Goal: Use online tool/utility: Utilize a website feature to perform a specific function

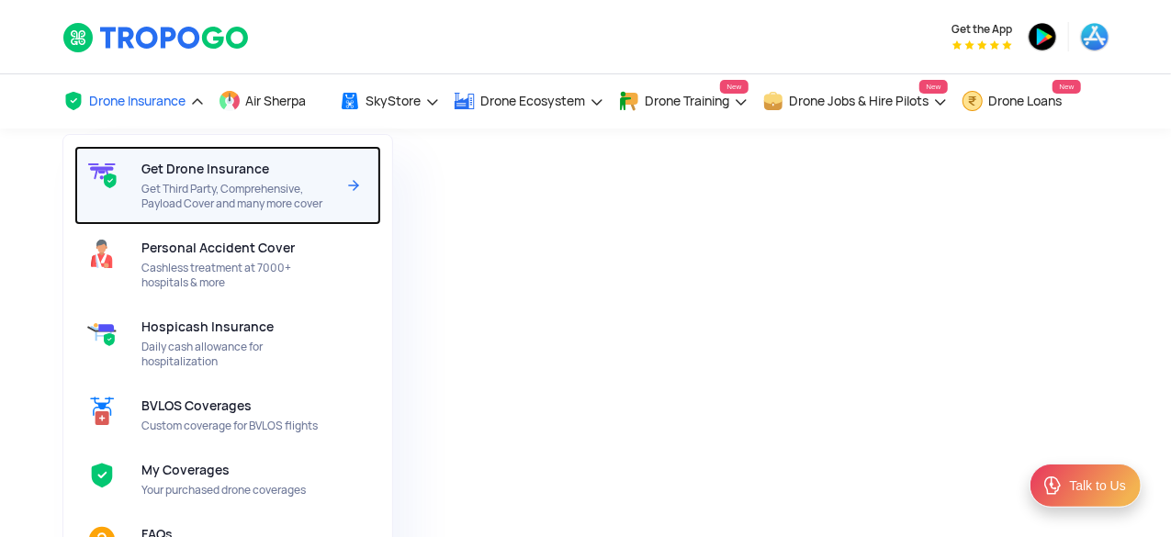
click at [186, 164] on span "Get Drone Insurance" at bounding box center [205, 169] width 128 height 15
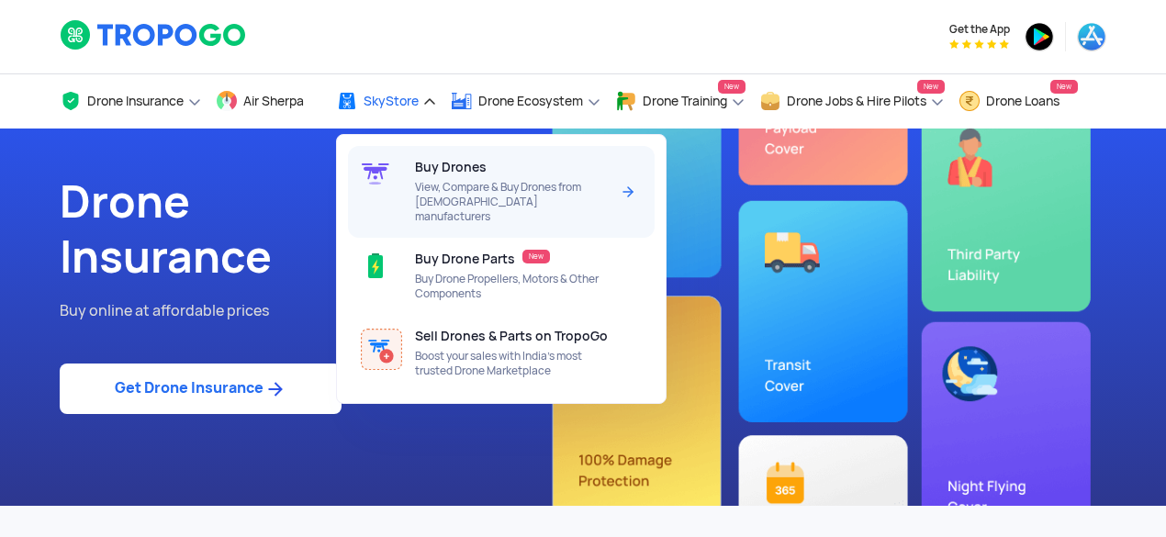
click at [444, 155] on div "Buy Drones View, Compare & Buy Drones from Indian manufacturers" at bounding box center [515, 192] width 201 height 92
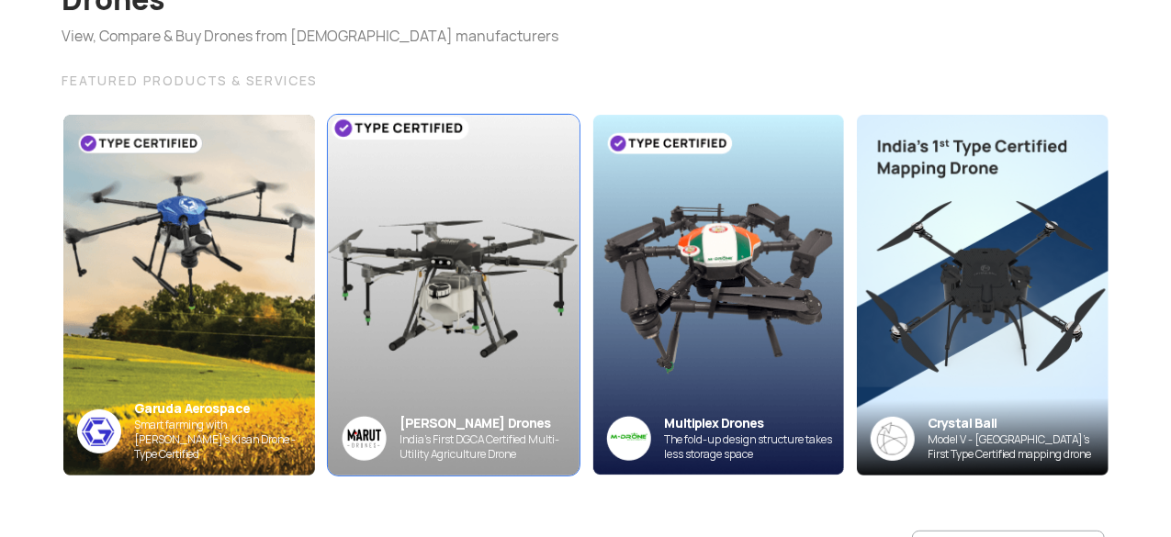
scroll to position [275, 0]
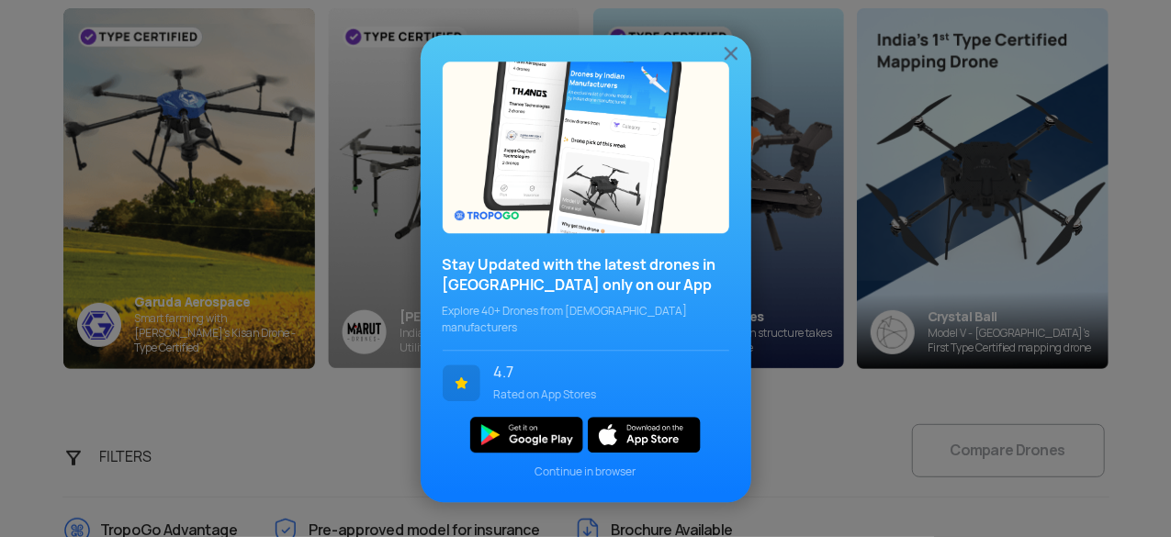
click at [735, 61] on img at bounding box center [731, 53] width 22 height 22
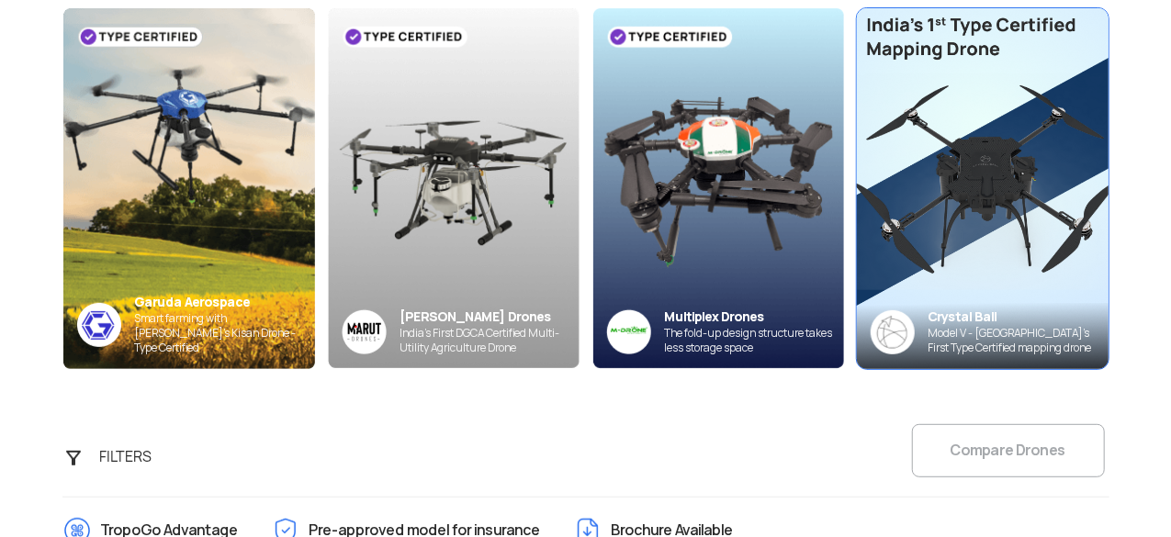
click at [995, 320] on div "Crystal Ball" at bounding box center [1018, 317] width 180 height 17
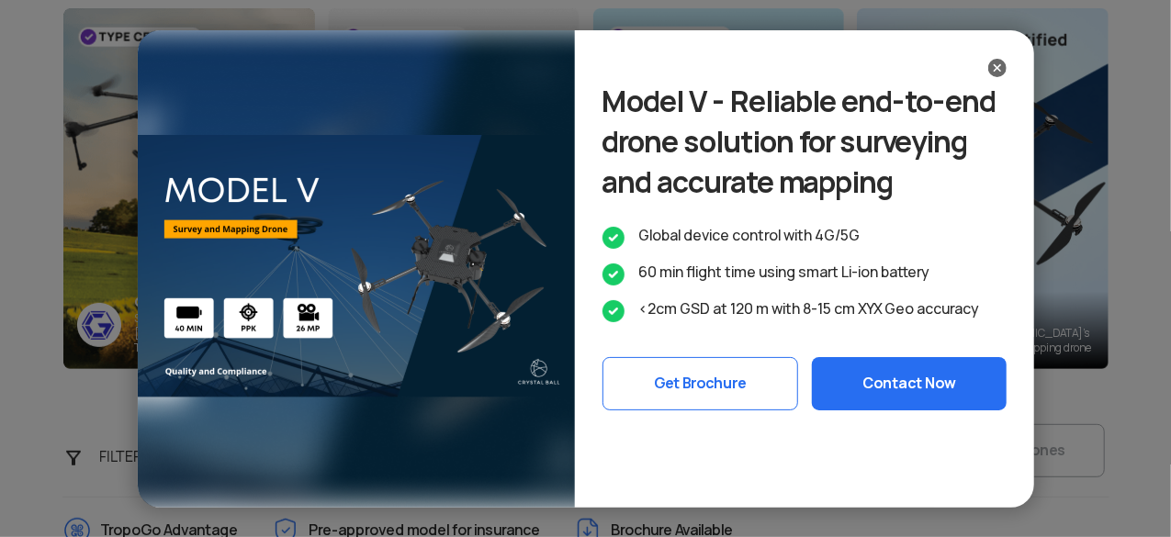
click at [997, 72] on img at bounding box center [997, 68] width 18 height 18
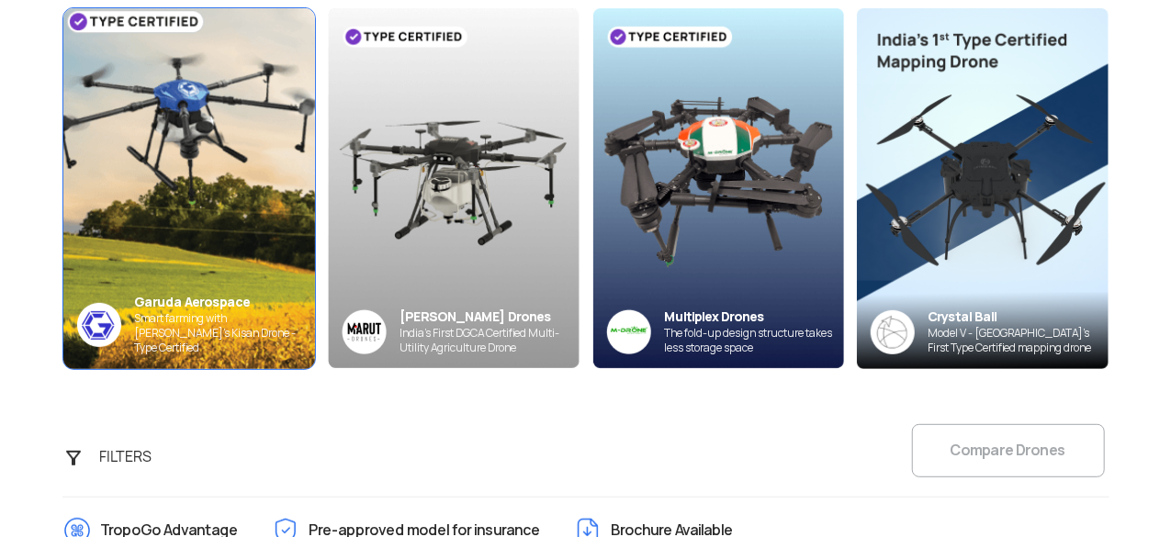
click at [187, 290] on img at bounding box center [189, 188] width 276 height 397
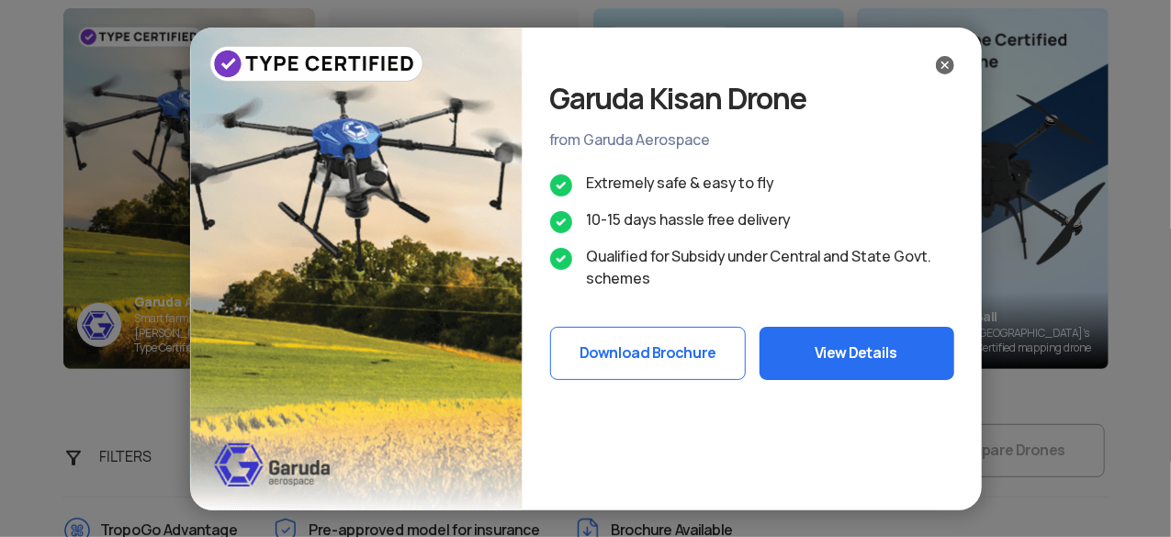
click at [944, 62] on img at bounding box center [945, 65] width 18 height 18
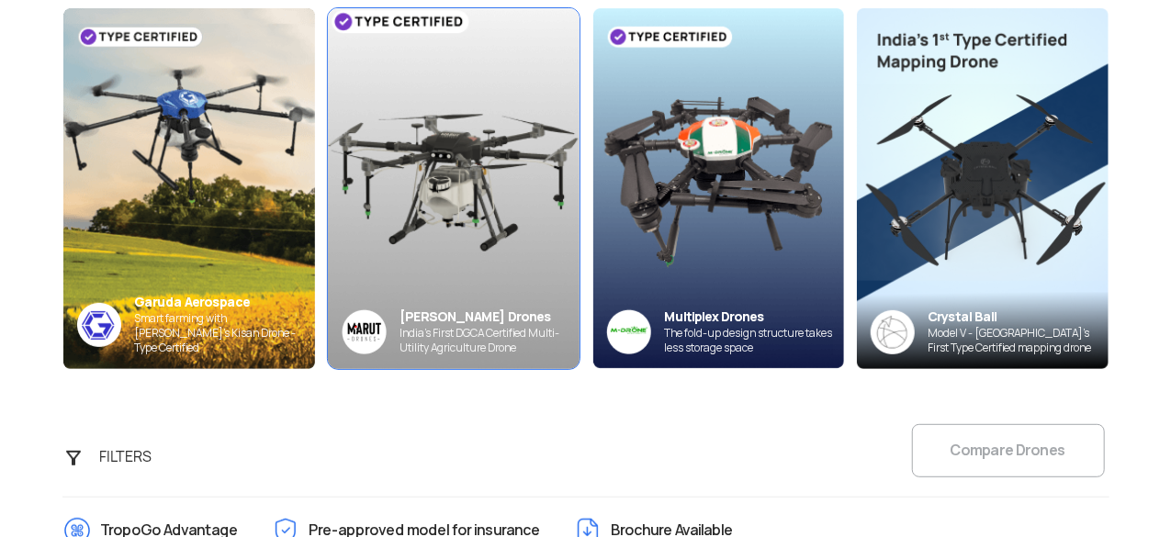
click at [439, 264] on img at bounding box center [453, 188] width 276 height 396
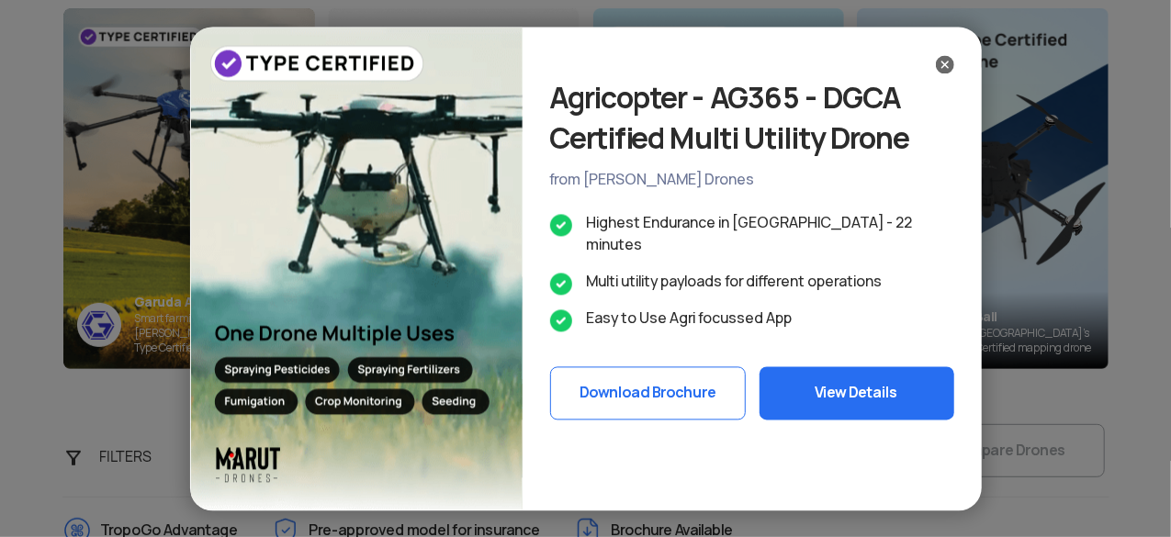
click at [949, 59] on img at bounding box center [945, 64] width 18 height 18
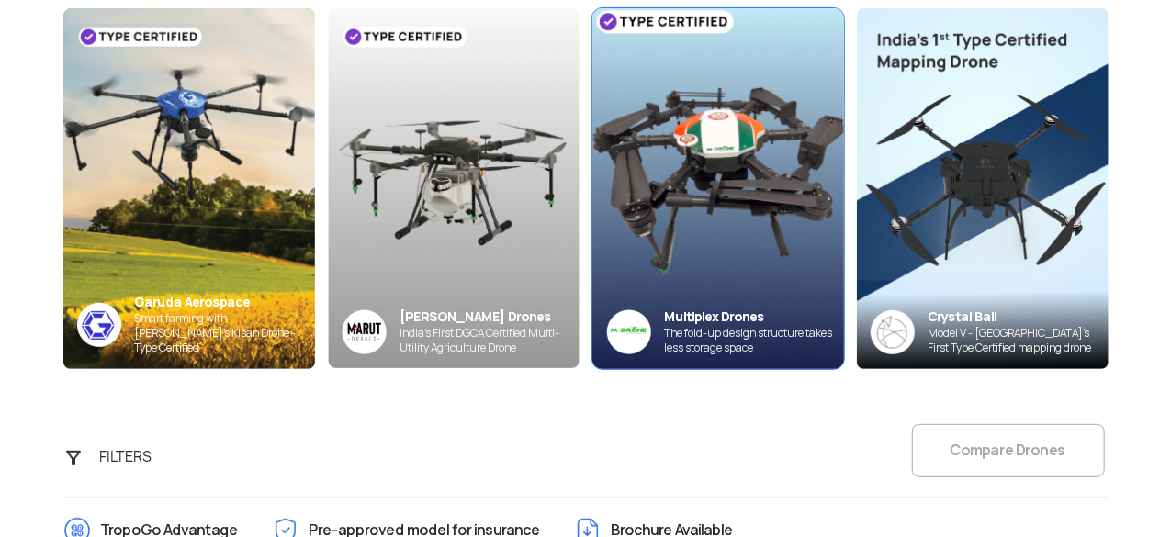
click at [736, 131] on img at bounding box center [717, 188] width 276 height 397
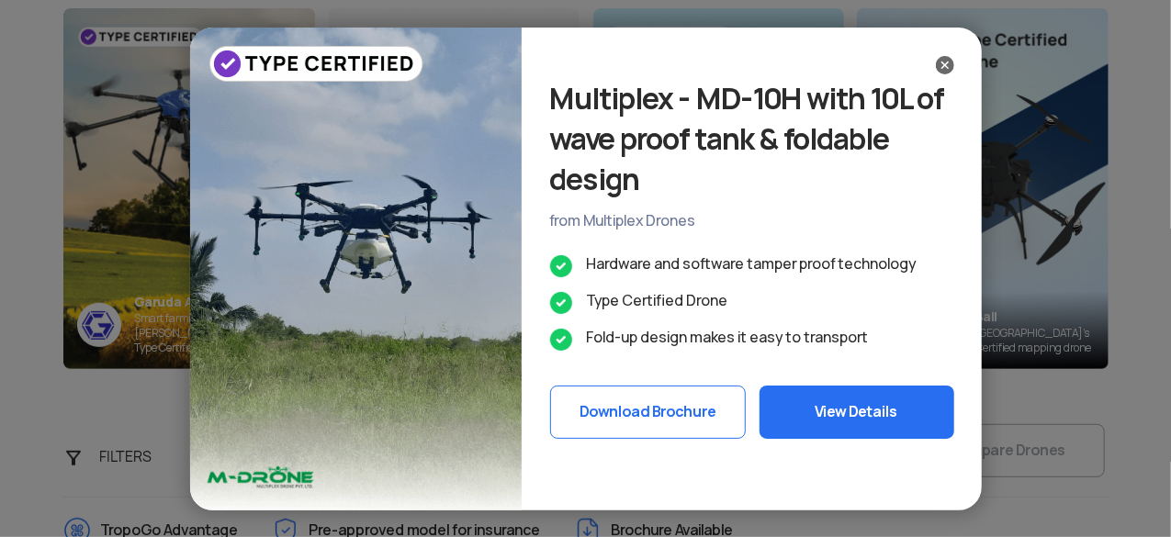
click at [944, 64] on img at bounding box center [945, 65] width 18 height 18
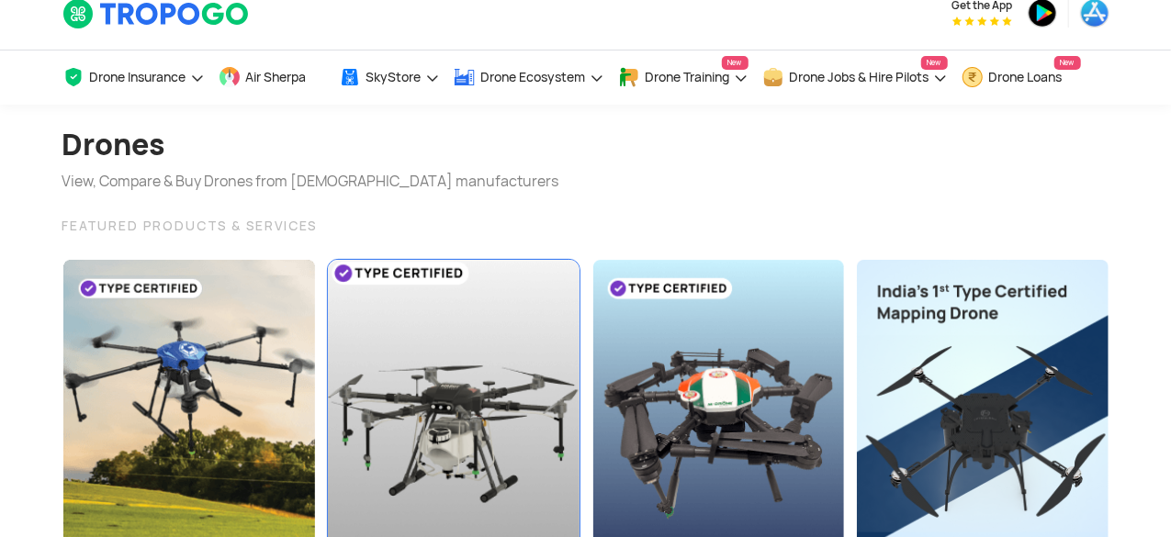
scroll to position [0, 0]
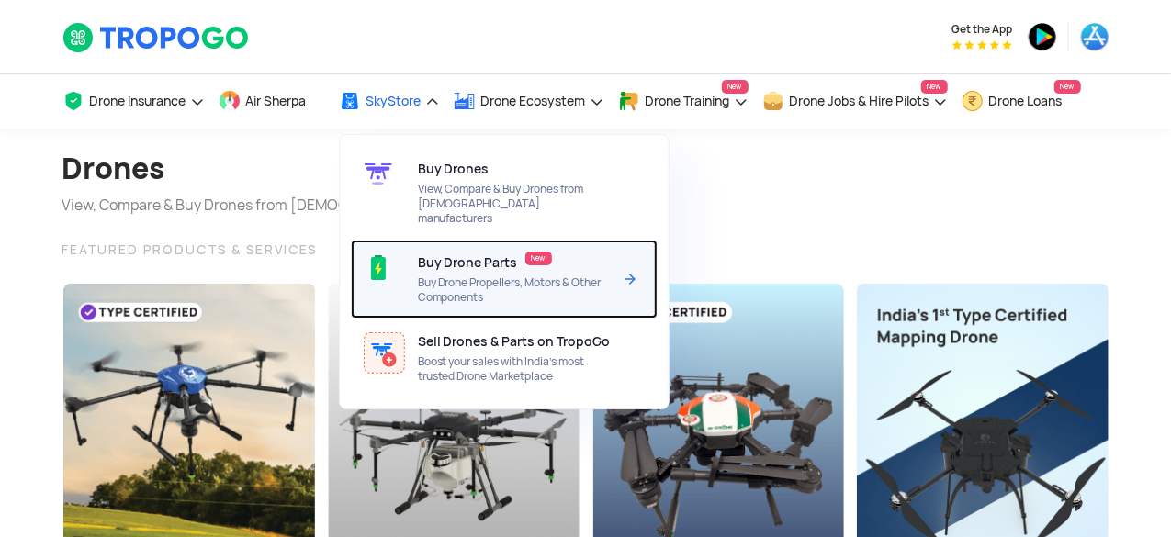
click at [461, 255] on span "Buy Drone Parts" at bounding box center [468, 262] width 100 height 15
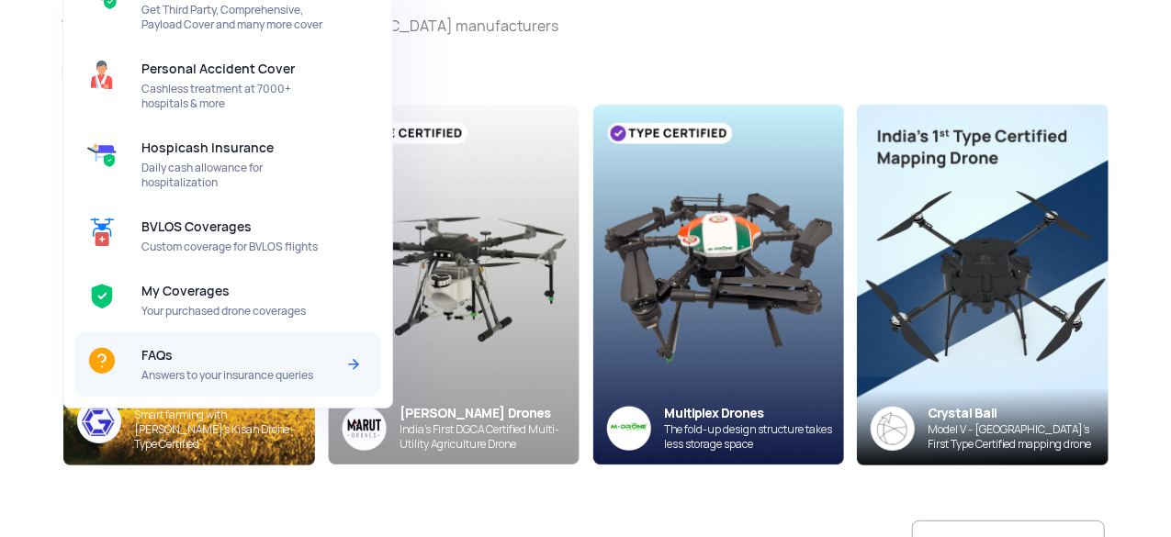
scroll to position [184, 0]
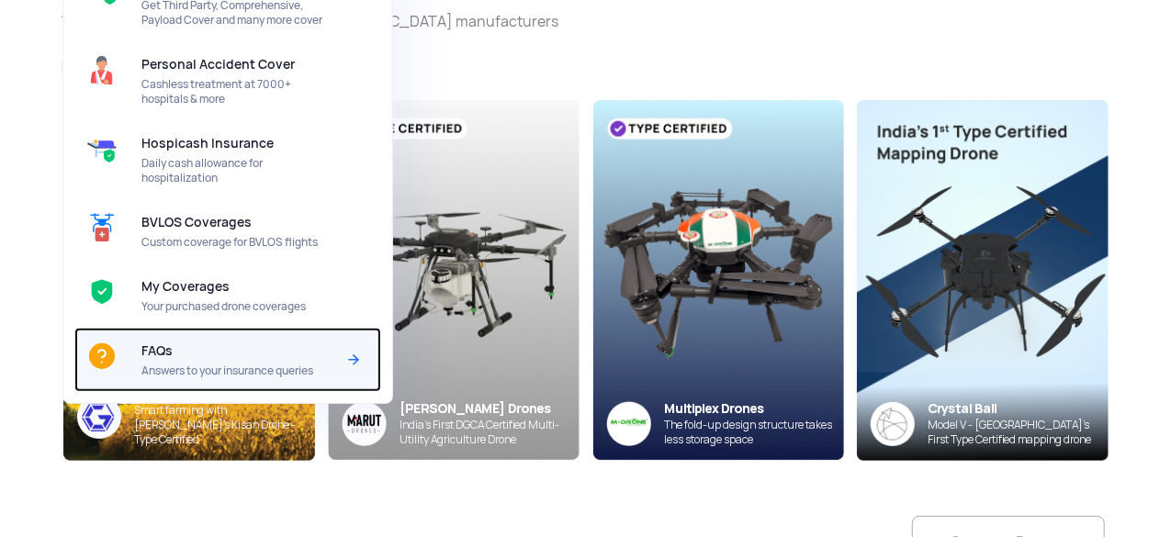
click at [203, 355] on div "FAQs Answers to your insurance queries" at bounding box center [241, 360] width 201 height 64
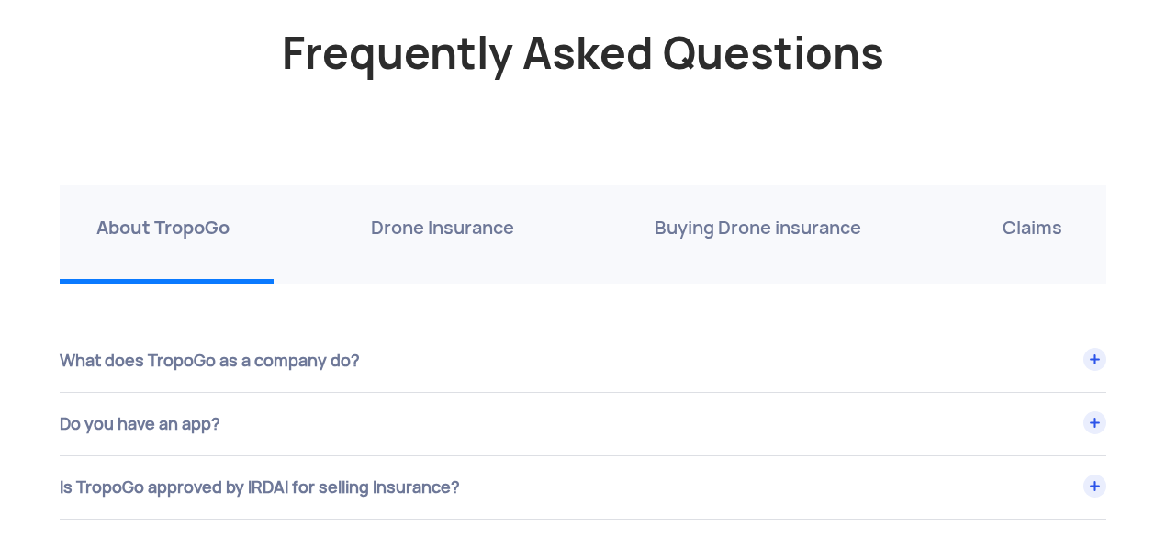
scroll to position [6271, 0]
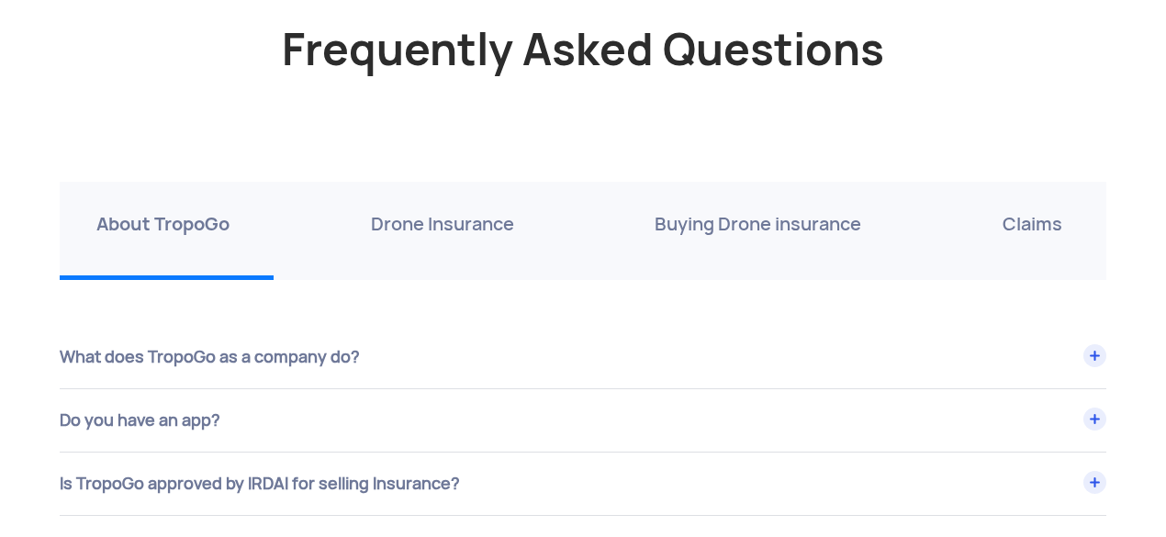
drag, startPoint x: 209, startPoint y: 365, endPoint x: 323, endPoint y: 365, distance: 113.9
click at [210, 365] on div "What does TropoGo as a company do?" at bounding box center [583, 357] width 1047 height 62
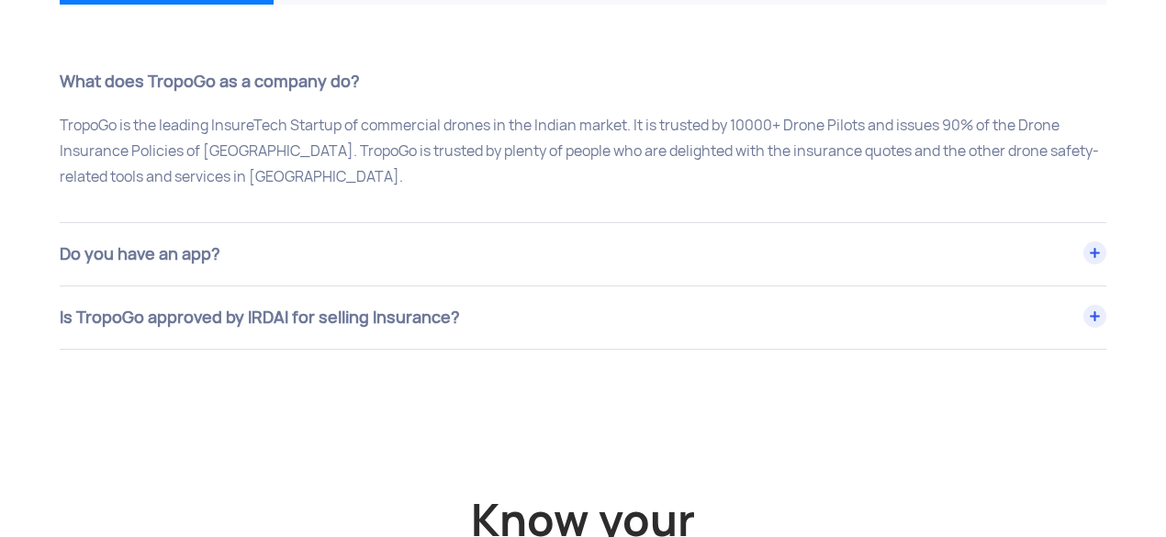
scroll to position [6547, 0]
click at [307, 313] on div "Is TropoGo approved by IRDAI for selling Insurance?" at bounding box center [583, 317] width 1047 height 62
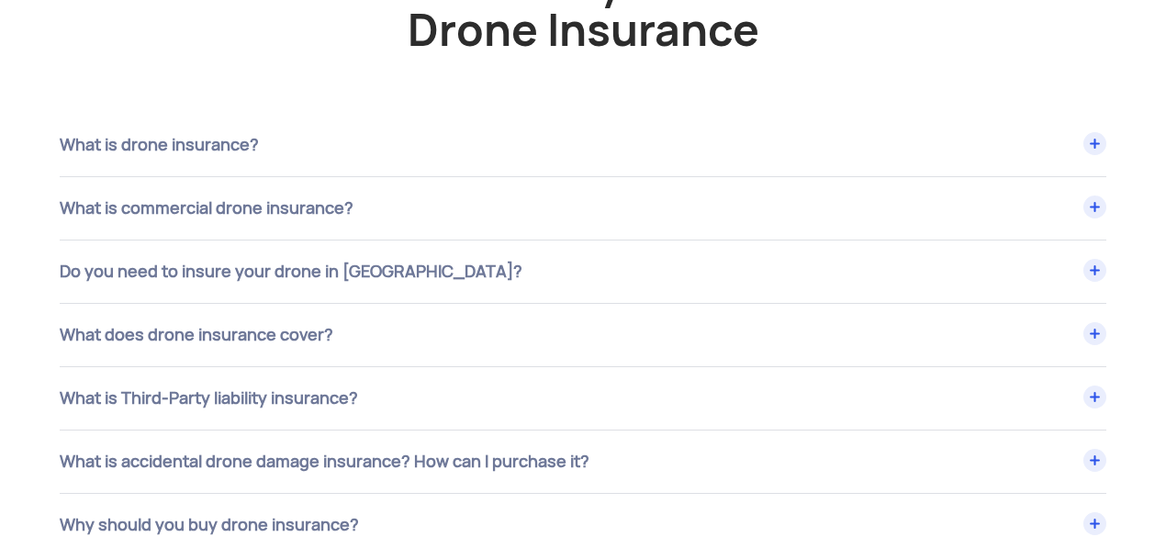
scroll to position [7006, 0]
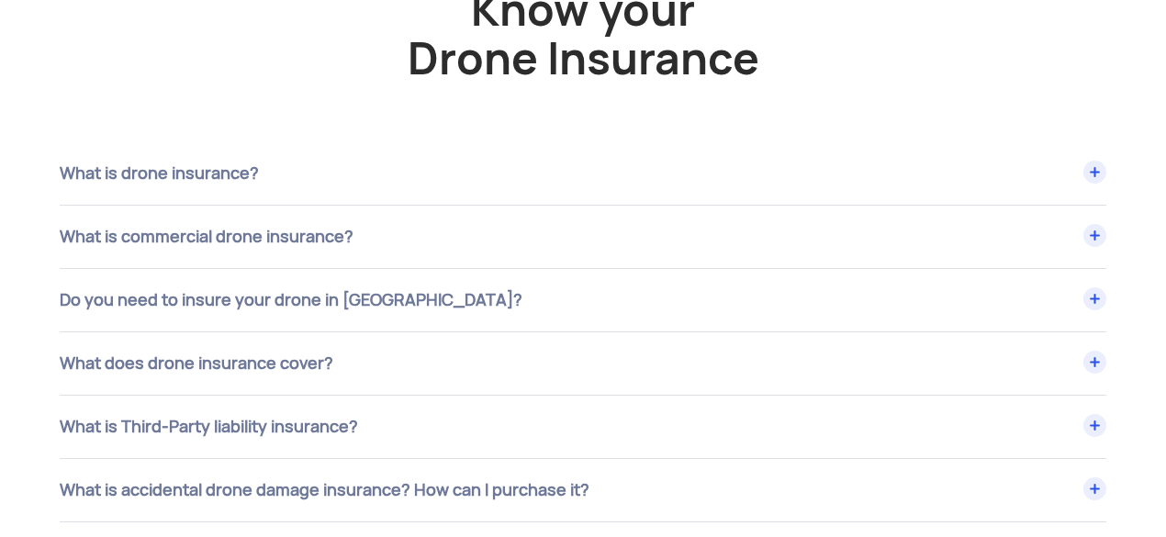
click at [362, 169] on div "What is drone insurance?" at bounding box center [583, 173] width 1047 height 62
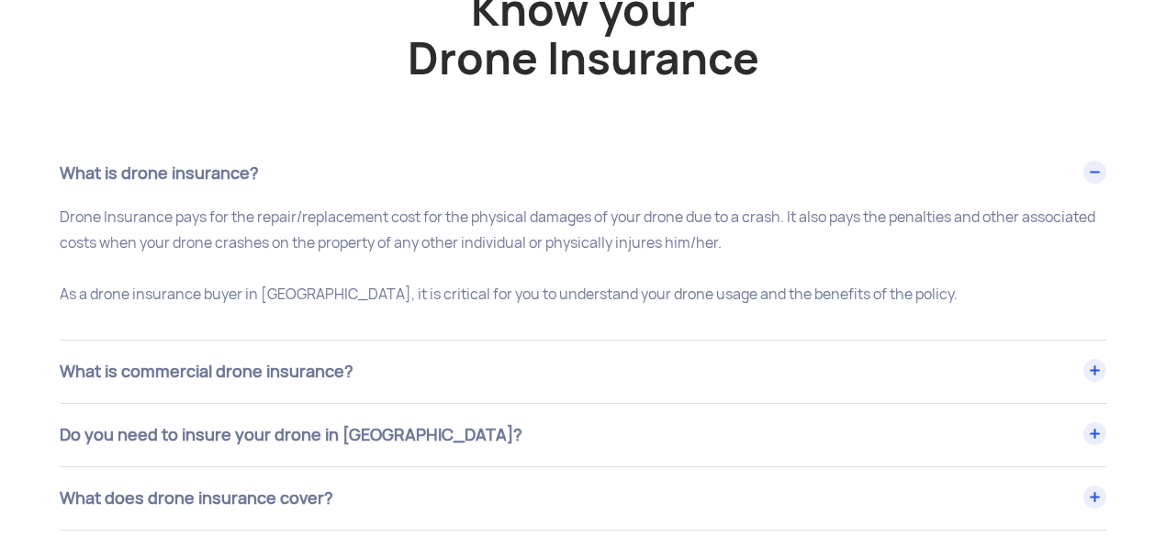
click at [343, 355] on div "What is commercial drone insurance?" at bounding box center [583, 372] width 1047 height 62
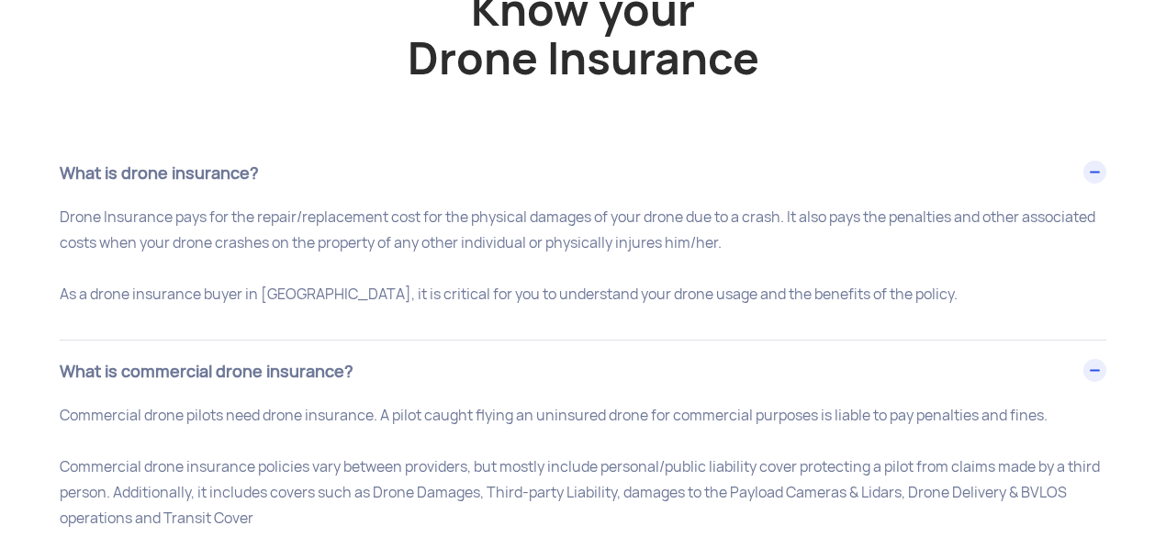
scroll to position [7190, 0]
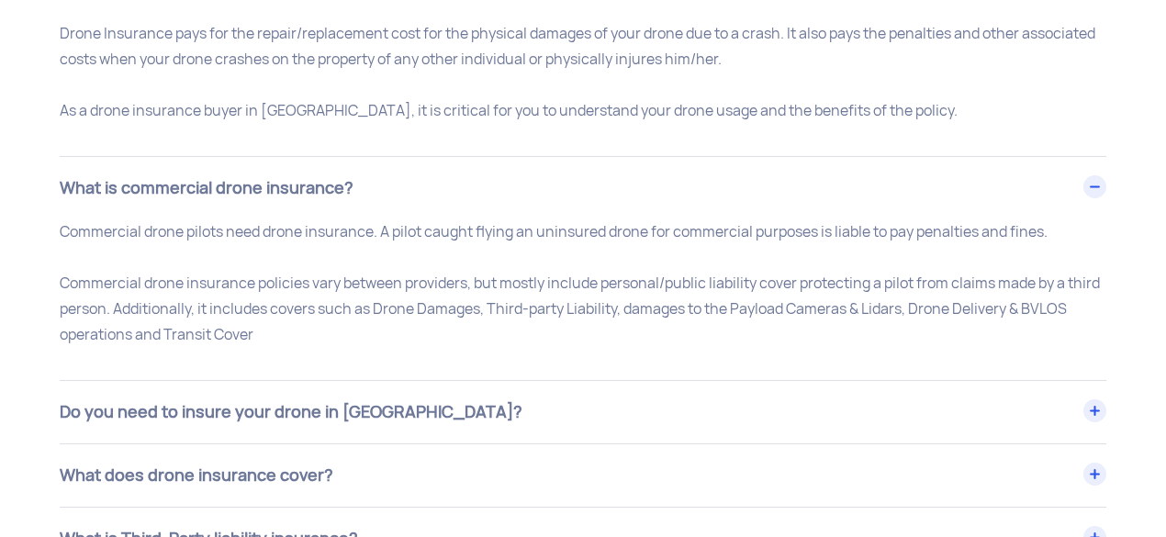
click at [206, 392] on div "Do you need to insure your drone in India?" at bounding box center [583, 412] width 1047 height 62
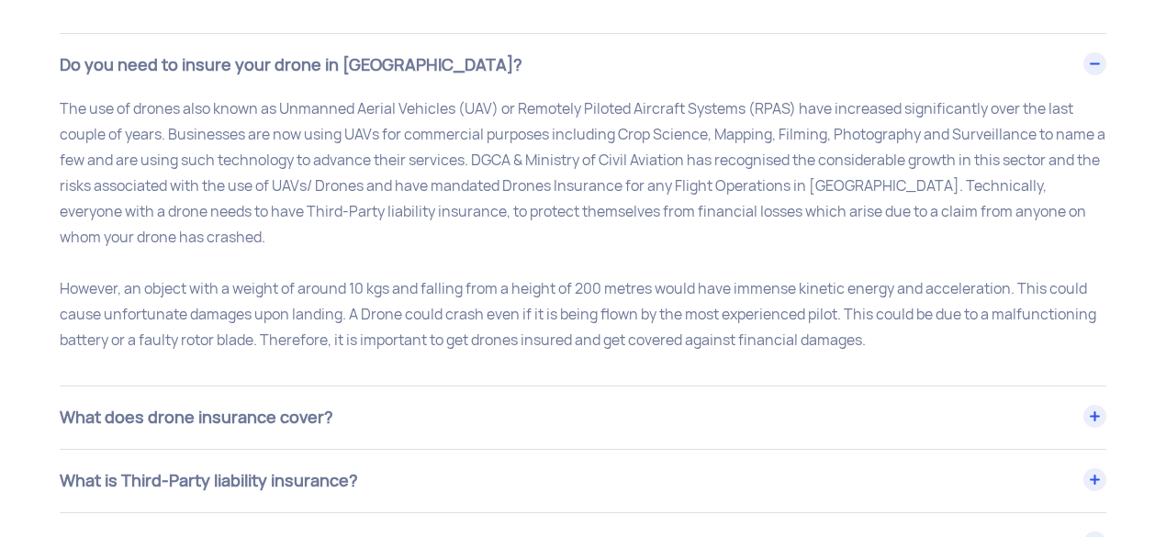
scroll to position [7741, 0]
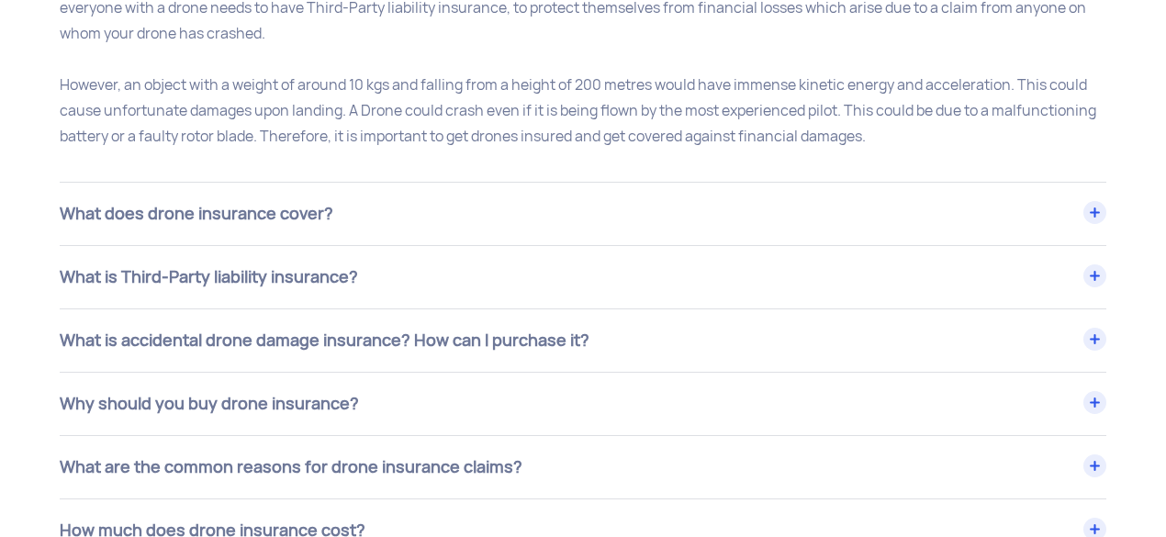
click at [410, 205] on div "What does drone insurance cover?" at bounding box center [583, 214] width 1047 height 62
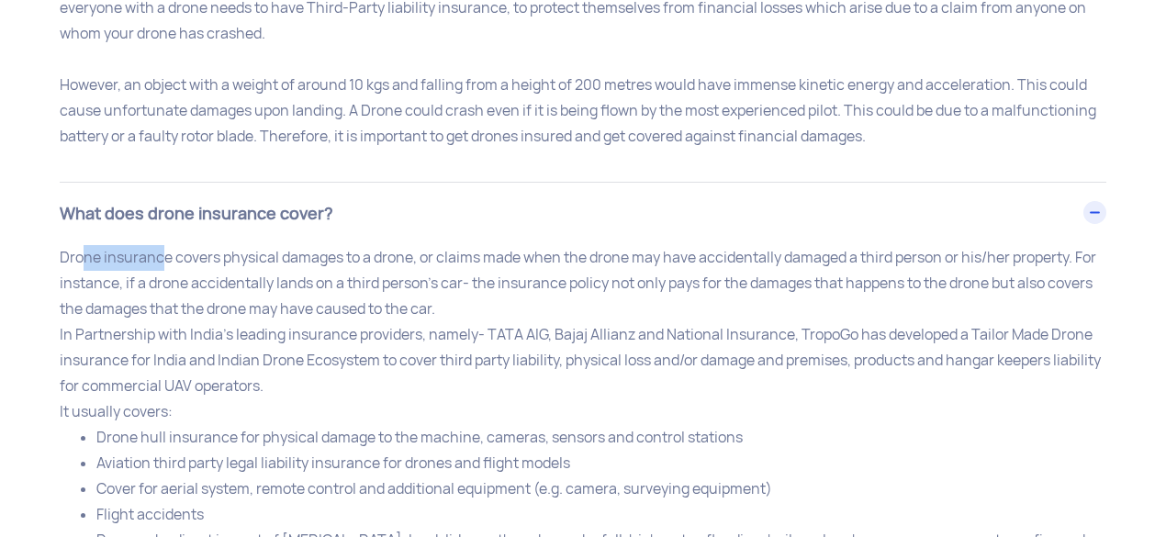
drag, startPoint x: 82, startPoint y: 254, endPoint x: 164, endPoint y: 253, distance: 82.6
click at [164, 253] on p "Drone insurance covers physical damages to a drone, or claims made when the dro…" at bounding box center [583, 425] width 1047 height 360
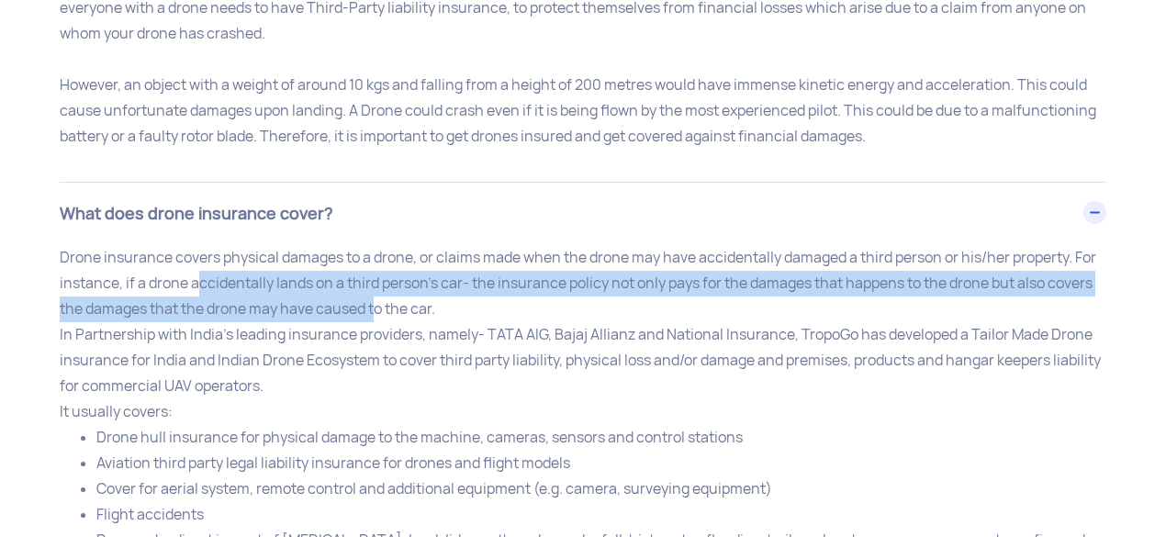
drag, startPoint x: 201, startPoint y: 278, endPoint x: 328, endPoint y: 304, distance: 129.3
click at [374, 299] on p "Drone insurance covers physical damages to a drone, or claims made when the dro…" at bounding box center [583, 425] width 1047 height 360
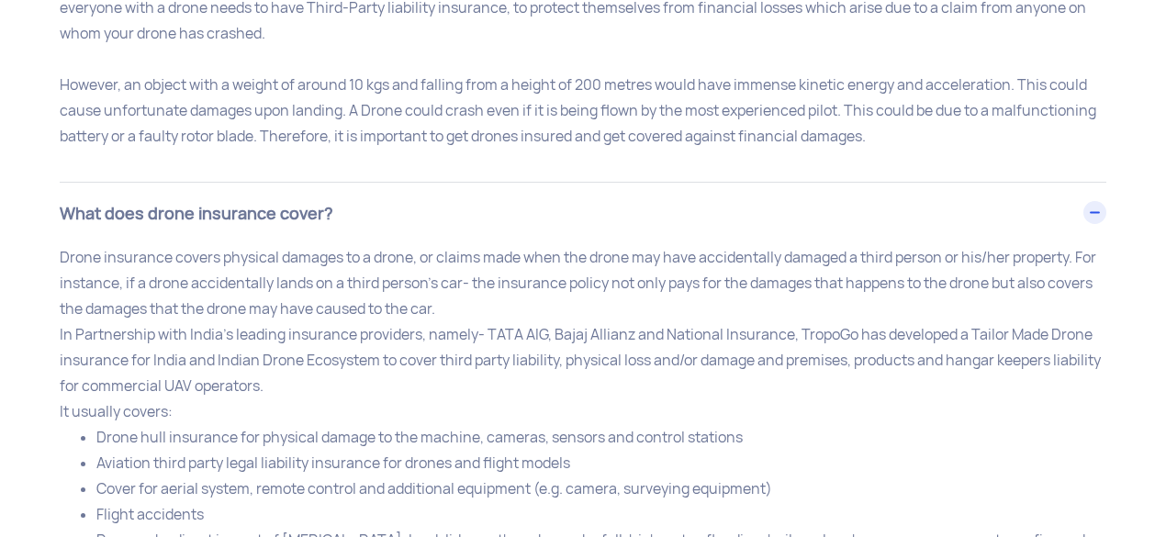
drag, startPoint x: 176, startPoint y: 324, endPoint x: 147, endPoint y: 330, distance: 29.9
click at [176, 324] on p "Drone insurance covers physical damages to a drone, or claims made when the dro…" at bounding box center [583, 425] width 1047 height 360
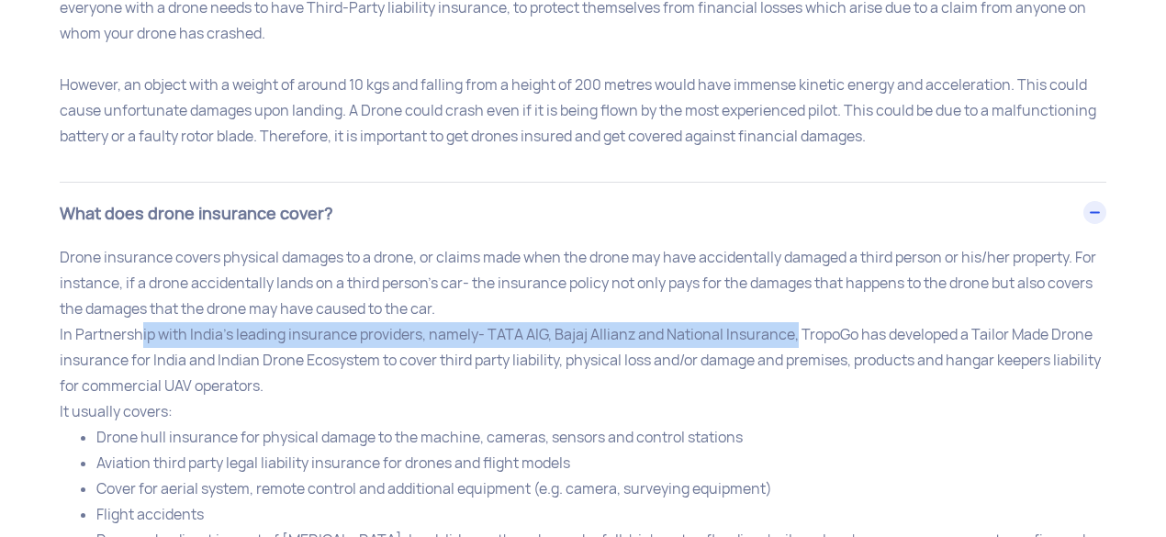
drag, startPoint x: 136, startPoint y: 330, endPoint x: 788, endPoint y: 330, distance: 651.9
click at [788, 330] on p "Drone insurance covers physical damages to a drone, or claims made when the dro…" at bounding box center [583, 425] width 1047 height 360
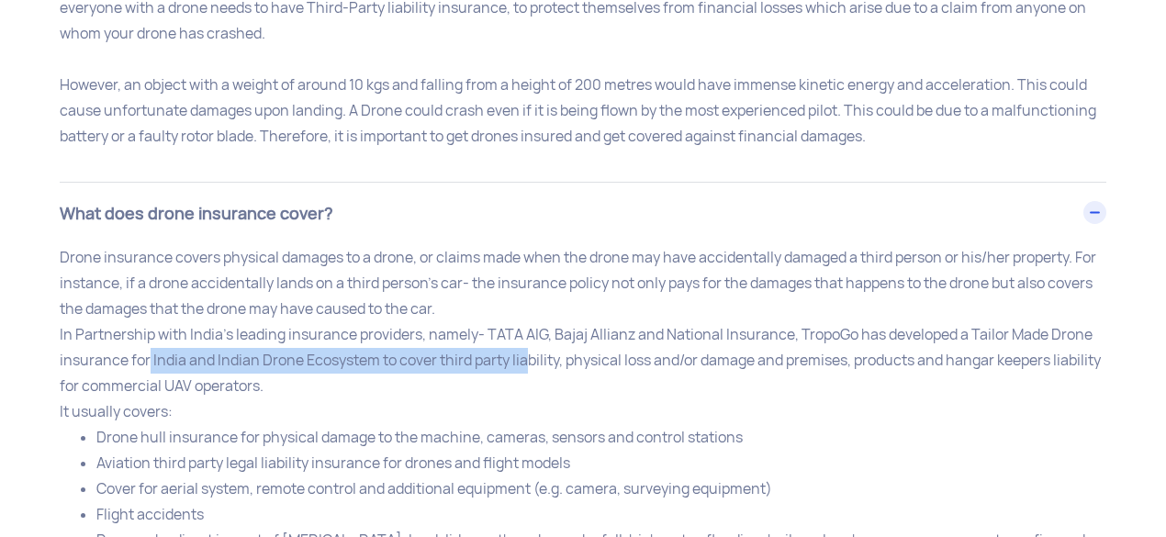
drag, startPoint x: 145, startPoint y: 353, endPoint x: 522, endPoint y: 350, distance: 376.5
click at [522, 350] on p "Drone insurance covers physical damages to a drone, or claims made when the dro…" at bounding box center [583, 425] width 1047 height 360
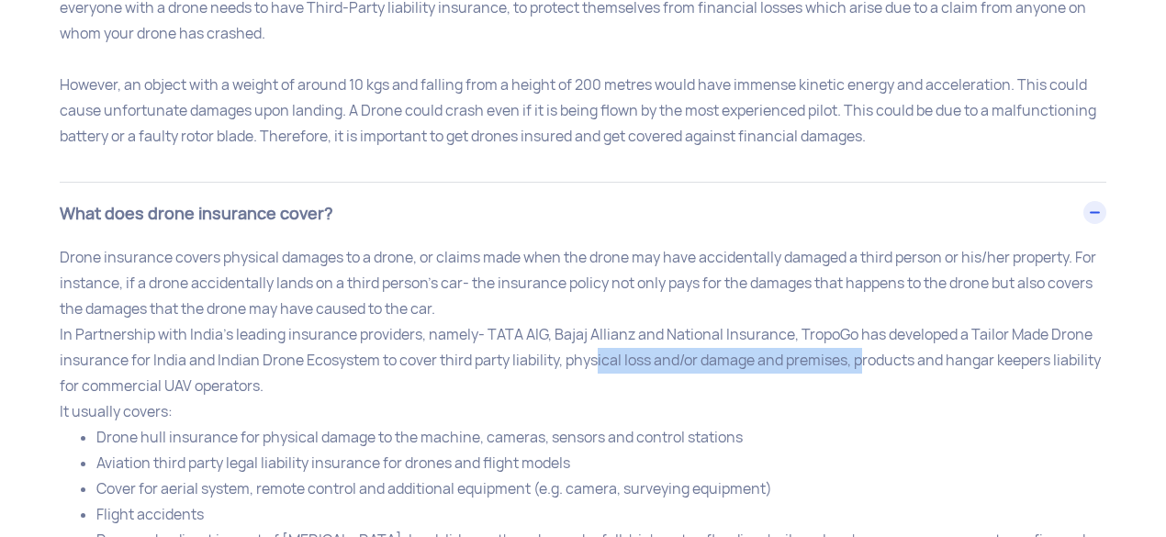
drag, startPoint x: 587, startPoint y: 349, endPoint x: 859, endPoint y: 352, distance: 271.8
click at [859, 352] on p "Drone insurance covers physical damages to a drone, or claims made when the dro…" at bounding box center [583, 425] width 1047 height 360
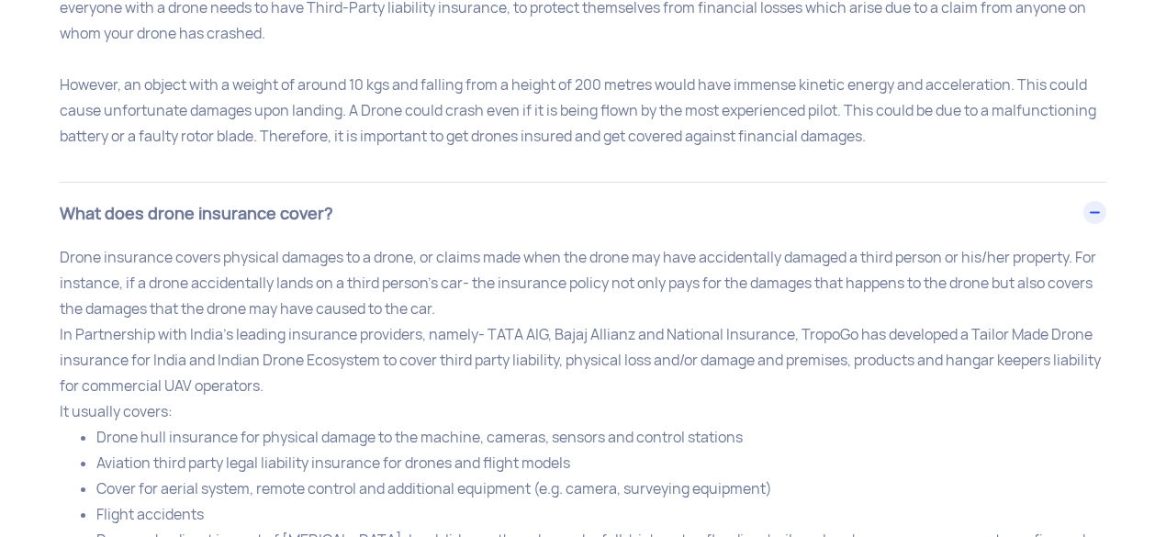
click at [281, 366] on p "Drone insurance covers physical damages to a drone, or claims made when the dro…" at bounding box center [583, 425] width 1047 height 360
drag, startPoint x: 505, startPoint y: 326, endPoint x: 711, endPoint y: 320, distance: 205.8
click at [711, 320] on p "Drone insurance covers physical damages to a drone, or claims made when the dro…" at bounding box center [583, 425] width 1047 height 360
drag, startPoint x: 59, startPoint y: 405, endPoint x: 77, endPoint y: 405, distance: 18.4
click at [77, 405] on p "Drone insurance covers physical damages to a drone, or claims made when the dro…" at bounding box center [583, 425] width 1047 height 360
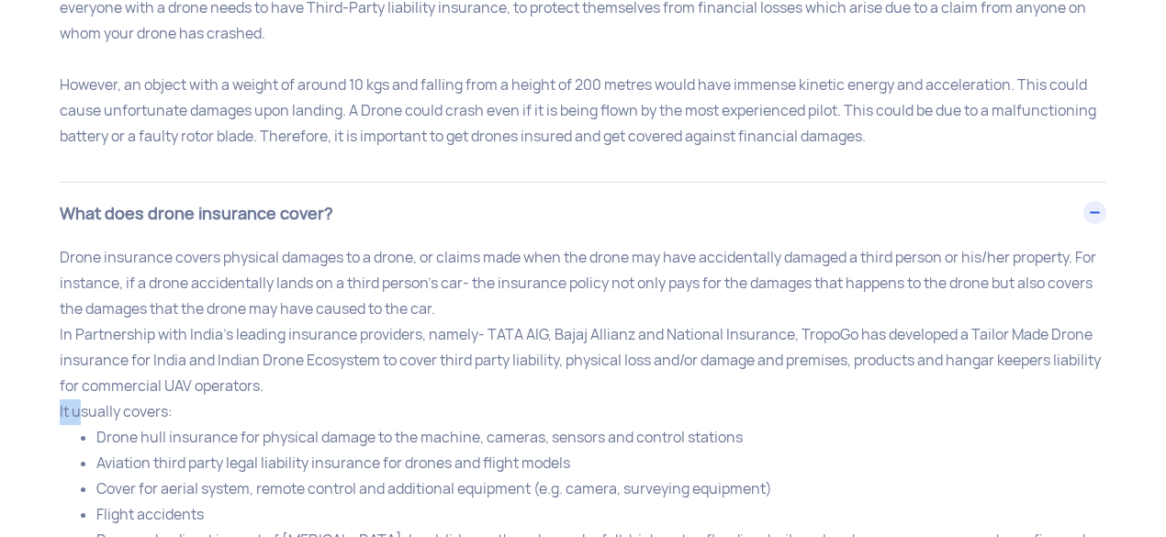
scroll to position [7924, 0]
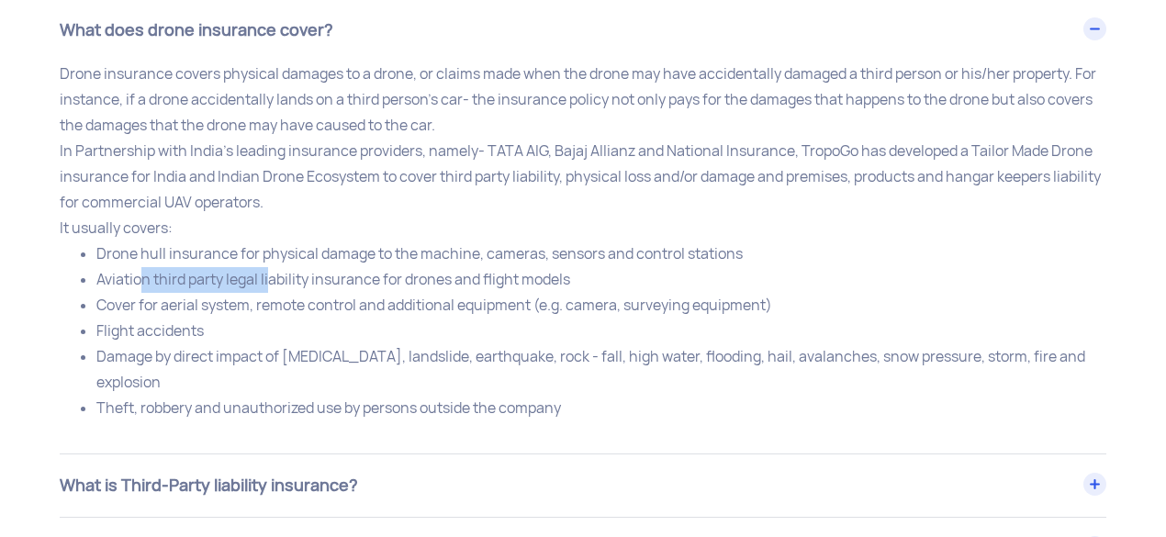
drag, startPoint x: 141, startPoint y: 264, endPoint x: 270, endPoint y: 263, distance: 128.6
click at [270, 267] on li "Aviation third party legal liability insurance for drones and flight models" at bounding box center [601, 280] width 1010 height 26
click at [84, 306] on ul "Drone hull insurance for physical damage to the machine, cameras, sensors and c…" at bounding box center [583, 331] width 1047 height 180
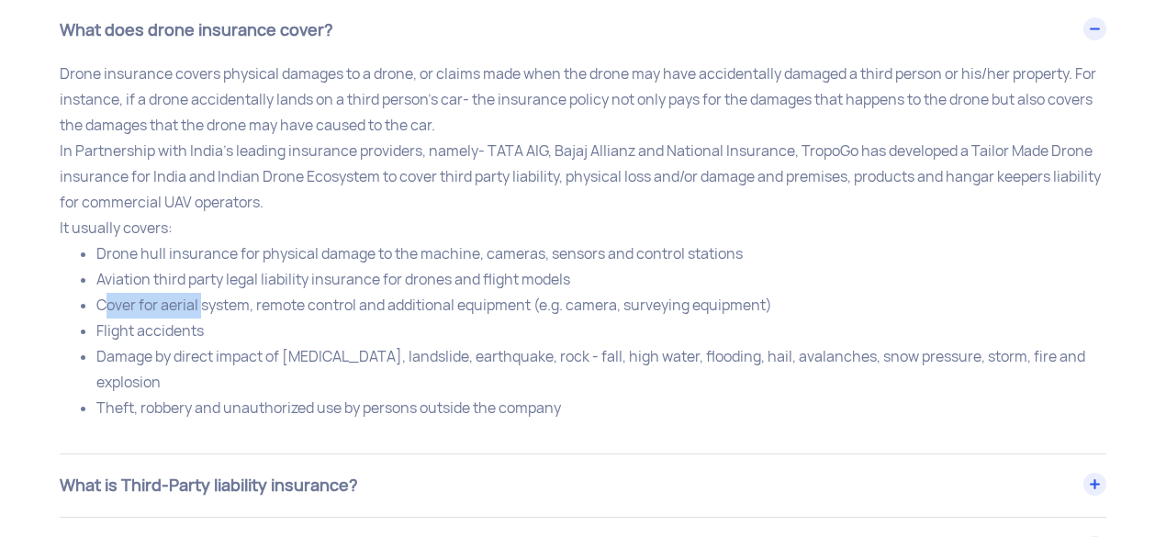
drag, startPoint x: 158, startPoint y: 298, endPoint x: 200, endPoint y: 300, distance: 42.3
click at [200, 300] on li "Cover for aerial system, remote control and additional equipment (e.g. camera, …" at bounding box center [601, 306] width 1010 height 26
drag, startPoint x: 273, startPoint y: 291, endPoint x: 369, endPoint y: 289, distance: 96.4
click at [304, 293] on li "Cover for aerial system, remote control and additional equipment (e.g. camera, …" at bounding box center [601, 306] width 1010 height 26
drag, startPoint x: 408, startPoint y: 291, endPoint x: 465, endPoint y: 294, distance: 57.0
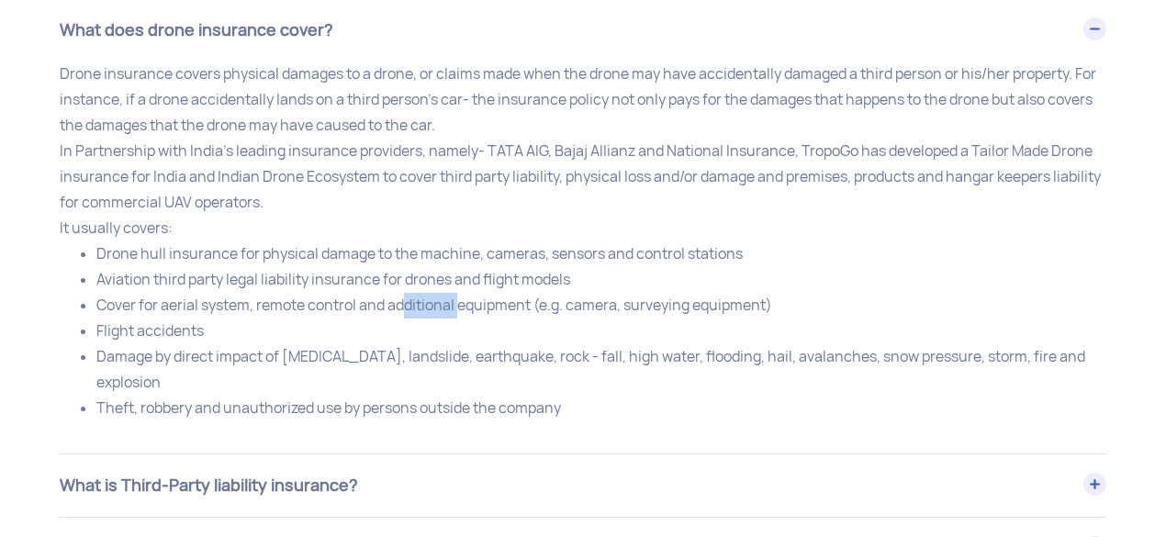
click at [463, 294] on li "Cover for aerial system, remote control and additional equipment (e.g. camera, …" at bounding box center [601, 306] width 1010 height 26
drag, startPoint x: 162, startPoint y: 311, endPoint x: 141, endPoint y: 311, distance: 20.2
click at [162, 319] on li "Flight accidents" at bounding box center [601, 332] width 1010 height 26
drag, startPoint x: 112, startPoint y: 312, endPoint x: 160, endPoint y: 319, distance: 48.2
click at [162, 319] on li "Flight accidents" at bounding box center [601, 332] width 1010 height 26
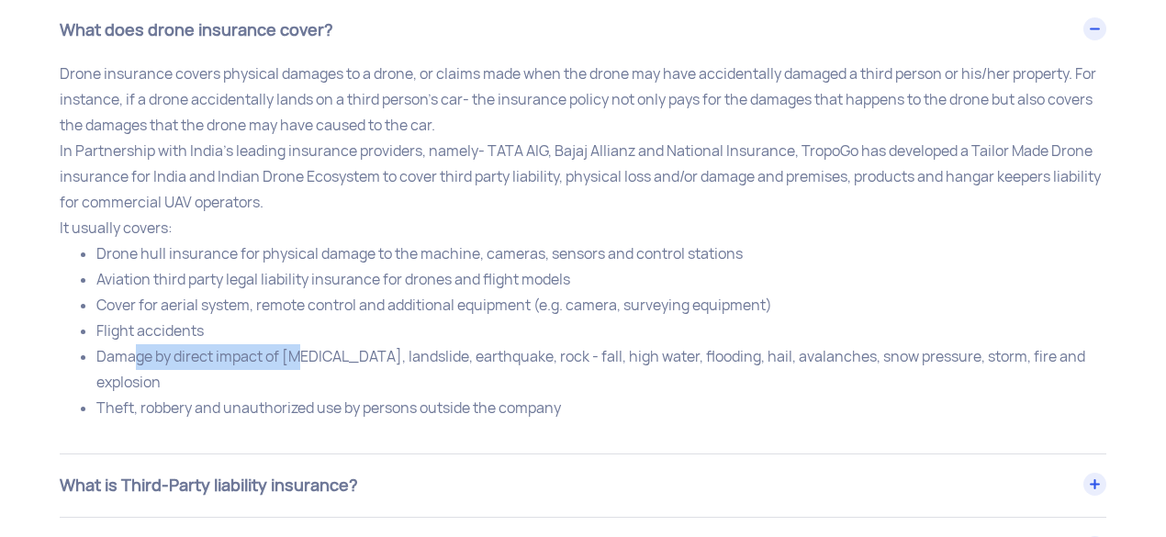
drag, startPoint x: 130, startPoint y: 341, endPoint x: 292, endPoint y: 342, distance: 161.6
click at [292, 344] on li "Damage by direct impact of lightning strike, landslide, earthquake, rock - fall…" at bounding box center [601, 369] width 1010 height 51
drag, startPoint x: 320, startPoint y: 343, endPoint x: 331, endPoint y: 344, distance: 11.1
click at [320, 344] on li "Damage by direct impact of lightning strike, landslide, earthquake, rock - fall…" at bounding box center [601, 369] width 1010 height 51
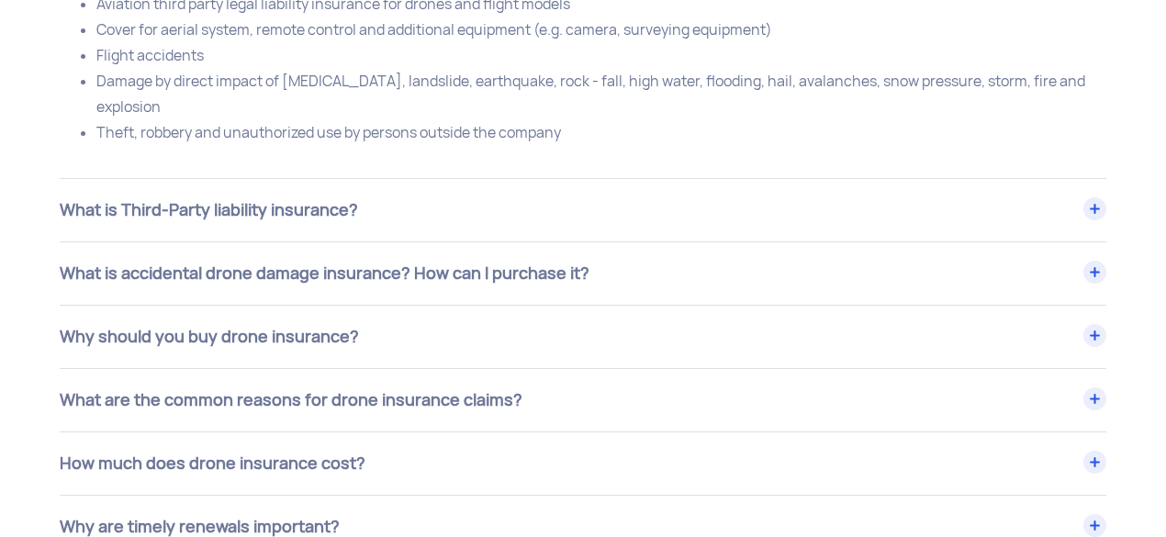
scroll to position [8200, 0]
click at [338, 192] on div "What is Third-Party liability insurance?" at bounding box center [583, 210] width 1047 height 62
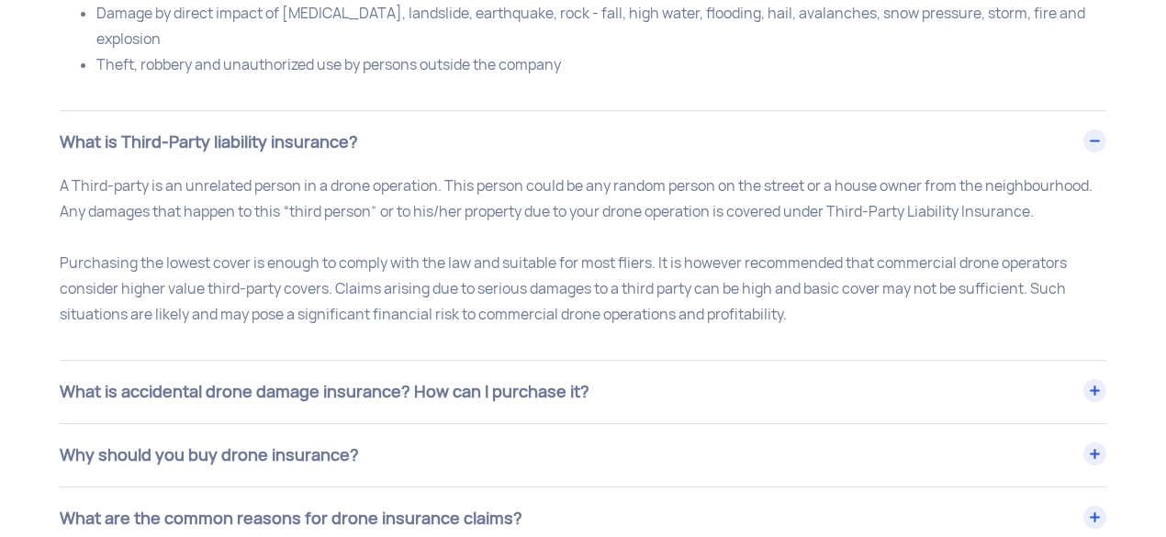
scroll to position [8292, 0]
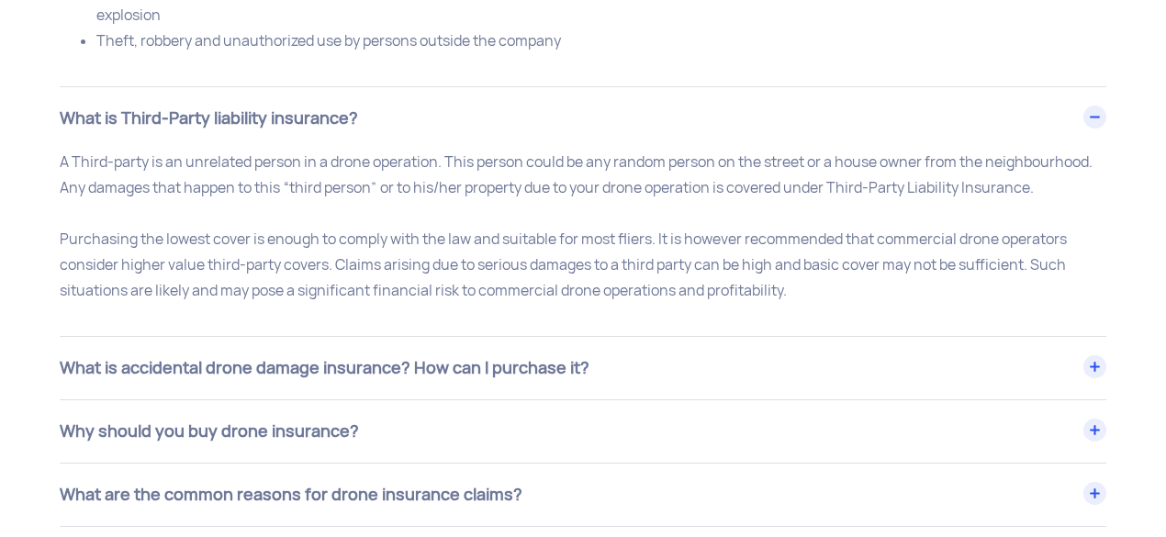
click at [413, 351] on div "What is accidental drone damage insurance? How can I purchase it?" at bounding box center [583, 368] width 1047 height 62
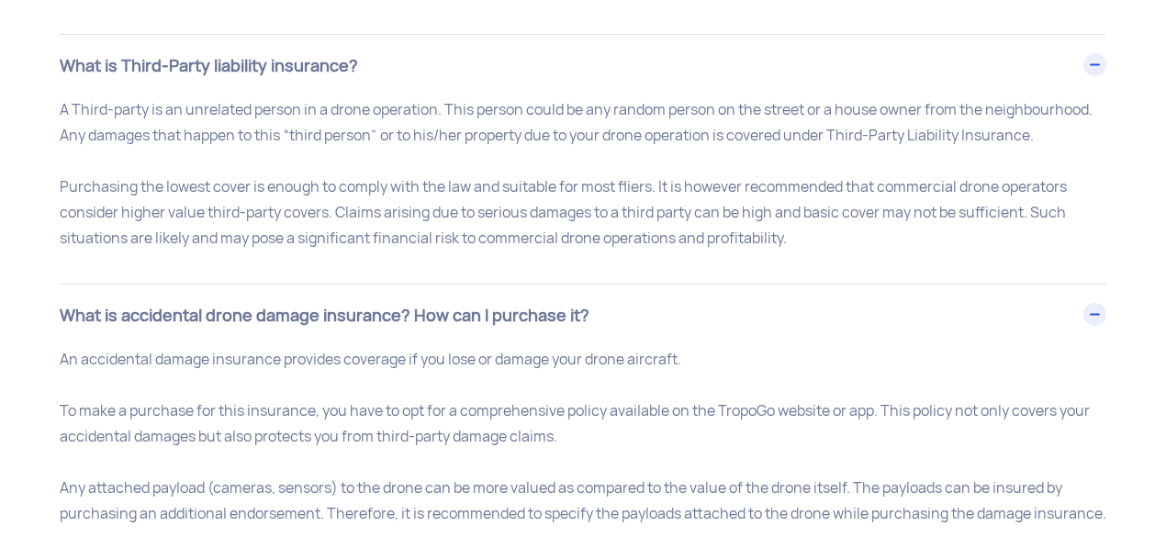
scroll to position [8383, 0]
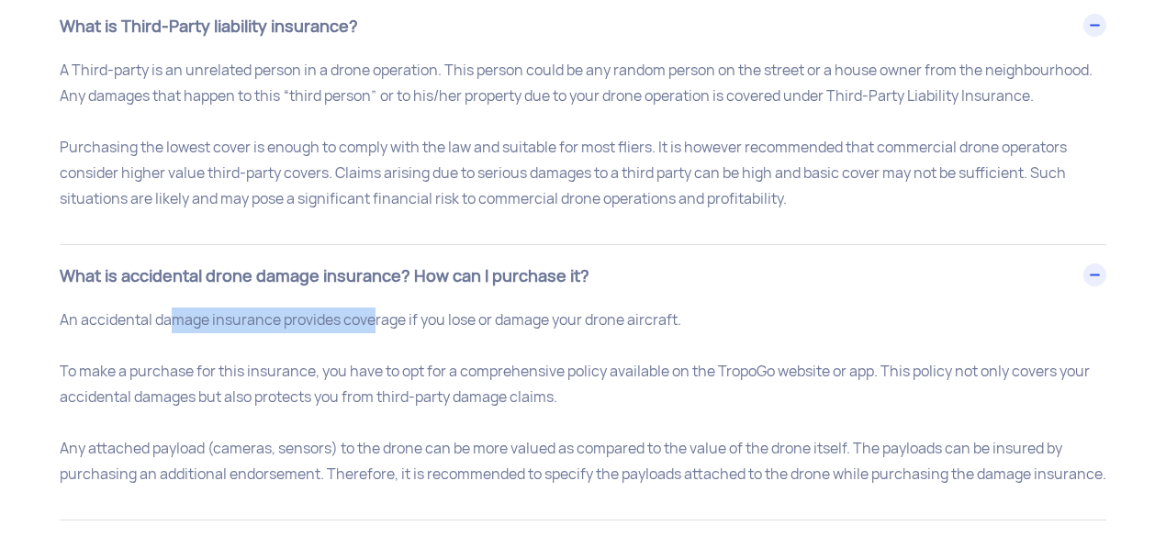
drag, startPoint x: 176, startPoint y: 320, endPoint x: 373, endPoint y: 314, distance: 196.6
click at [373, 314] on p "An accidental damage insurance provides coverage if you lose or damage your dro…" at bounding box center [583, 398] width 1047 height 180
click at [238, 330] on p "An accidental damage insurance provides coverage if you lose or damage your dro…" at bounding box center [583, 398] width 1047 height 180
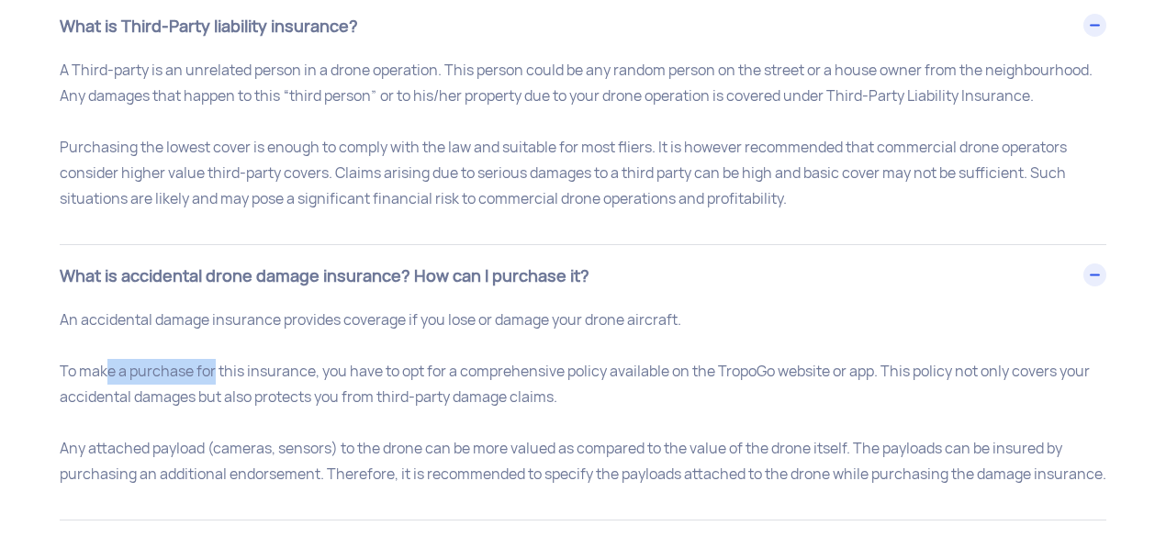
drag, startPoint x: 141, startPoint y: 354, endPoint x: 211, endPoint y: 355, distance: 69.8
click at [211, 355] on p "An accidental damage insurance provides coverage if you lose or damage your dro…" at bounding box center [583, 398] width 1047 height 180
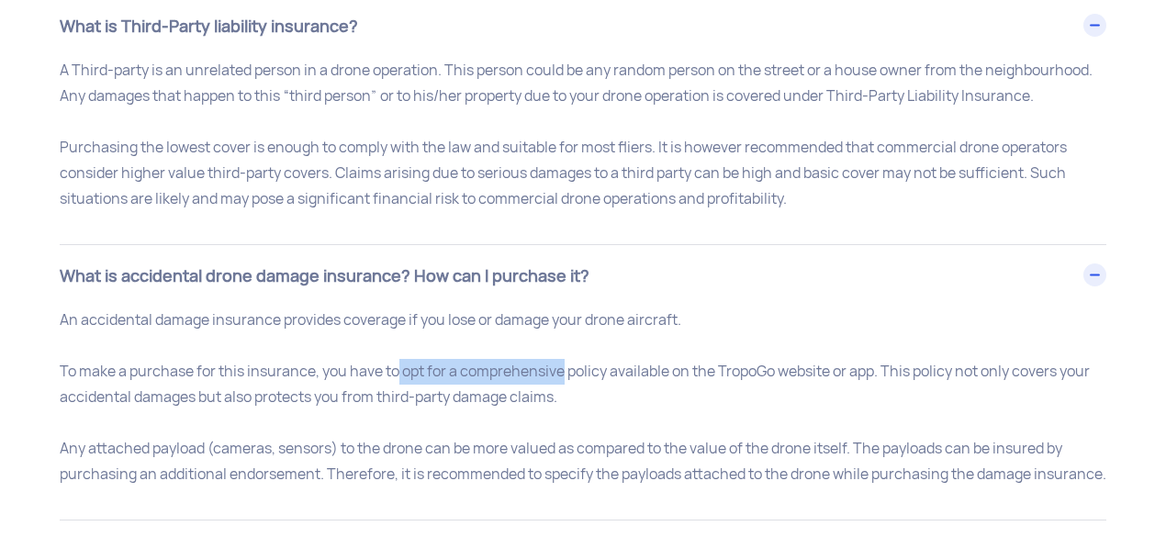
drag, startPoint x: 389, startPoint y: 371, endPoint x: 556, endPoint y: 359, distance: 167.5
click at [556, 359] on p "An accidental damage insurance provides coverage if you lose or damage your dro…" at bounding box center [583, 398] width 1047 height 180
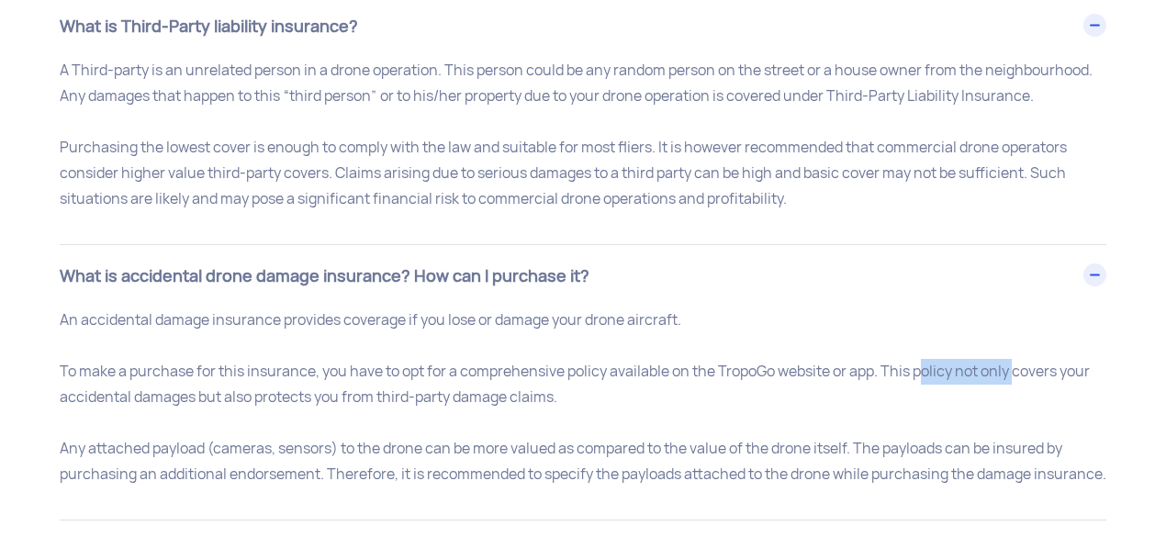
drag, startPoint x: 916, startPoint y: 361, endPoint x: 1014, endPoint y: 370, distance: 97.8
click at [1014, 370] on p "An accidental damage insurance provides coverage if you lose or damage your dro…" at bounding box center [583, 398] width 1047 height 180
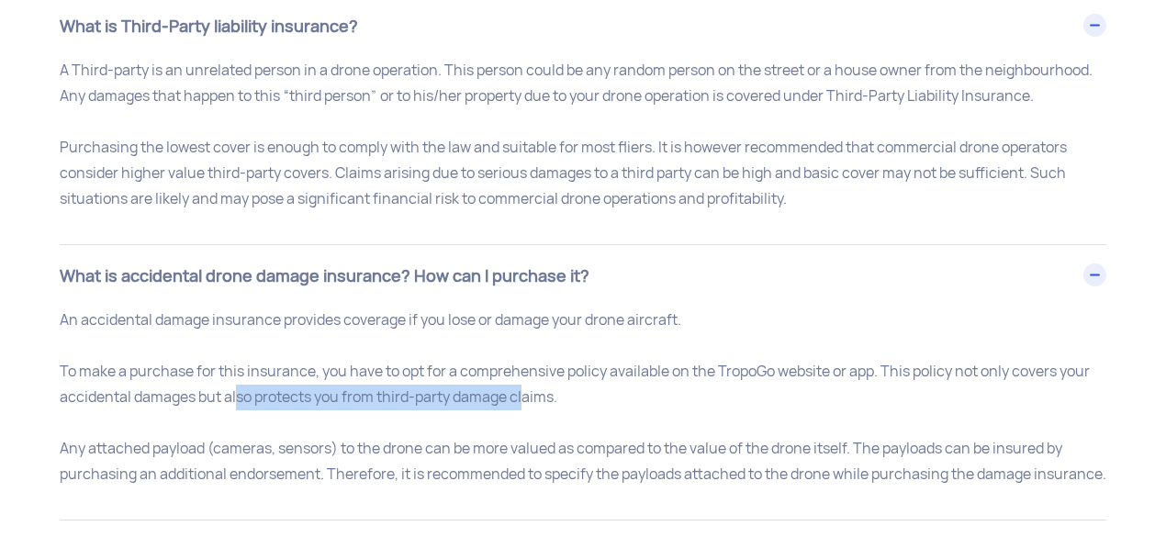
drag, startPoint x: 231, startPoint y: 386, endPoint x: 532, endPoint y: 376, distance: 300.4
click at [524, 379] on p "An accidental damage insurance provides coverage if you lose or damage your dro…" at bounding box center [583, 398] width 1047 height 180
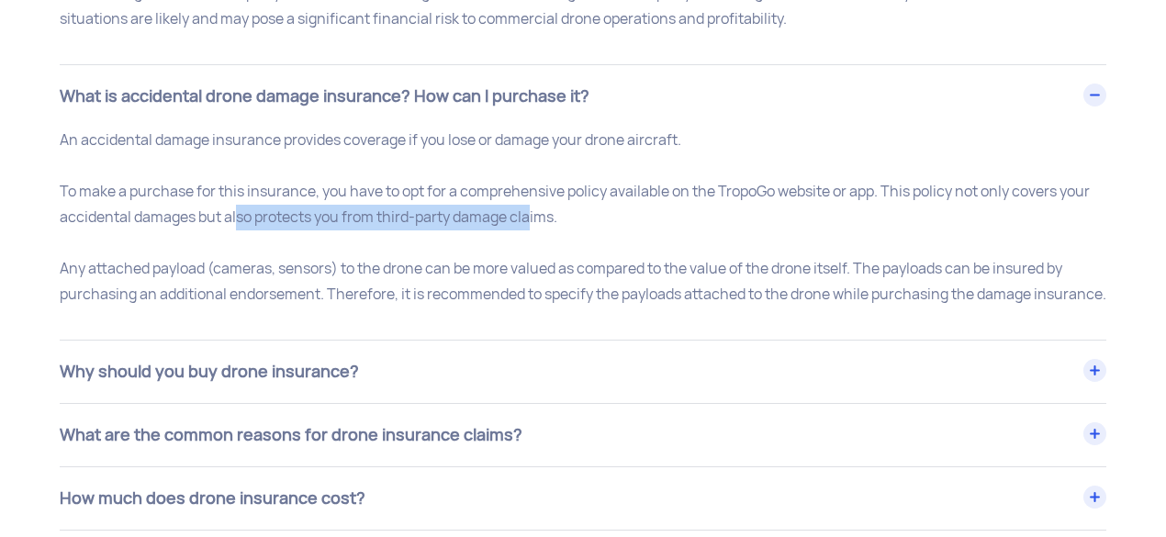
scroll to position [8567, 0]
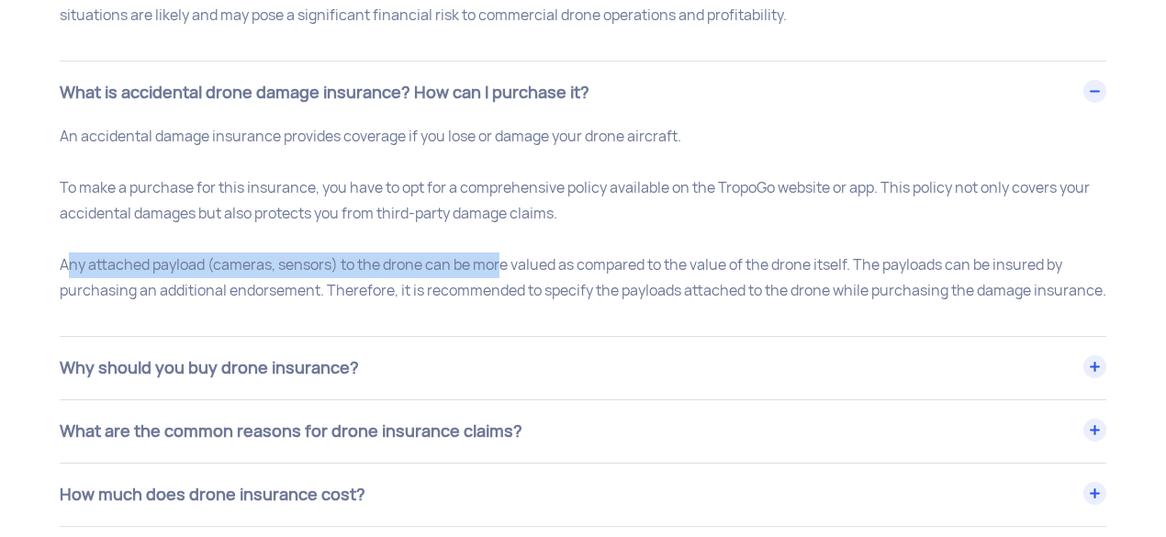
drag, startPoint x: 57, startPoint y: 257, endPoint x: 496, endPoint y: 256, distance: 438.9
click at [496, 256] on div "An accidental damage insurance provides coverage if you lose or damage your dro…" at bounding box center [583, 218] width 1074 height 189
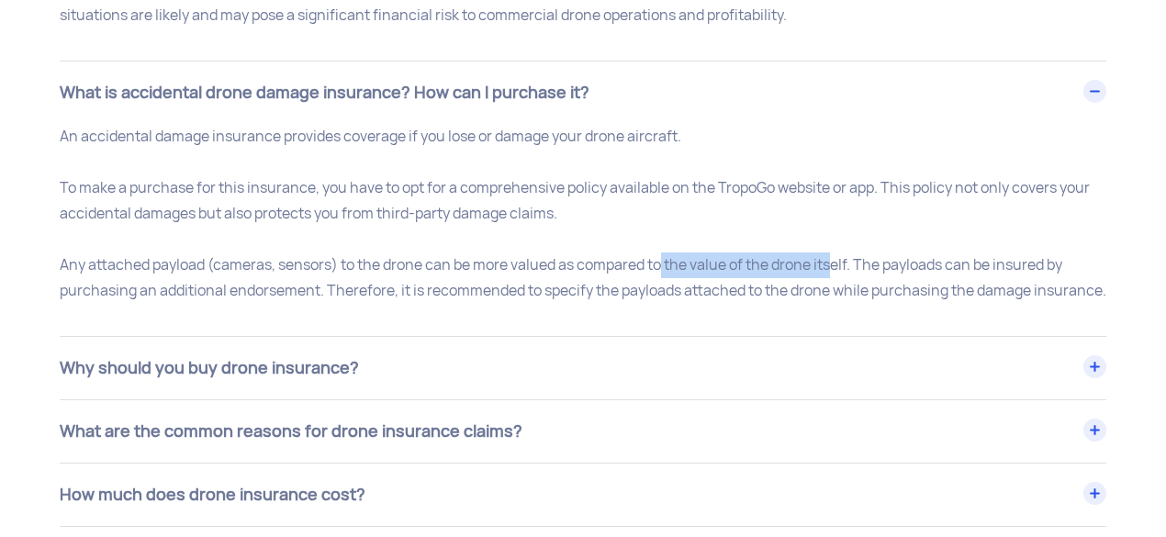
drag, startPoint x: 778, startPoint y: 256, endPoint x: 830, endPoint y: 253, distance: 52.4
click at [830, 253] on p "An accidental damage insurance provides coverage if you lose or damage your dro…" at bounding box center [583, 214] width 1047 height 180
drag, startPoint x: 955, startPoint y: 254, endPoint x: 971, endPoint y: 254, distance: 16.5
click at [971, 254] on p "An accidental damage insurance provides coverage if you lose or damage your dro…" at bounding box center [583, 214] width 1047 height 180
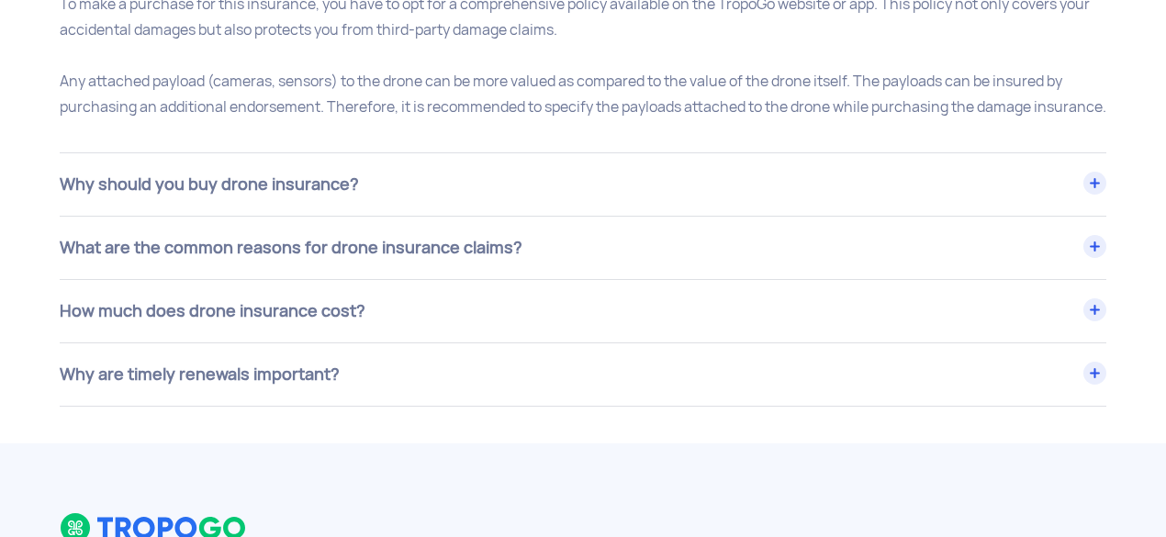
click at [362, 197] on div "Why should you buy drone insurance?" at bounding box center [583, 184] width 1047 height 62
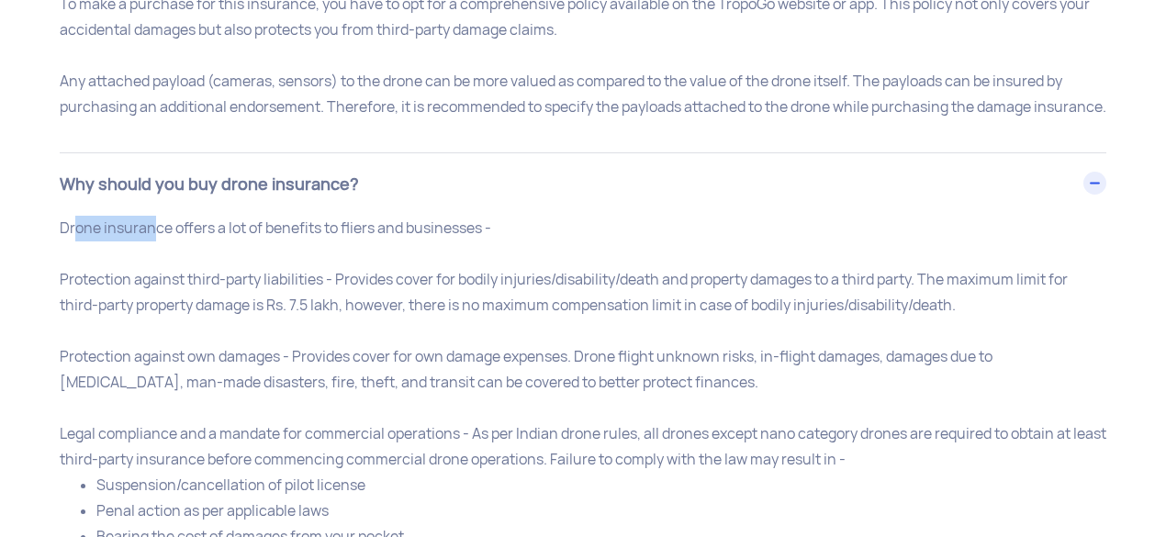
drag, startPoint x: 75, startPoint y: 246, endPoint x: 158, endPoint y: 249, distance: 82.7
click at [158, 249] on p "Drone insurance offers a lot of benefits to fliers and businesses - Protection …" at bounding box center [583, 383] width 1047 height 334
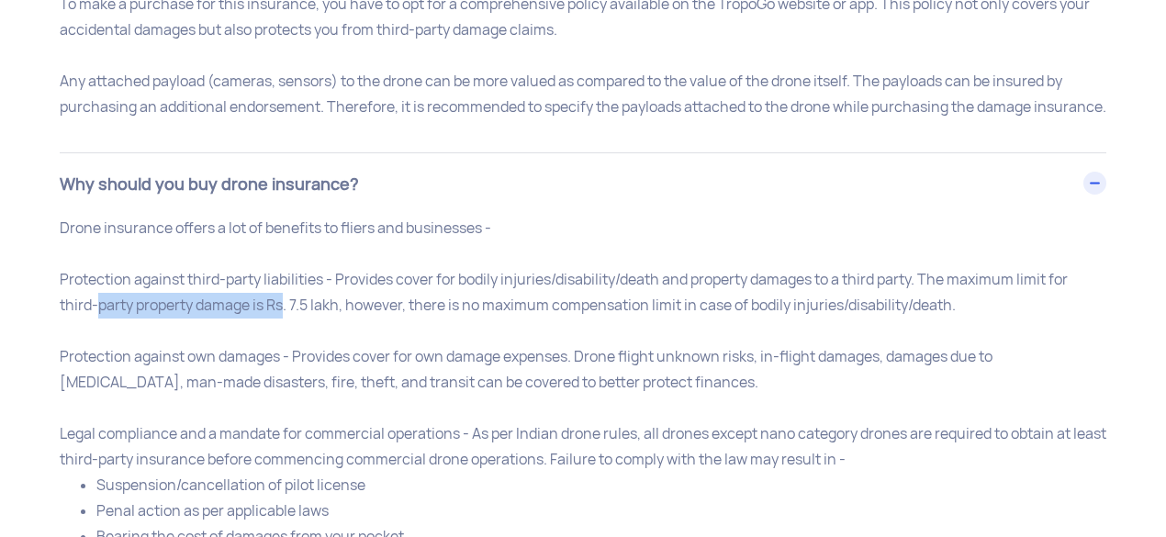
drag, startPoint x: 99, startPoint y: 326, endPoint x: 286, endPoint y: 328, distance: 187.3
click at [286, 328] on div "Protection against third-party liabilities - Provides cover for bodily injuries…" at bounding box center [583, 408] width 1047 height 283
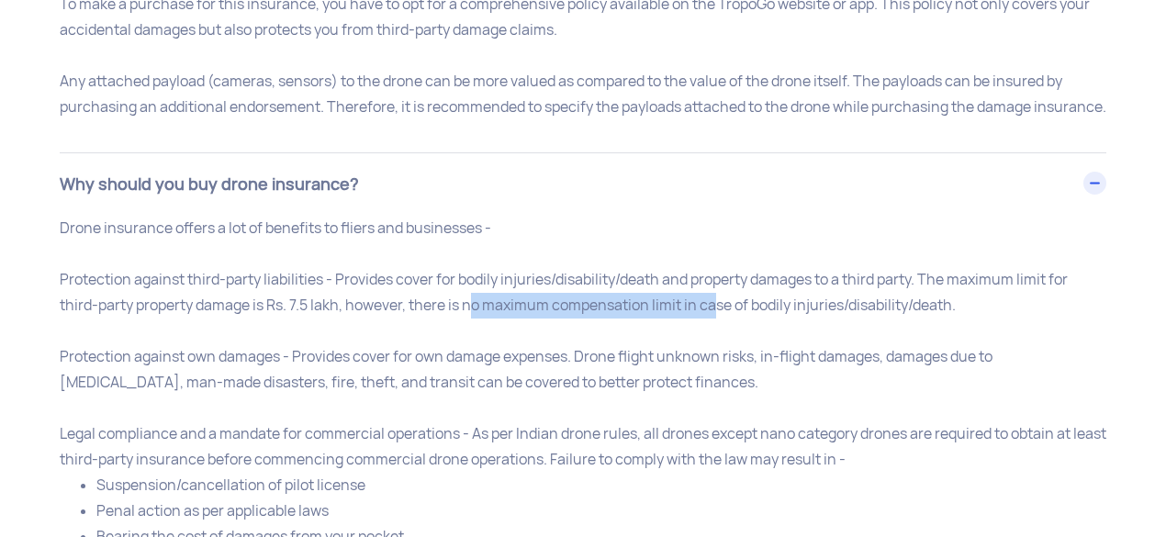
drag, startPoint x: 472, startPoint y: 327, endPoint x: 717, endPoint y: 328, distance: 245.2
click at [717, 328] on div "Protection against third-party liabilities - Provides cover for bodily injuries…" at bounding box center [583, 408] width 1047 height 283
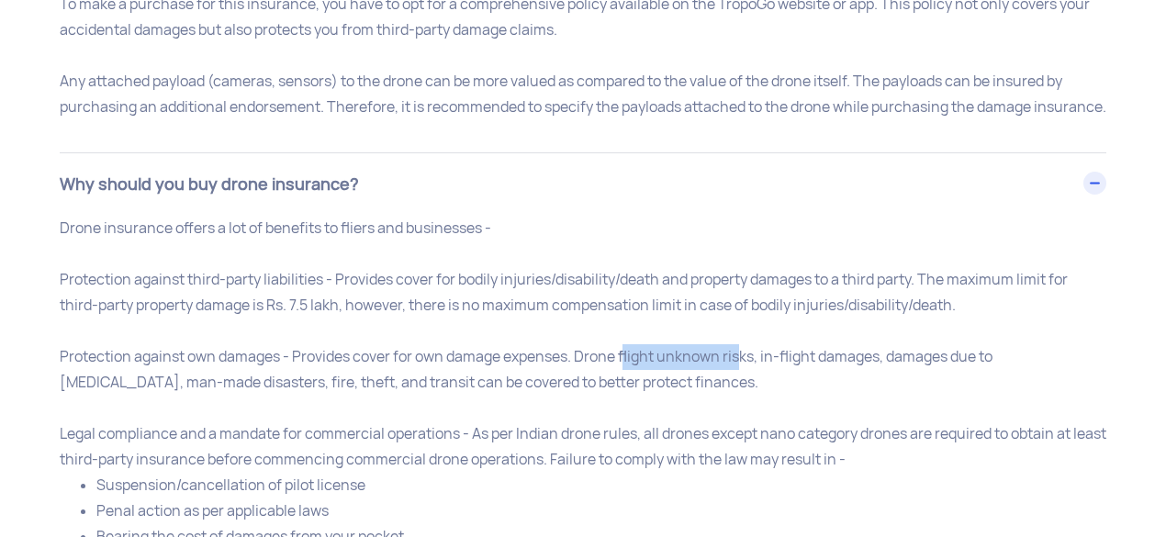
drag, startPoint x: 628, startPoint y: 377, endPoint x: 742, endPoint y: 376, distance: 113.9
click at [742, 376] on div "Protection against third-party liabilities - Provides cover for bodily injuries…" at bounding box center [583, 408] width 1047 height 283
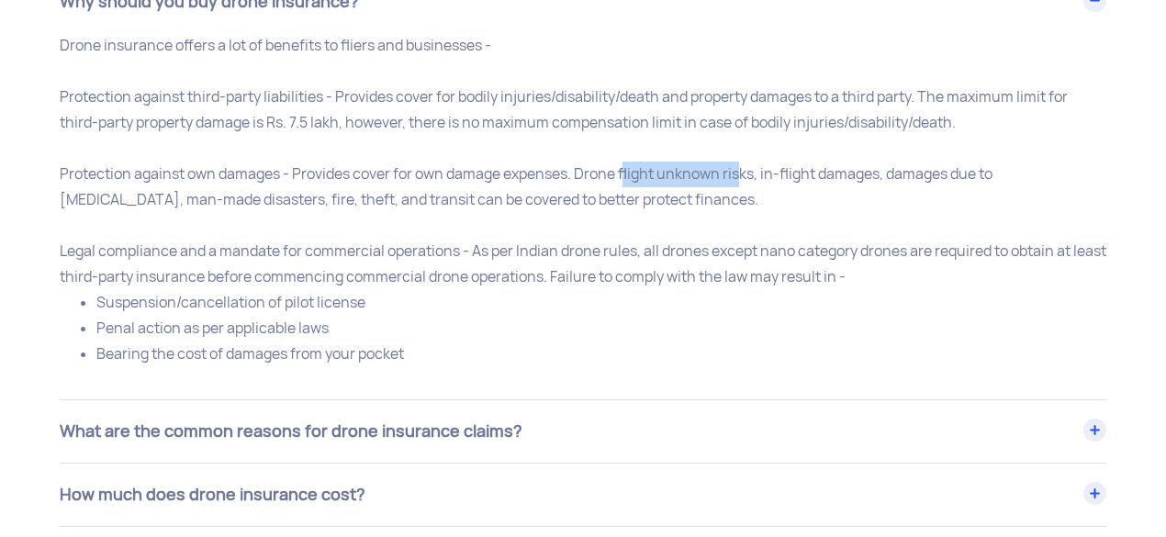
scroll to position [8934, 0]
drag, startPoint x: 114, startPoint y: 326, endPoint x: 231, endPoint y: 326, distance: 117.5
click at [231, 315] on li "Suspension/cancellation of pilot license" at bounding box center [601, 302] width 1010 height 26
drag, startPoint x: 127, startPoint y: 335, endPoint x: 227, endPoint y: 340, distance: 100.2
click at [227, 340] on li "Penal action as per applicable laws" at bounding box center [601, 328] width 1010 height 26
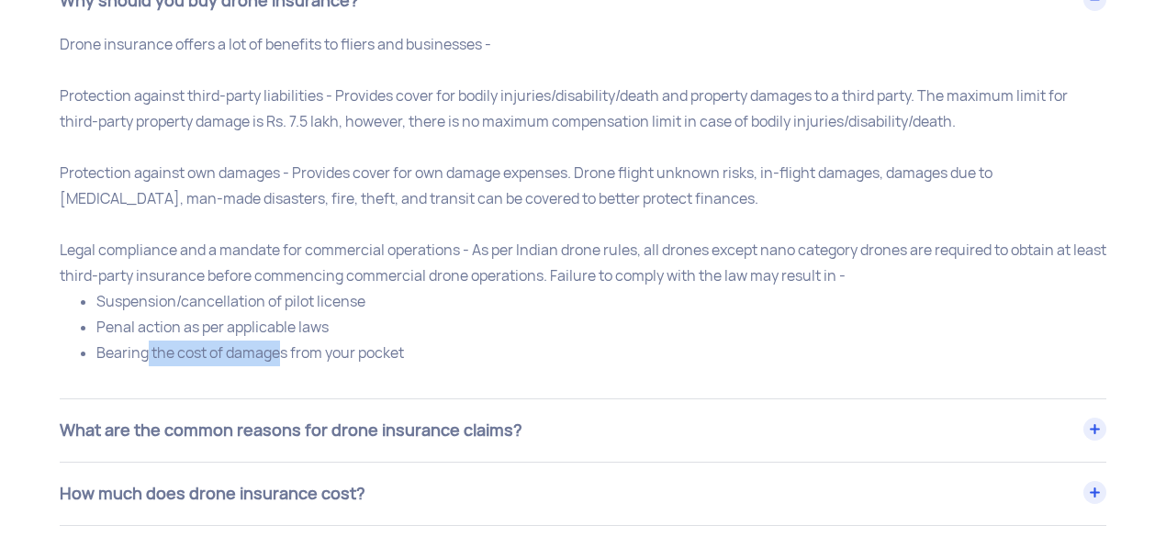
drag, startPoint x: 149, startPoint y: 366, endPoint x: 281, endPoint y: 366, distance: 132.2
click at [281, 366] on li "Bearing the cost of damages from your pocket" at bounding box center [601, 354] width 1010 height 26
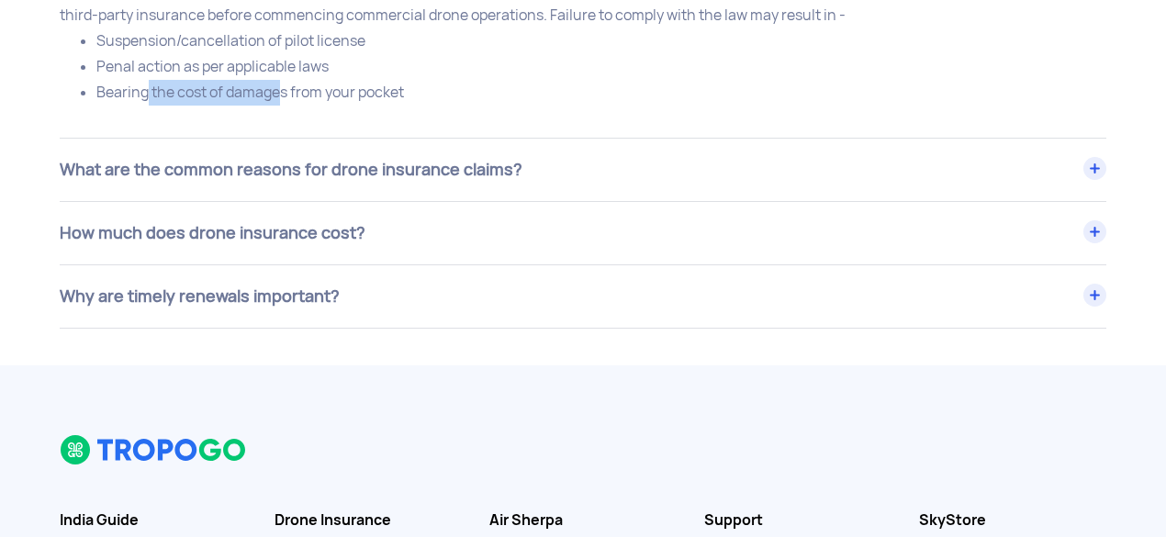
scroll to position [9210, 0]
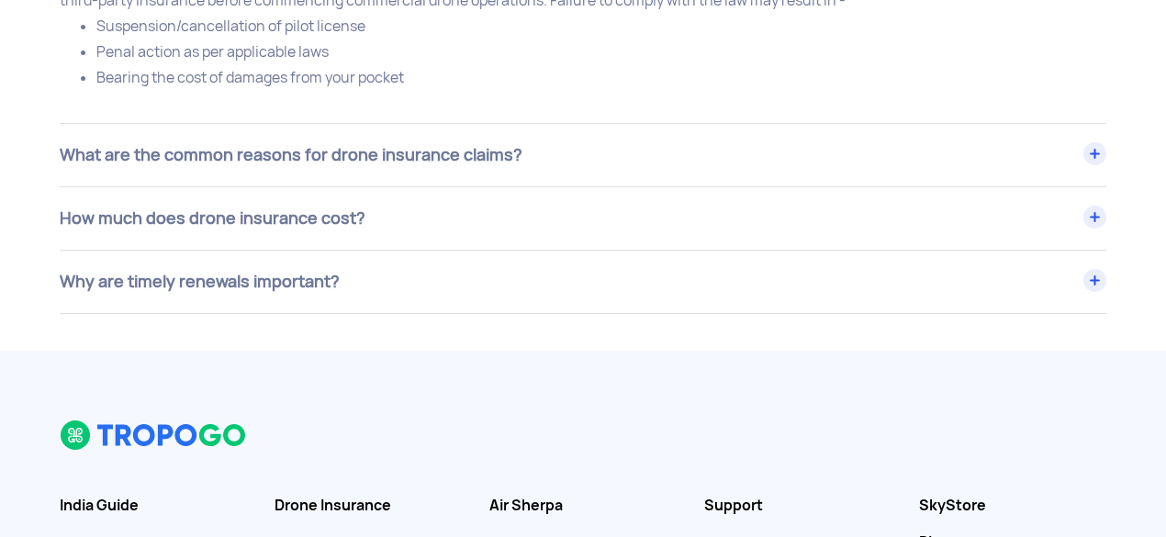
click at [417, 172] on div "What are the common reasons for drone insurance claims?" at bounding box center [583, 155] width 1047 height 62
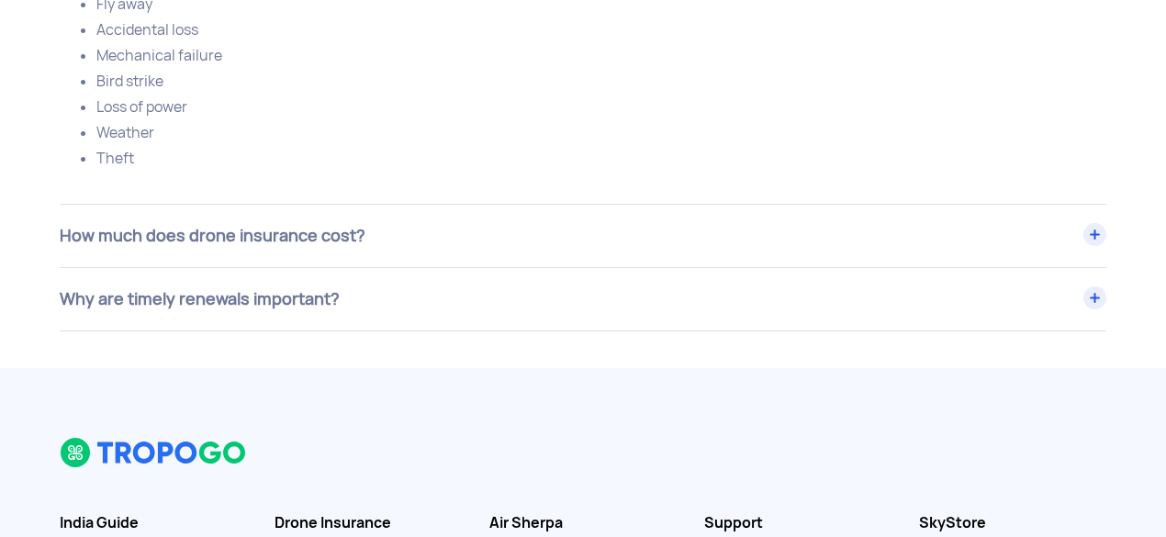
scroll to position [9485, 0]
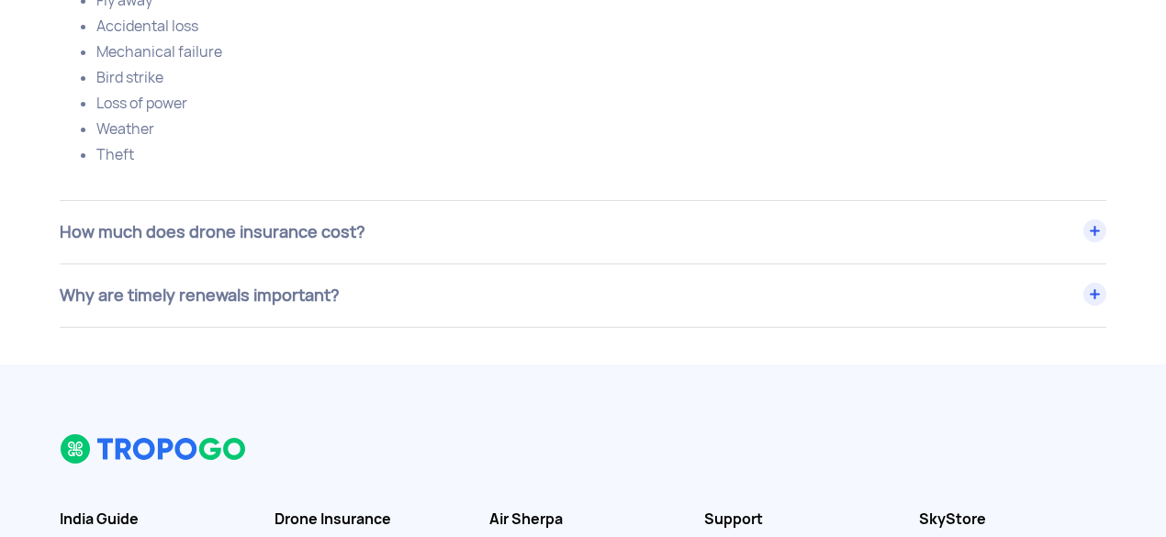
click at [257, 251] on div "How much does drone insurance cost?" at bounding box center [583, 232] width 1047 height 62
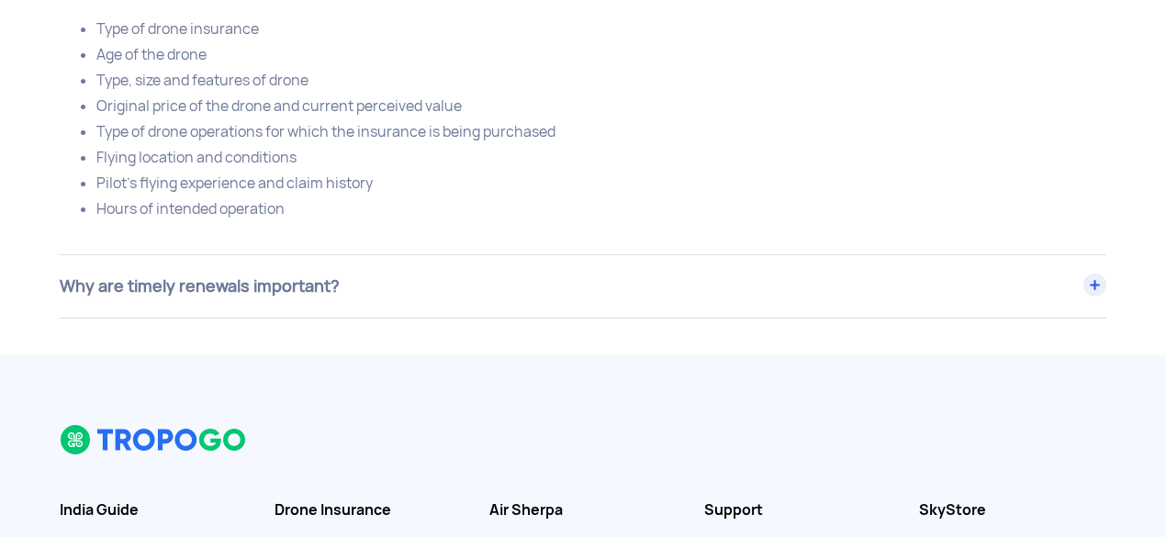
scroll to position [9852, 0]
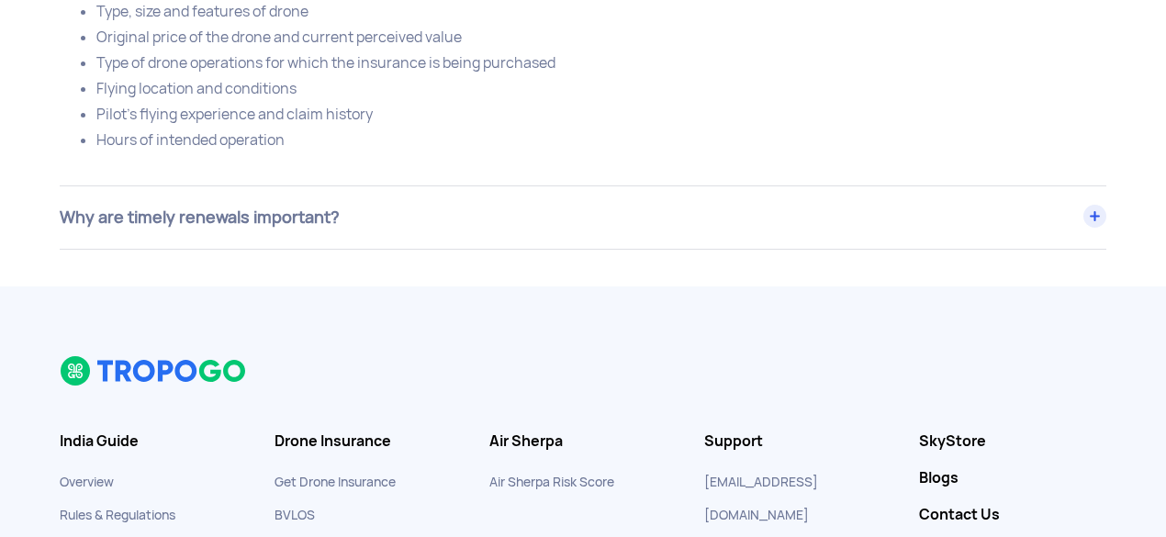
click at [425, 239] on div "Why are timely renewals important?" at bounding box center [583, 217] width 1047 height 62
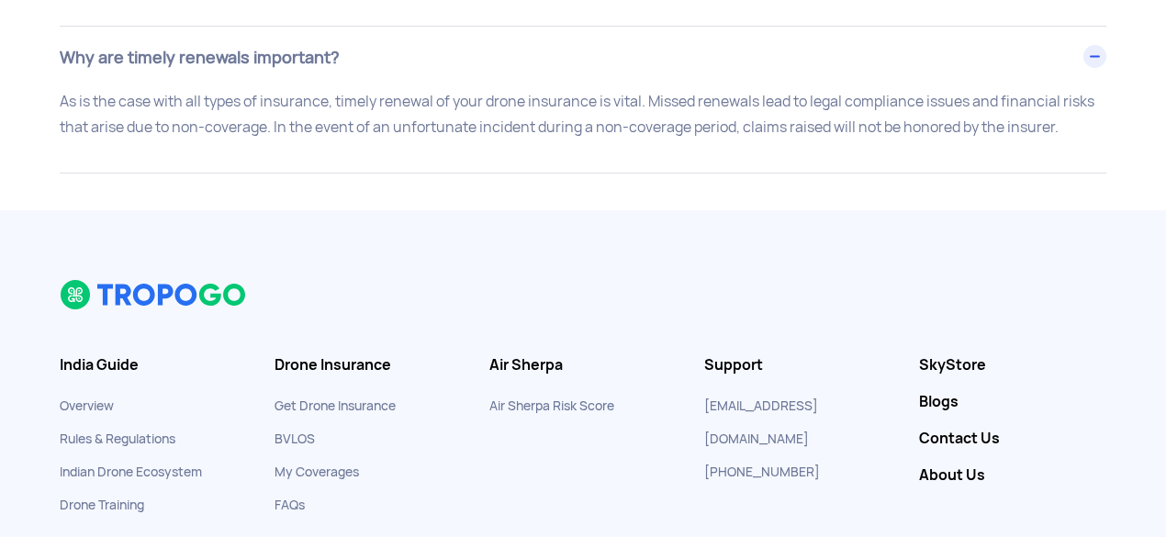
scroll to position [10216, 0]
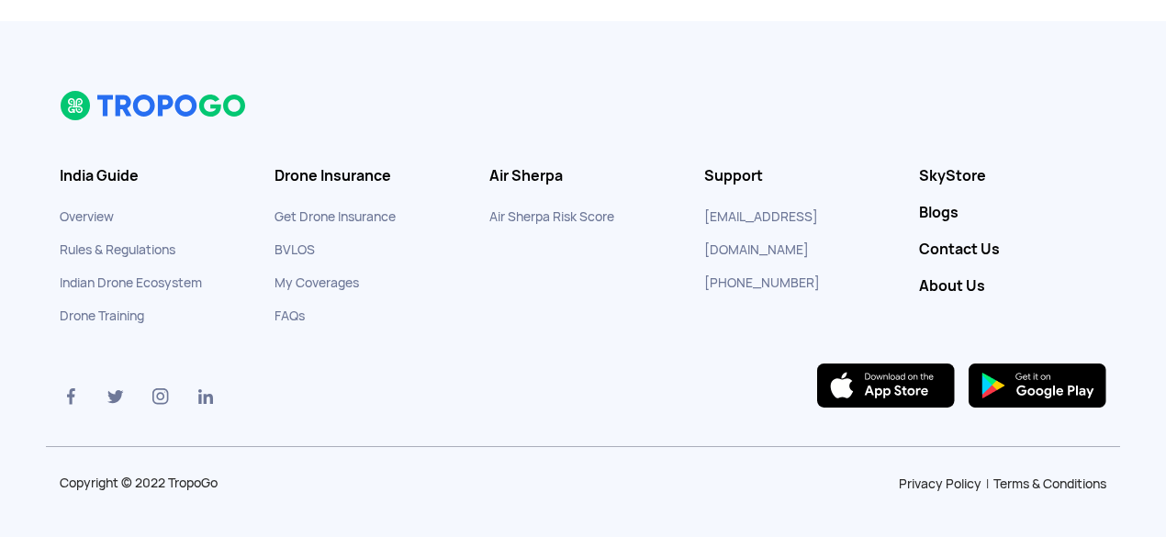
click at [114, 280] on link "Indian Drone Ecosystem" at bounding box center [131, 283] width 142 height 17
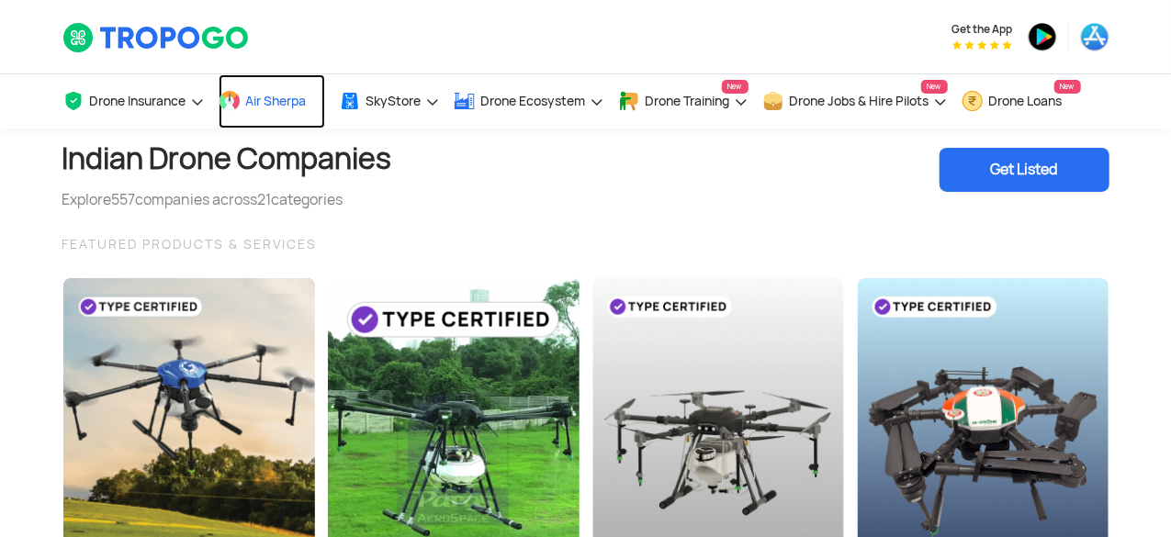
click at [257, 96] on span "Air Sherpa" at bounding box center [276, 101] width 61 height 15
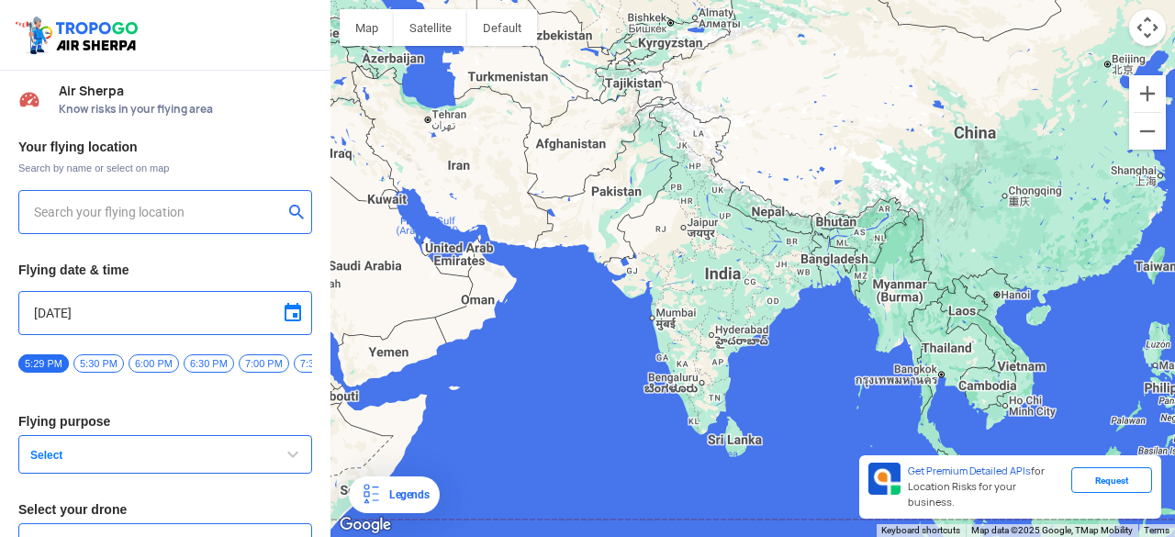
click at [199, 214] on input "text" at bounding box center [158, 212] width 249 height 22
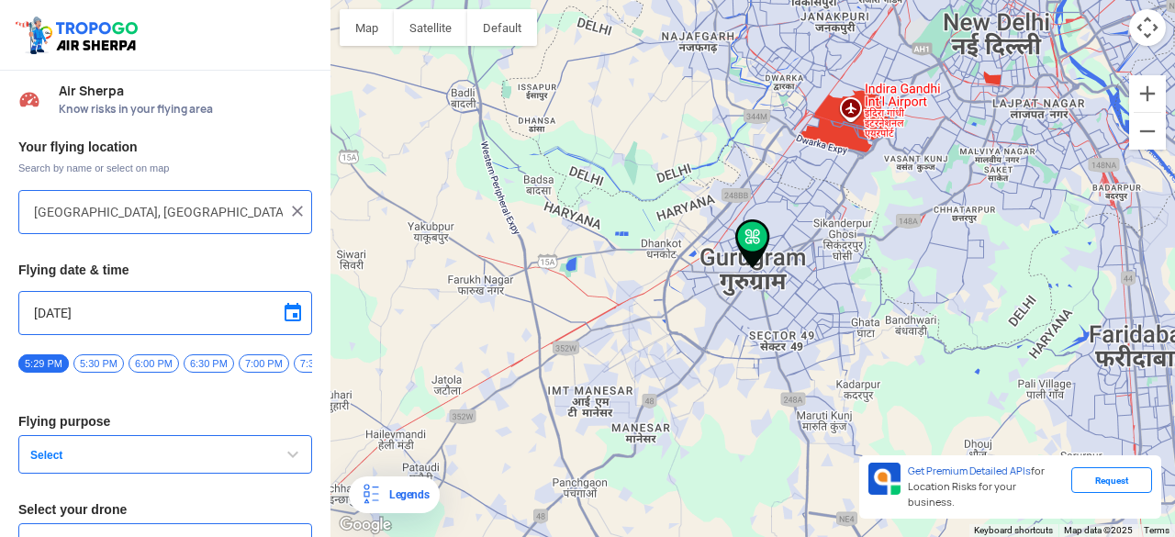
click at [144, 488] on div "Your flying location Search by name or select on map [GEOGRAPHIC_DATA], [GEOGRA…" at bounding box center [165, 384] width 331 height 510
click at [151, 474] on button "Select" at bounding box center [165, 454] width 294 height 39
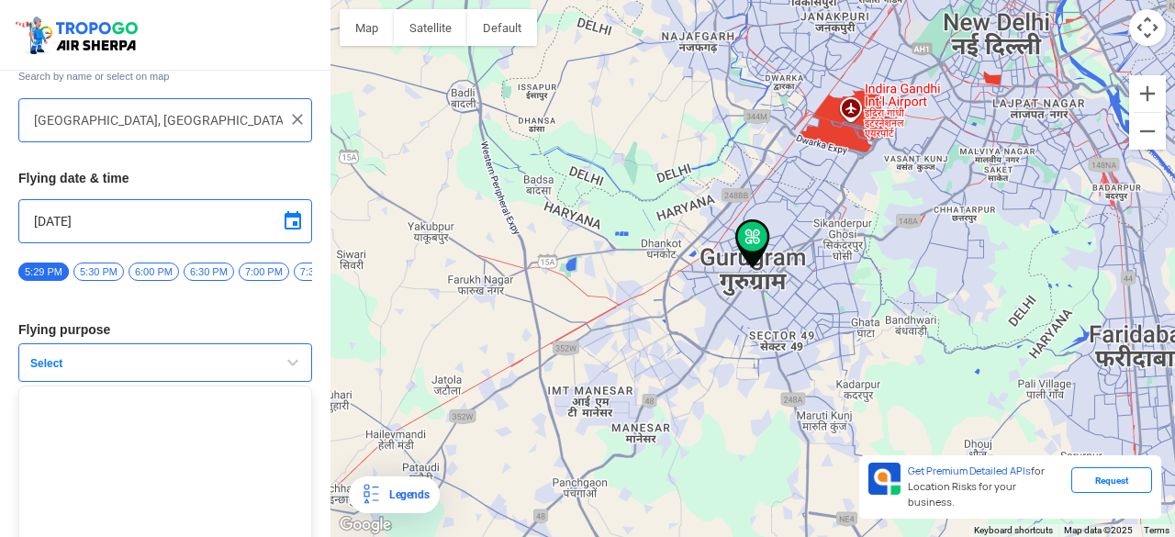
click at [106, 271] on span "5:30 PM" at bounding box center [98, 272] width 51 height 18
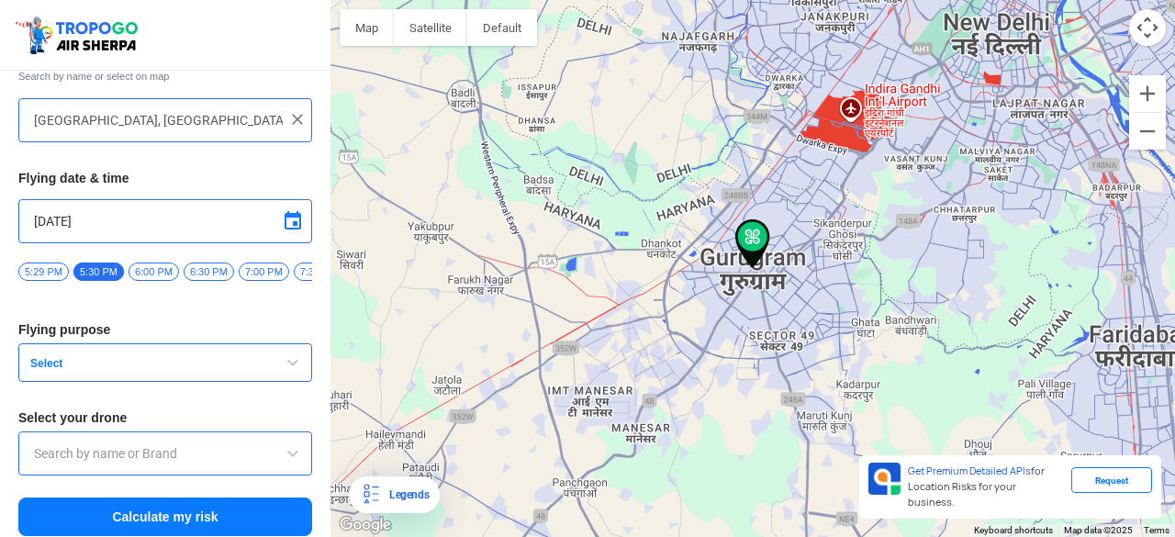
click at [124, 382] on button "Select" at bounding box center [165, 362] width 294 height 39
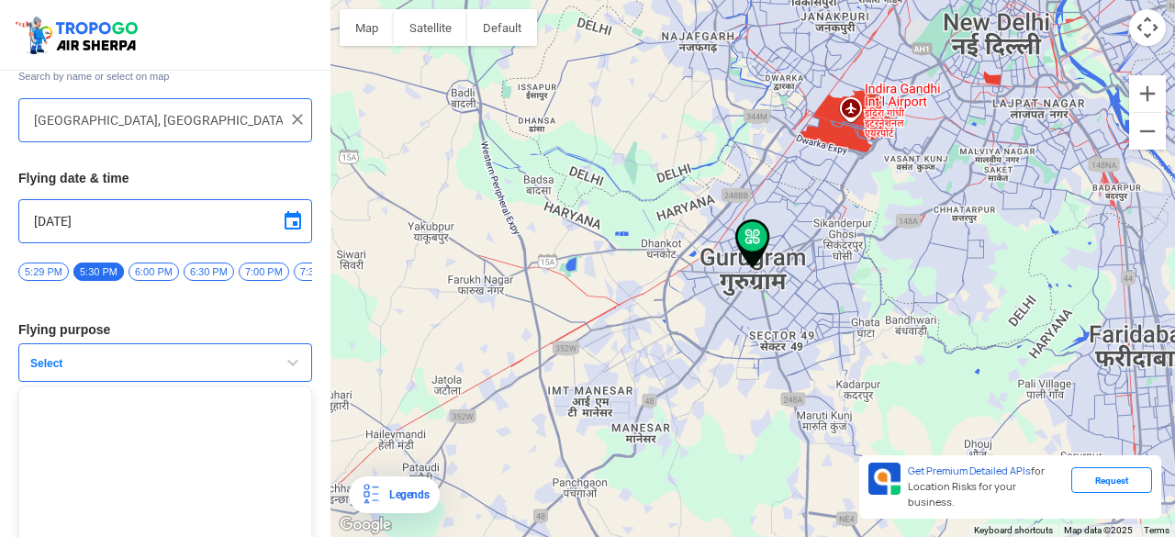
scroll to position [0, 253]
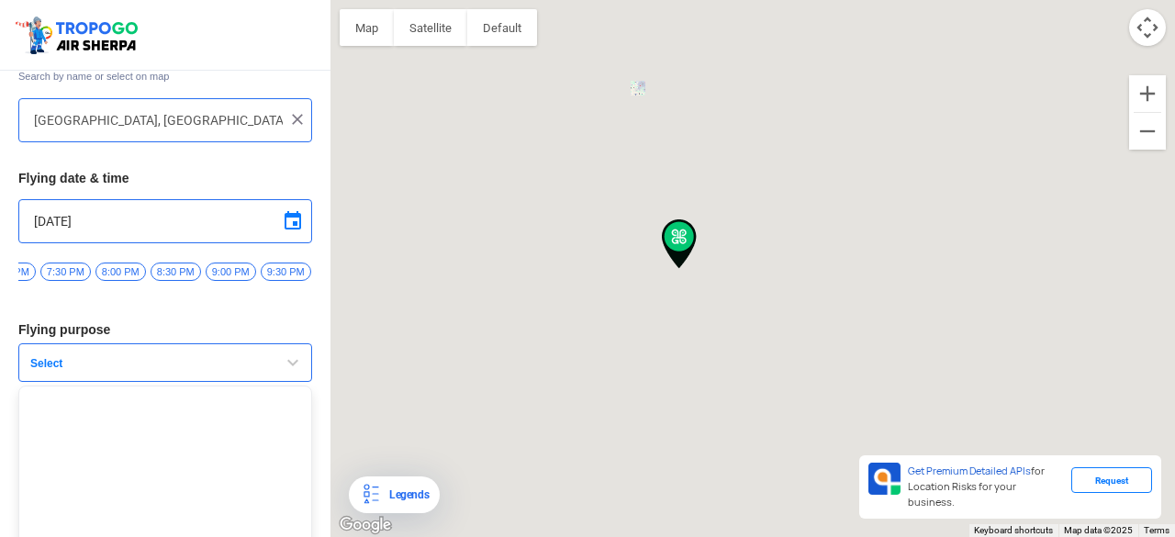
type input "[STREET_ADDRESS]"
click at [226, 269] on span "9:00 PM" at bounding box center [231, 272] width 51 height 18
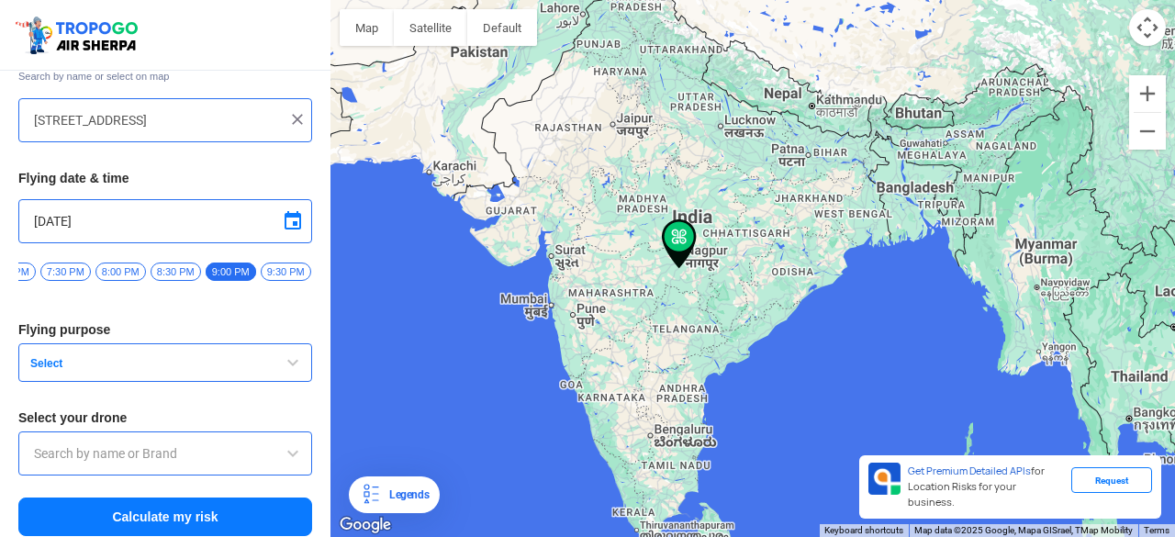
click at [152, 378] on button "Select" at bounding box center [165, 362] width 294 height 39
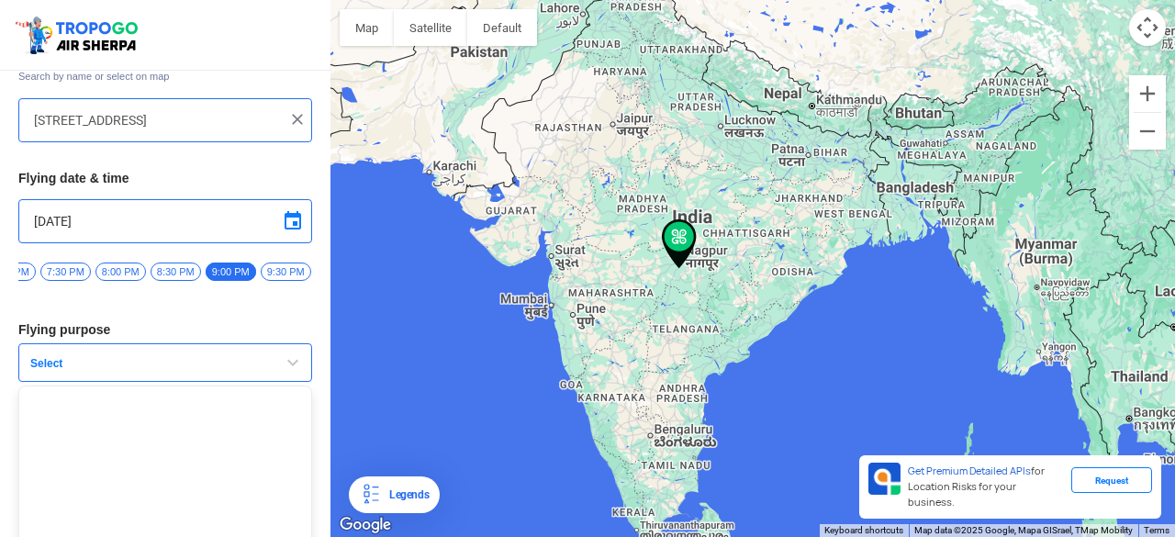
click at [129, 431] on ul at bounding box center [165, 501] width 294 height 230
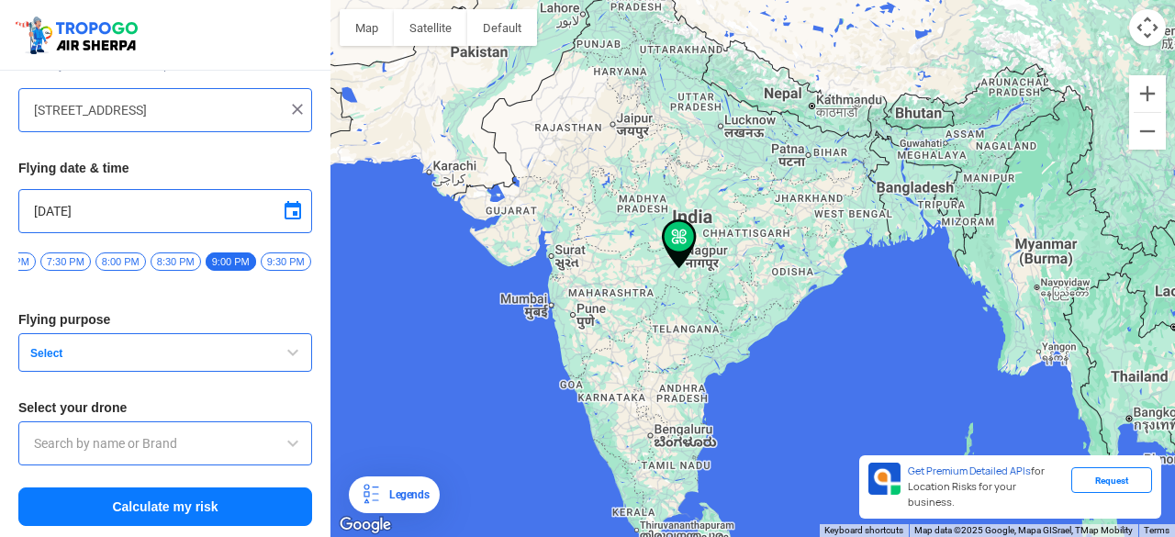
scroll to position [107, 0]
click at [143, 503] on button "Calculate my risk" at bounding box center [165, 507] width 294 height 39
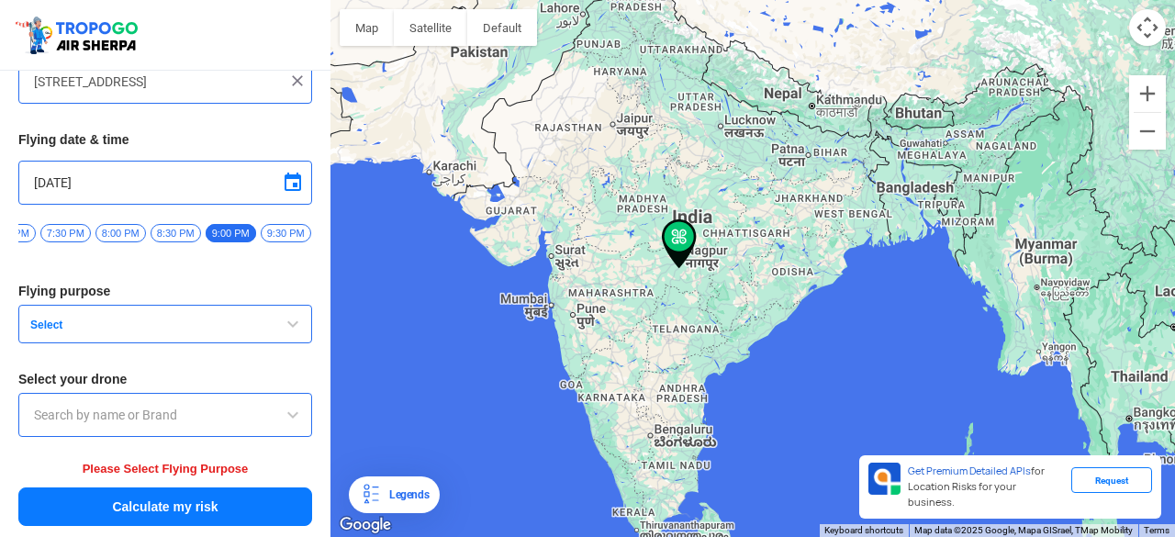
scroll to position [134, 0]
click at [115, 310] on button "Select" at bounding box center [165, 324] width 294 height 39
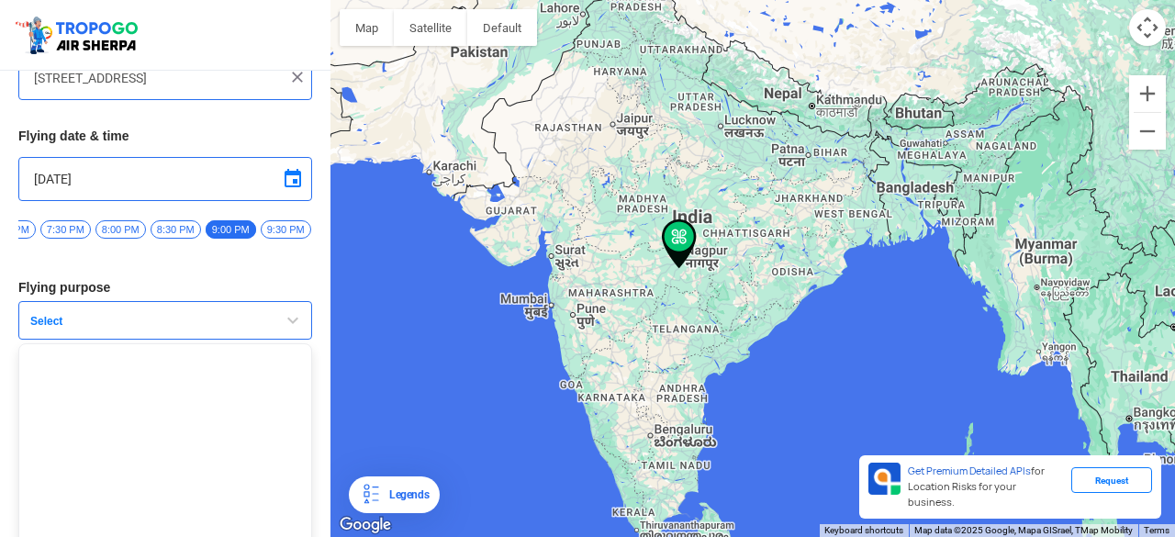
click at [77, 364] on ul at bounding box center [165, 458] width 294 height 230
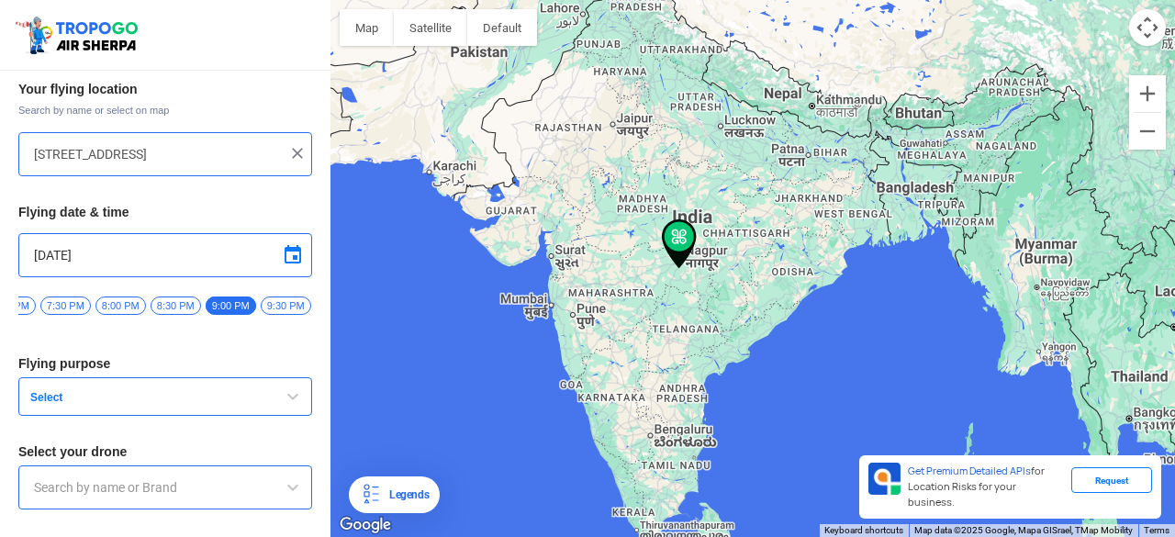
scroll to position [0, 0]
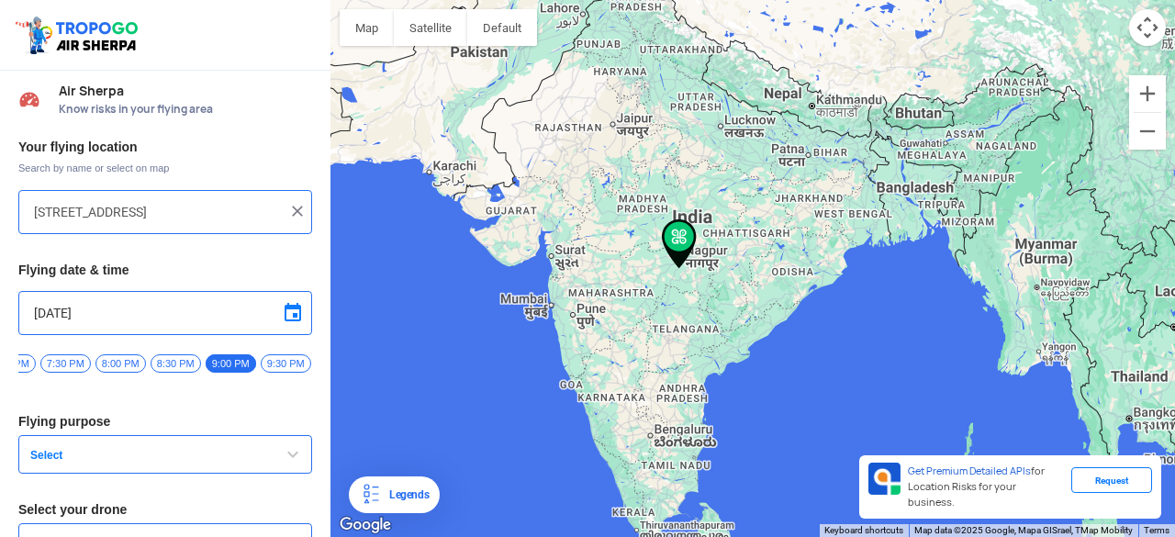
click at [294, 208] on img at bounding box center [297, 211] width 18 height 18
click at [189, 208] on input "text" at bounding box center [158, 212] width 249 height 22
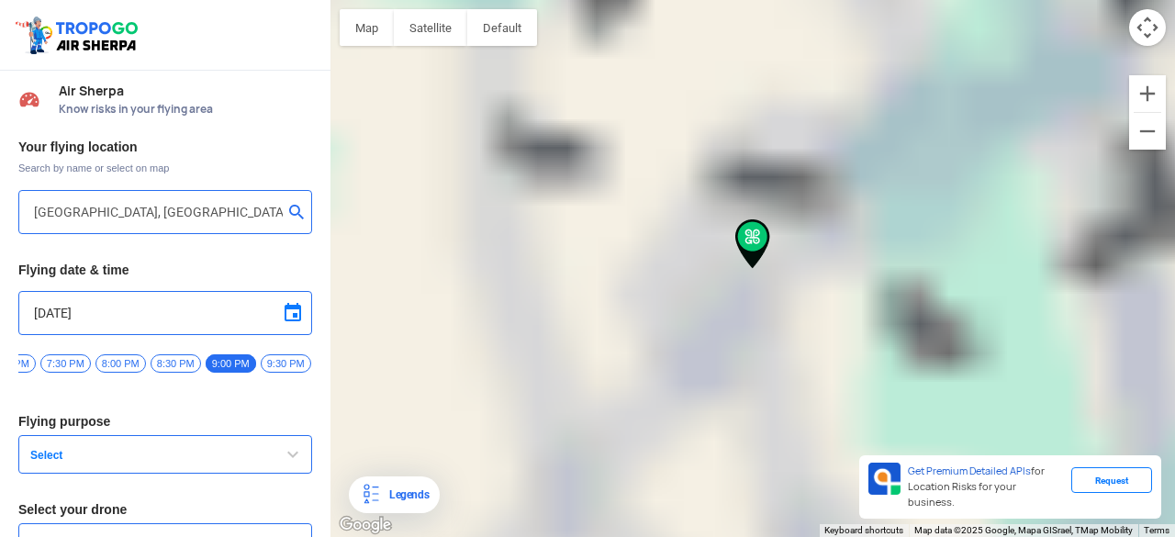
type input "[STREET_ADDRESS][PERSON_NAME]"
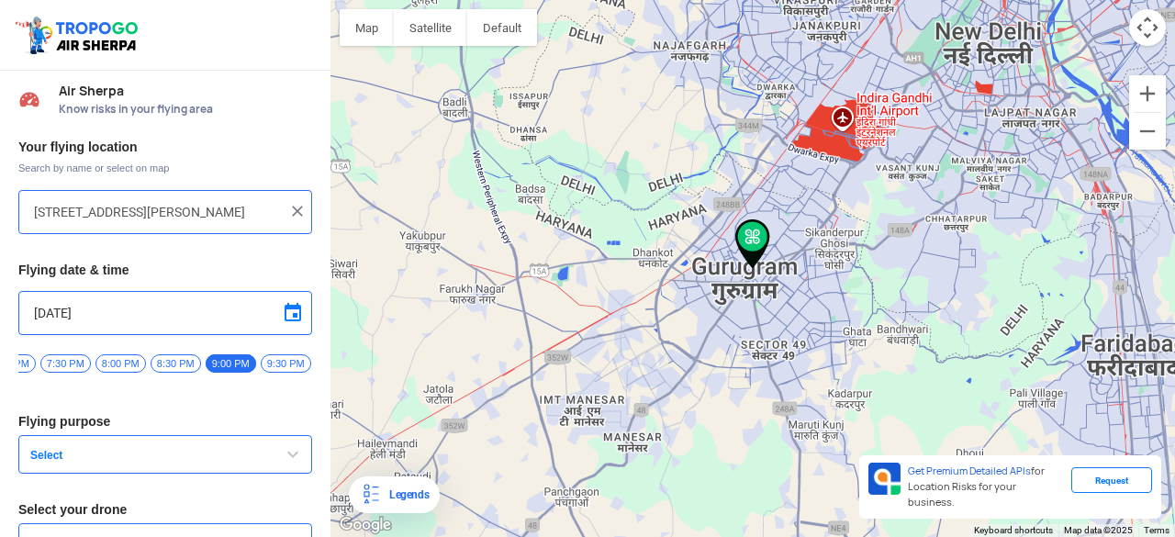
click at [108, 455] on span "Select" at bounding box center [138, 455] width 230 height 15
click at [294, 207] on img at bounding box center [297, 211] width 18 height 18
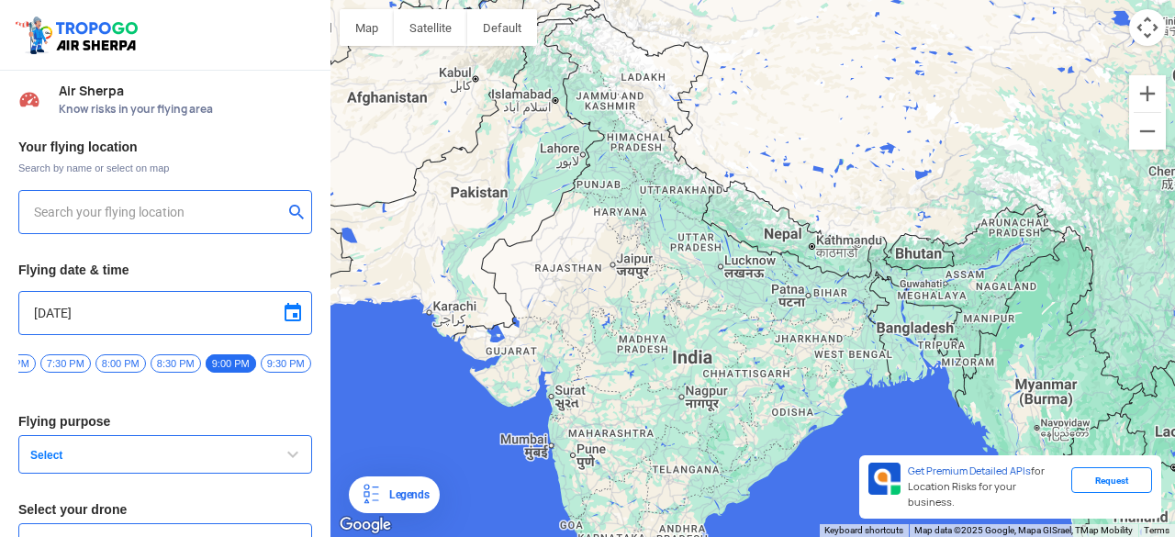
click at [203, 216] on input "text" at bounding box center [158, 212] width 249 height 22
type input "j"
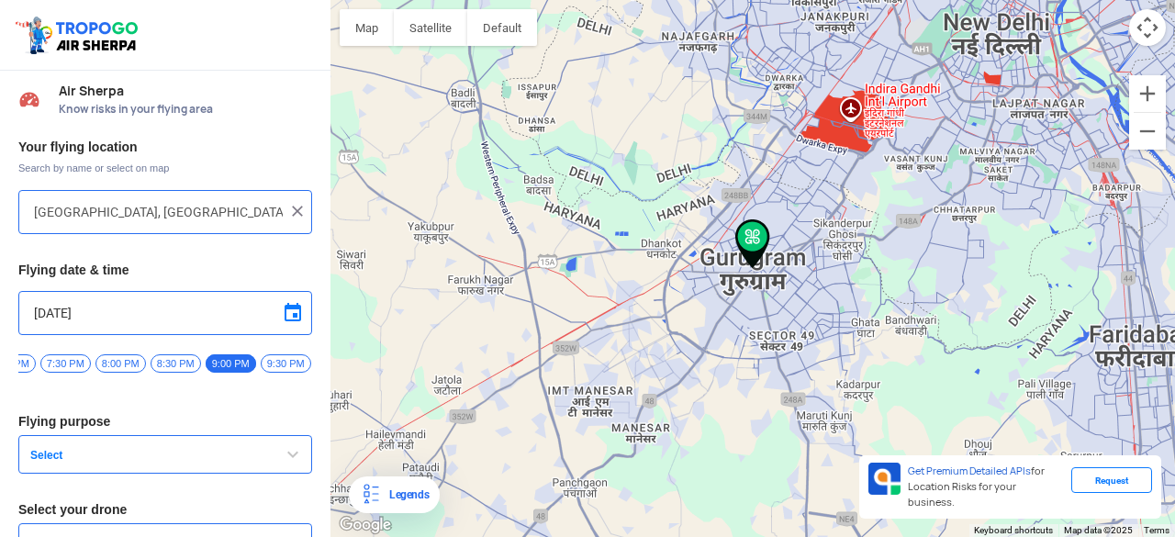
click at [90, 462] on span "Select" at bounding box center [138, 455] width 230 height 15
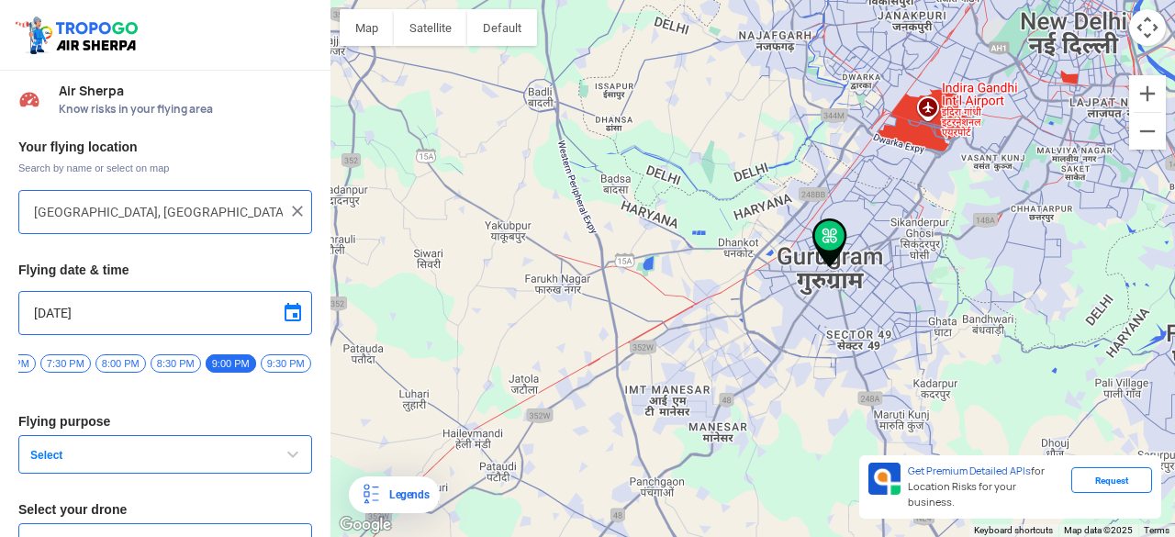
drag, startPoint x: 641, startPoint y: 280, endPoint x: 675, endPoint y: 267, distance: 36.3
click at [715, 278] on div at bounding box center [753, 268] width 845 height 537
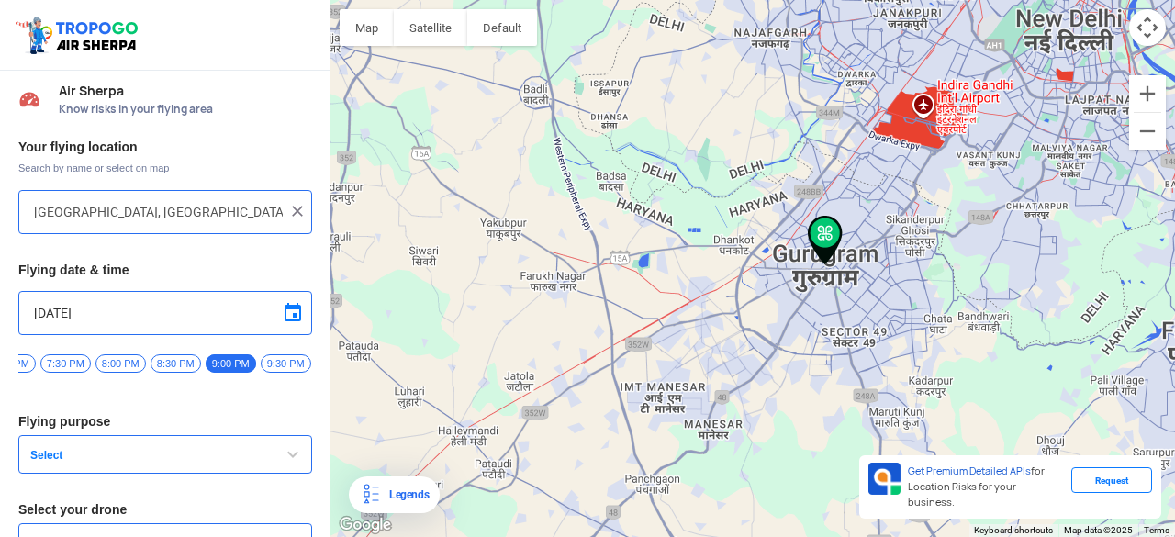
click at [585, 277] on div at bounding box center [753, 268] width 845 height 537
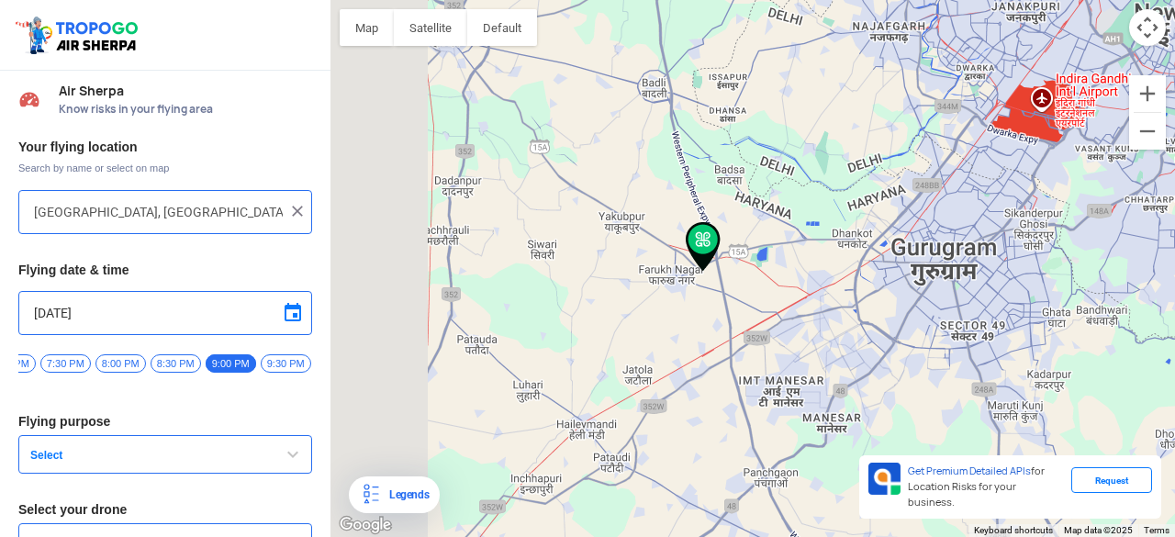
type input "Sultanpur, [GEOGRAPHIC_DATA], [GEOGRAPHIC_DATA], [GEOGRAPHIC_DATA]"
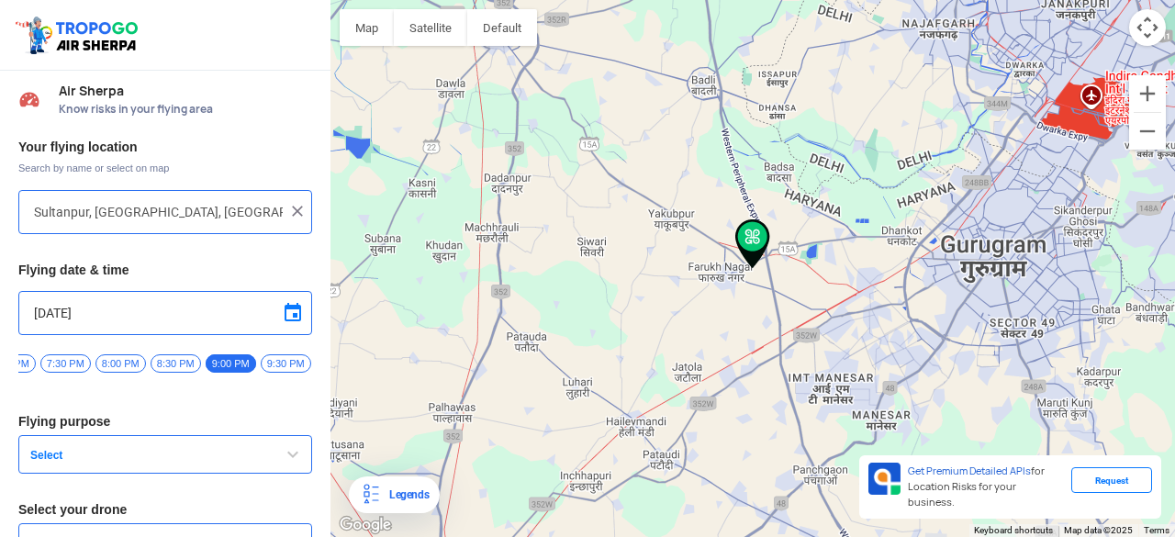
click at [95, 462] on span "Select" at bounding box center [138, 455] width 230 height 15
click at [296, 309] on span at bounding box center [293, 313] width 22 height 22
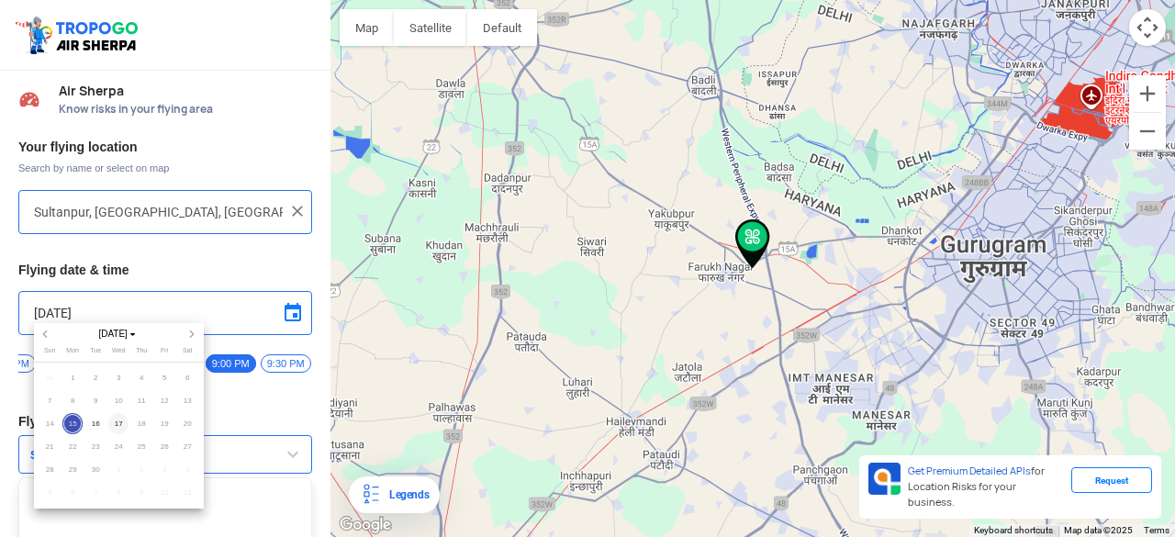
click at [125, 421] on span "17" at bounding box center [118, 423] width 21 height 21
type input "[DATE]"
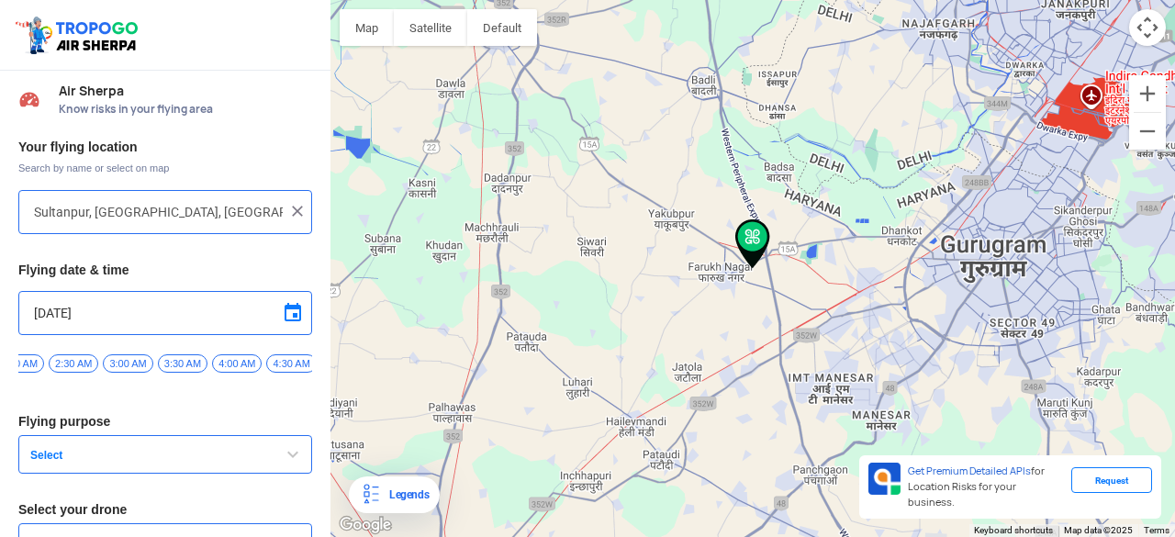
click at [125, 443] on button "Select" at bounding box center [165, 454] width 294 height 39
click at [113, 458] on span "Select" at bounding box center [138, 455] width 230 height 15
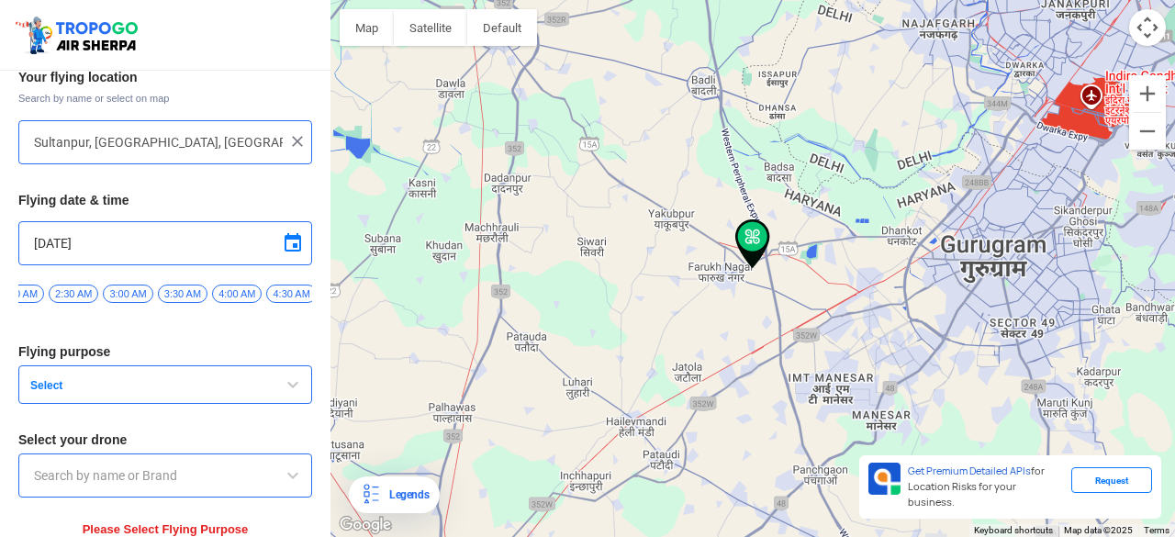
scroll to position [134, 0]
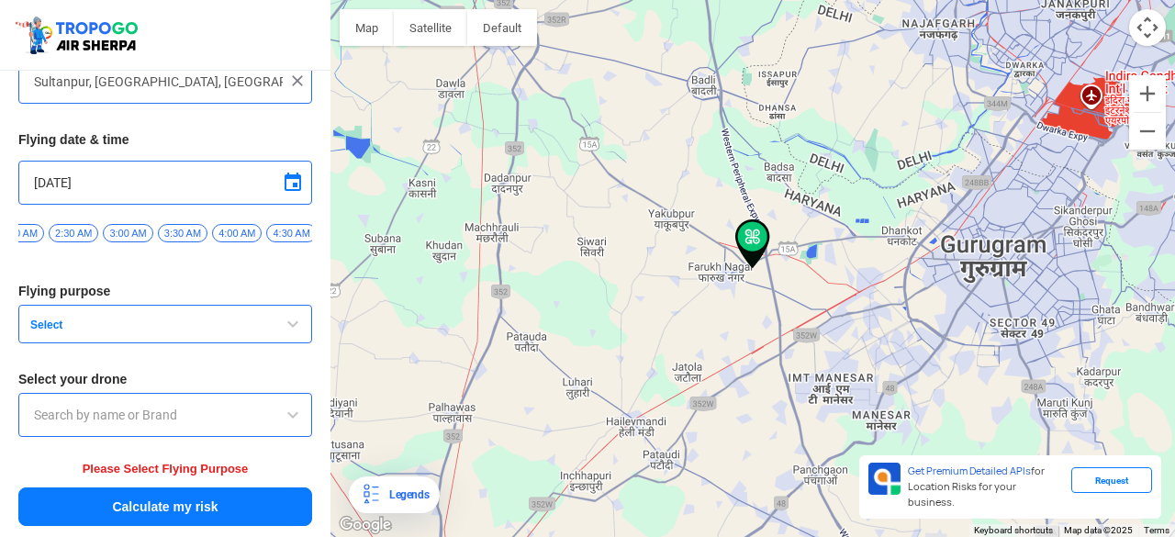
click at [87, 320] on span "Select" at bounding box center [138, 325] width 230 height 15
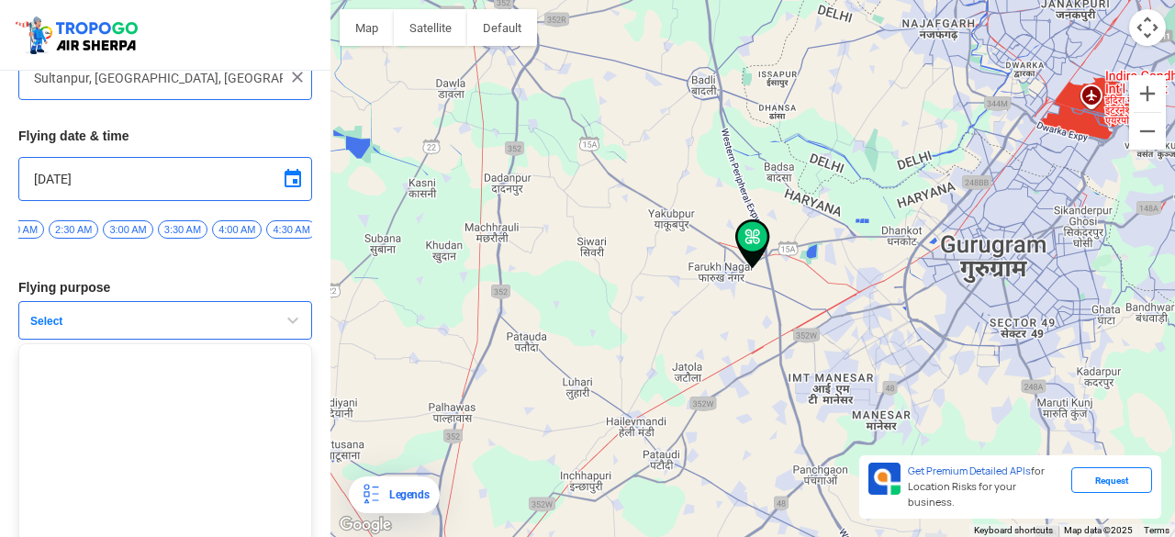
click at [54, 356] on ul at bounding box center [165, 458] width 294 height 230
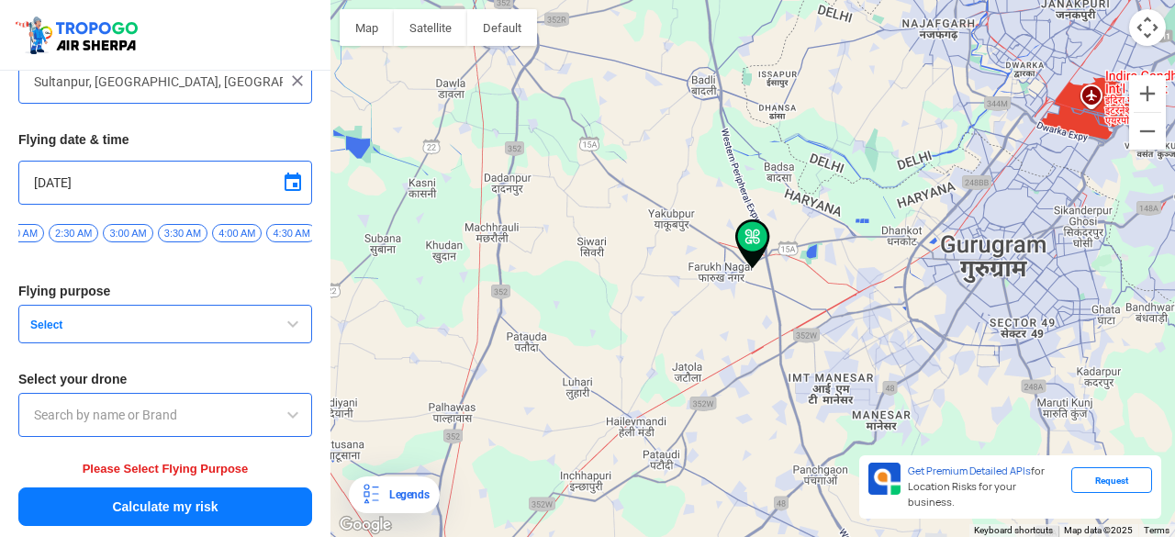
click at [94, 499] on button "Calculate my risk" at bounding box center [165, 507] width 294 height 39
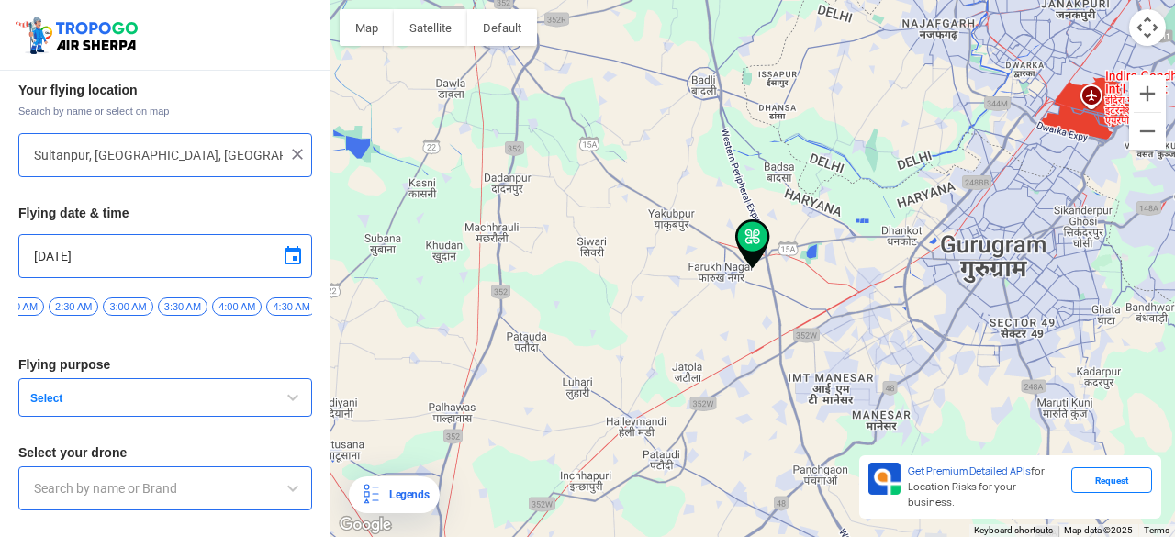
scroll to position [0, 0]
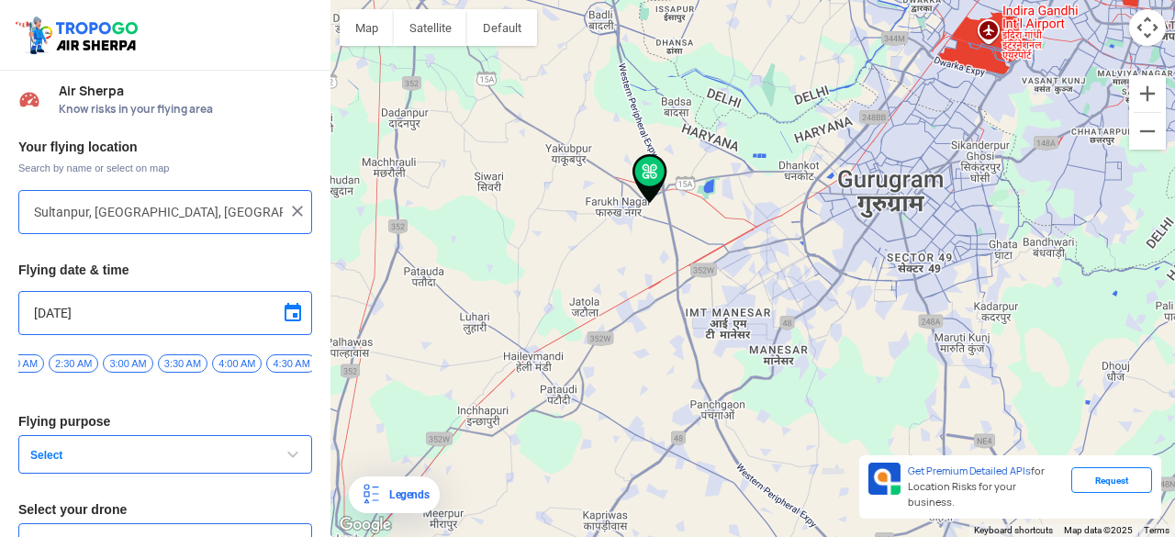
drag, startPoint x: 656, startPoint y: 379, endPoint x: 500, endPoint y: 311, distance: 170.2
click at [500, 311] on div at bounding box center [753, 268] width 845 height 537
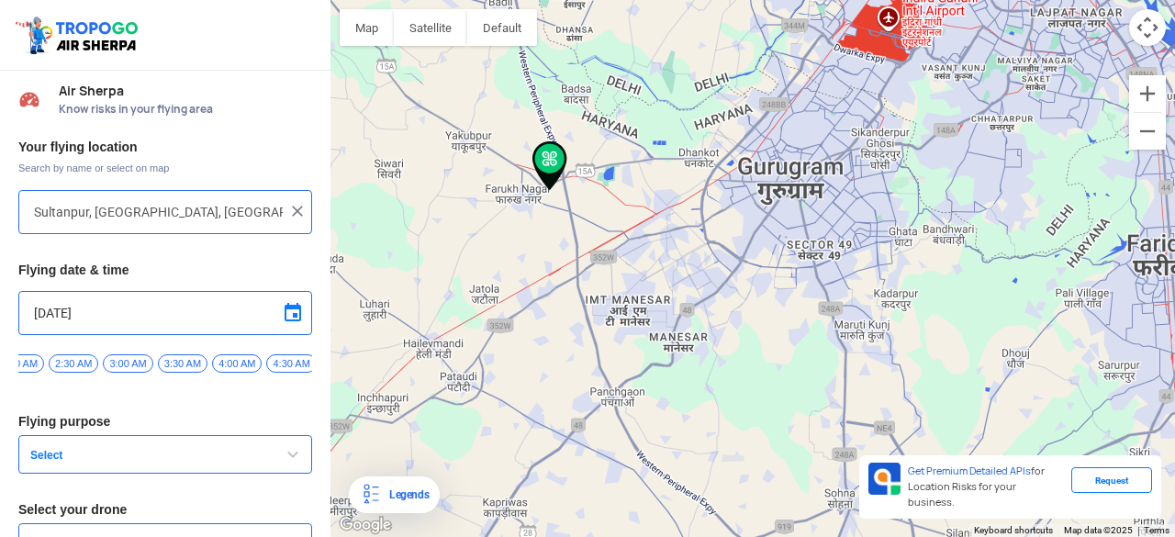
drag, startPoint x: 559, startPoint y: 308, endPoint x: 509, endPoint y: 296, distance: 51.9
click at [509, 296] on div at bounding box center [753, 268] width 845 height 537
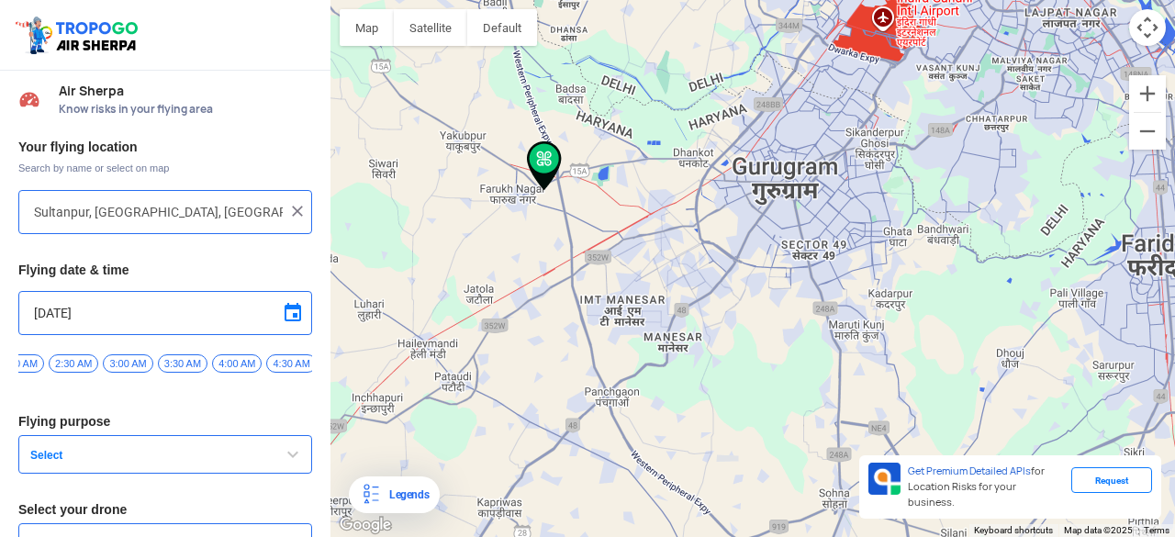
click at [610, 304] on div at bounding box center [753, 268] width 845 height 537
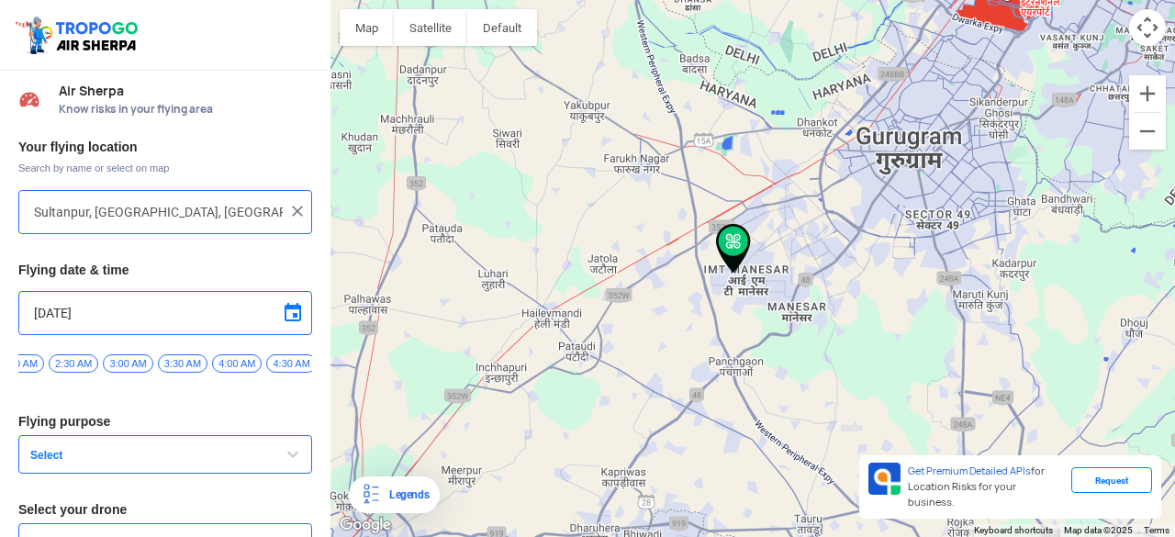
type input "[STREET_ADDRESS]"
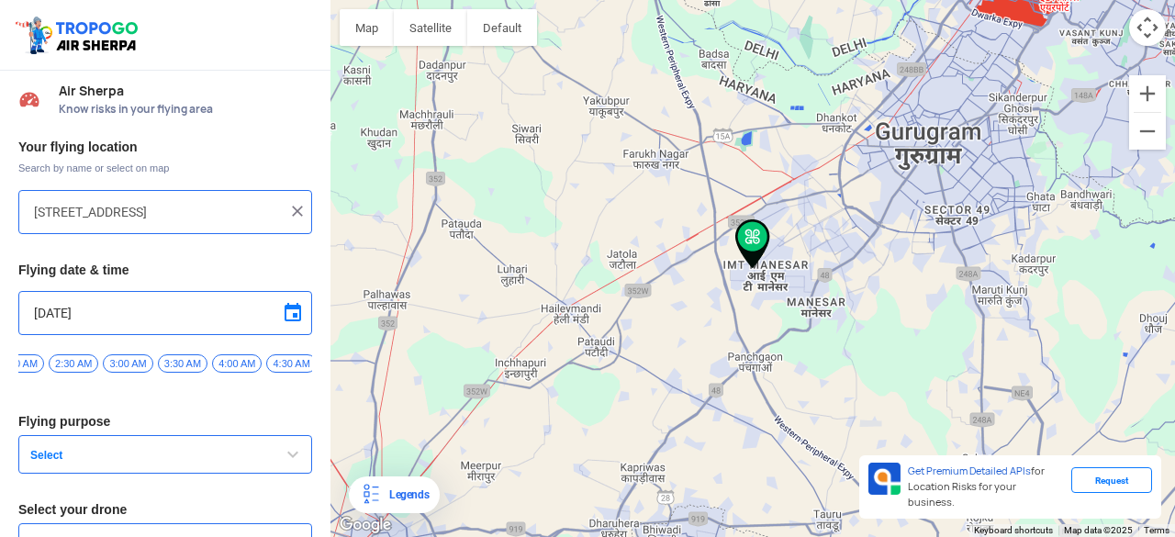
click at [106, 461] on span "Select" at bounding box center [138, 455] width 230 height 15
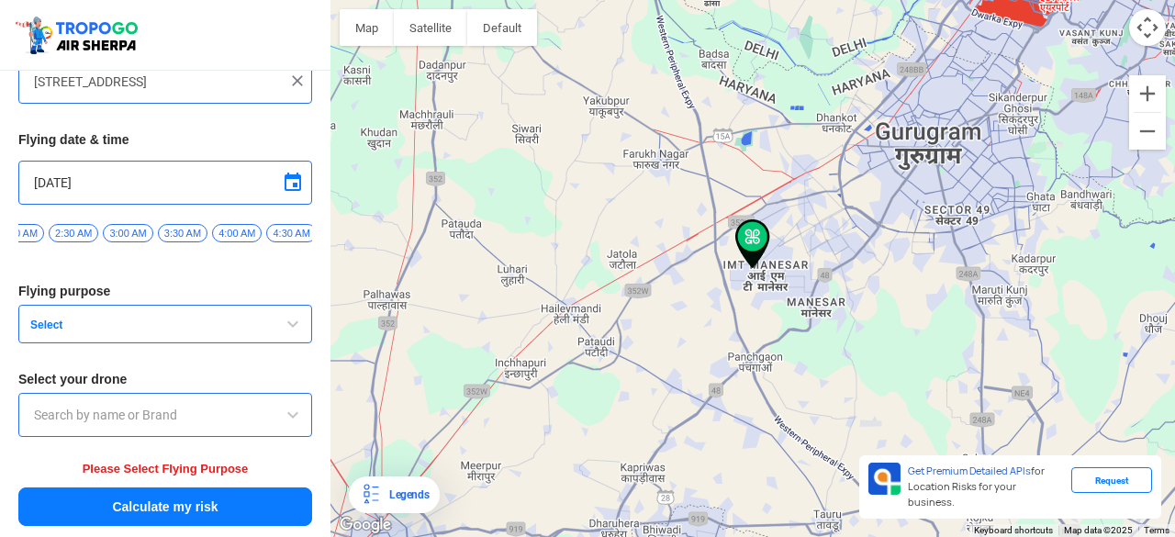
click at [103, 509] on button "Calculate my risk" at bounding box center [165, 507] width 294 height 39
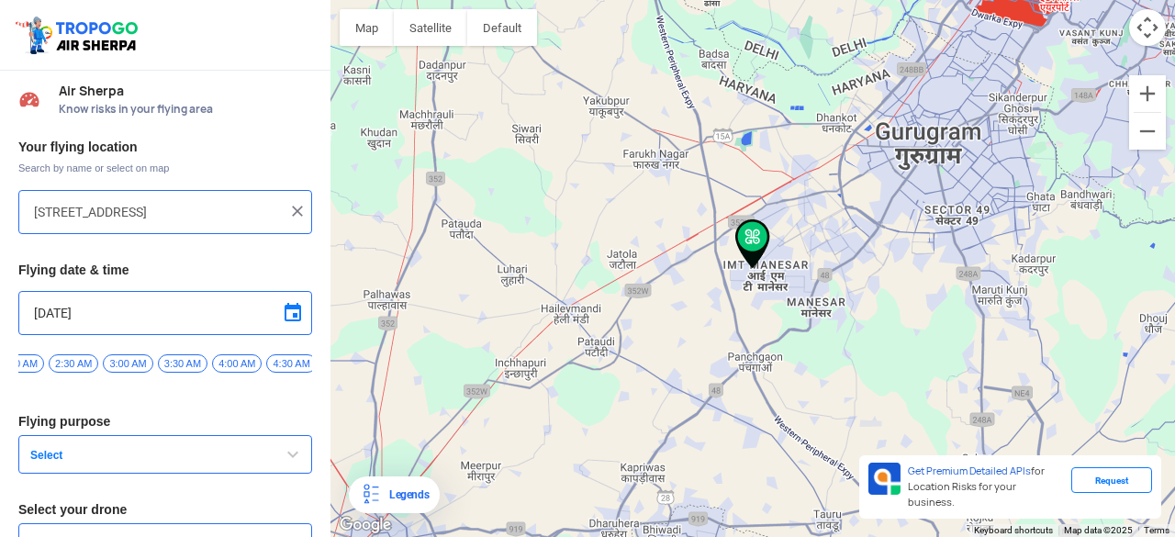
click at [292, 212] on img at bounding box center [297, 211] width 18 height 18
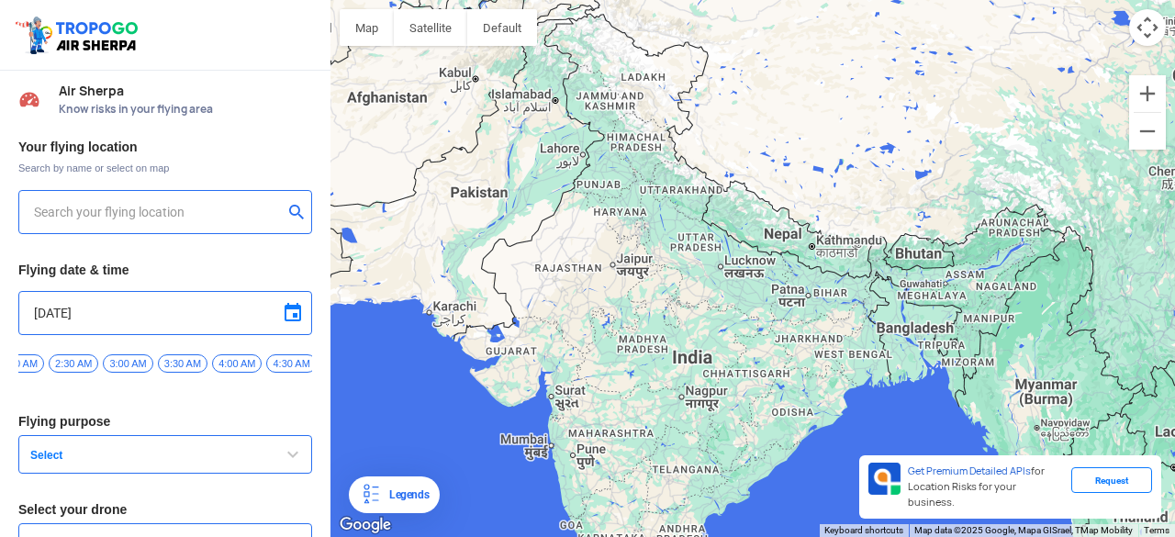
click at [103, 460] on span "Select" at bounding box center [138, 455] width 230 height 15
click at [213, 362] on span "4:00 AM" at bounding box center [237, 363] width 50 height 18
click at [141, 463] on span "Select" at bounding box center [138, 455] width 230 height 15
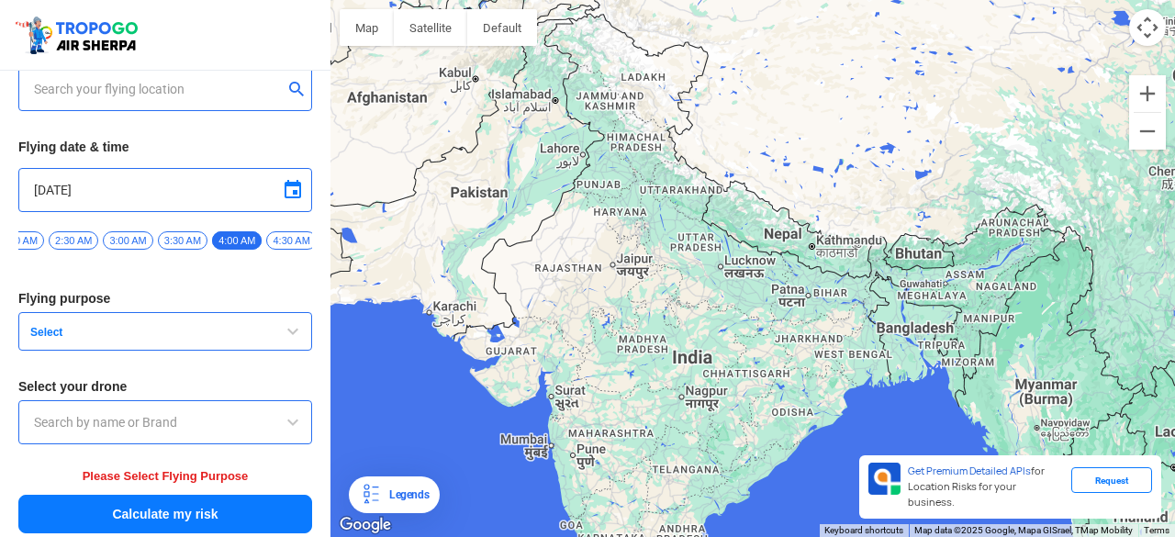
scroll to position [134, 0]
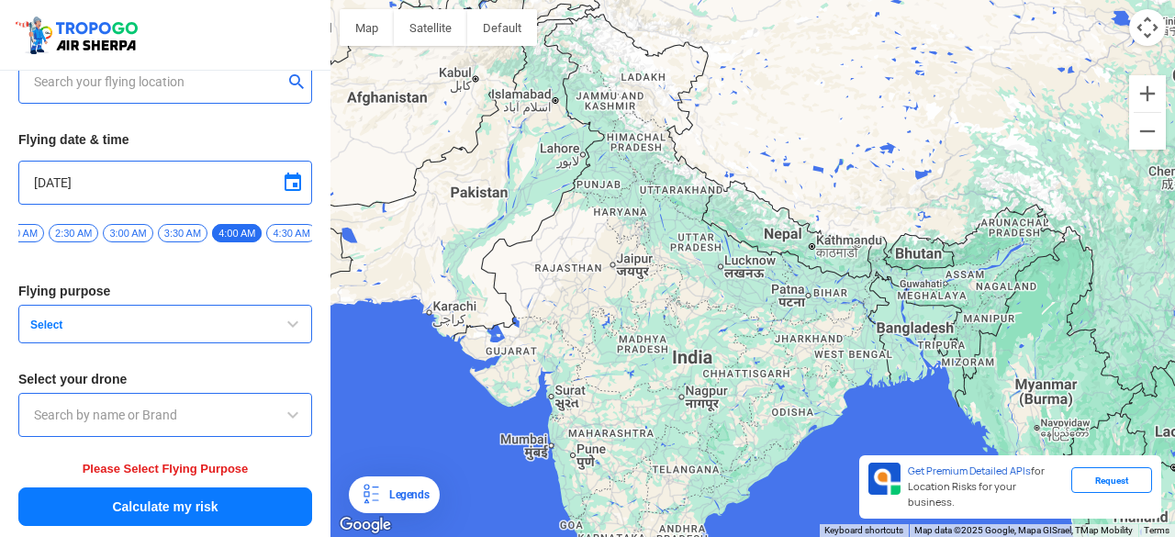
click at [119, 488] on div "Your flying location Search by name or select on map Flying date & time [DATE] …" at bounding box center [165, 268] width 331 height 538
click at [118, 493] on button "Calculate my risk" at bounding box center [165, 507] width 294 height 39
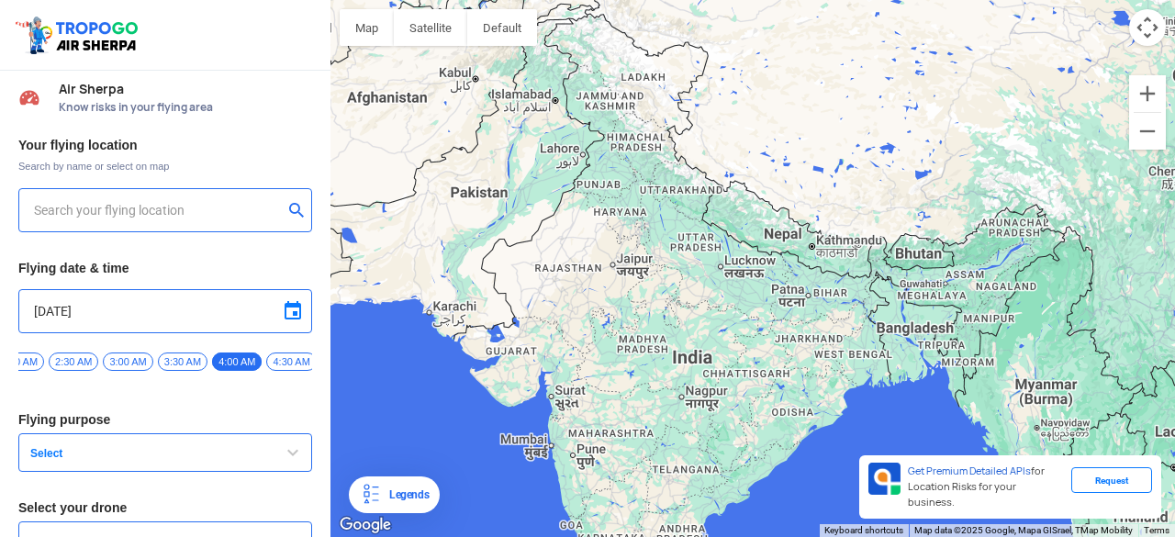
scroll to position [0, 0]
click at [108, 212] on input "text" at bounding box center [158, 212] width 249 height 22
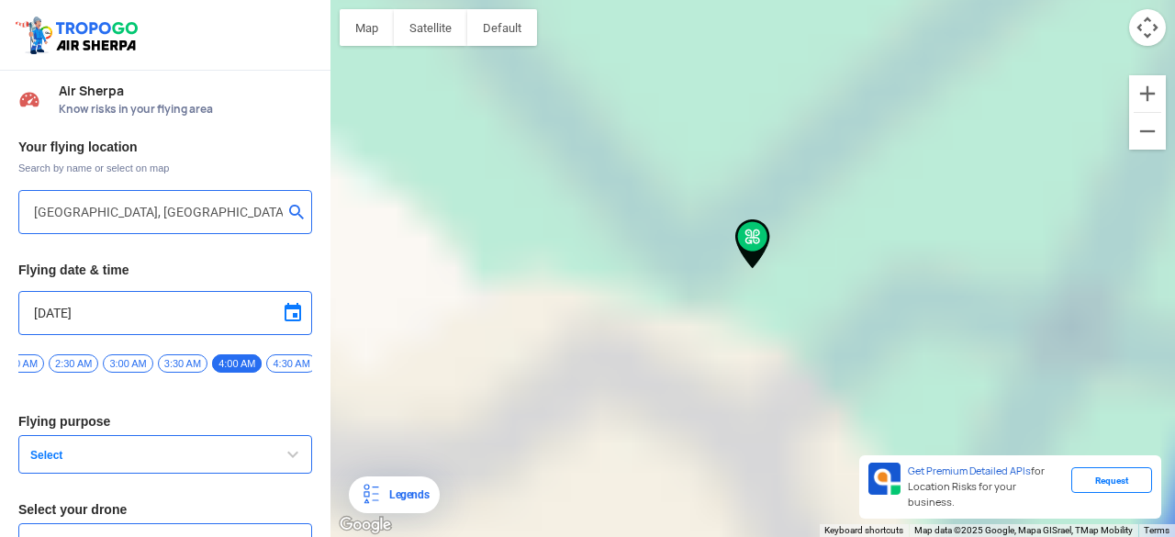
type input "[PERSON_NAME] Nagar, [PERSON_NAME][GEOGRAPHIC_DATA], [GEOGRAPHIC_DATA], [GEOGRA…"
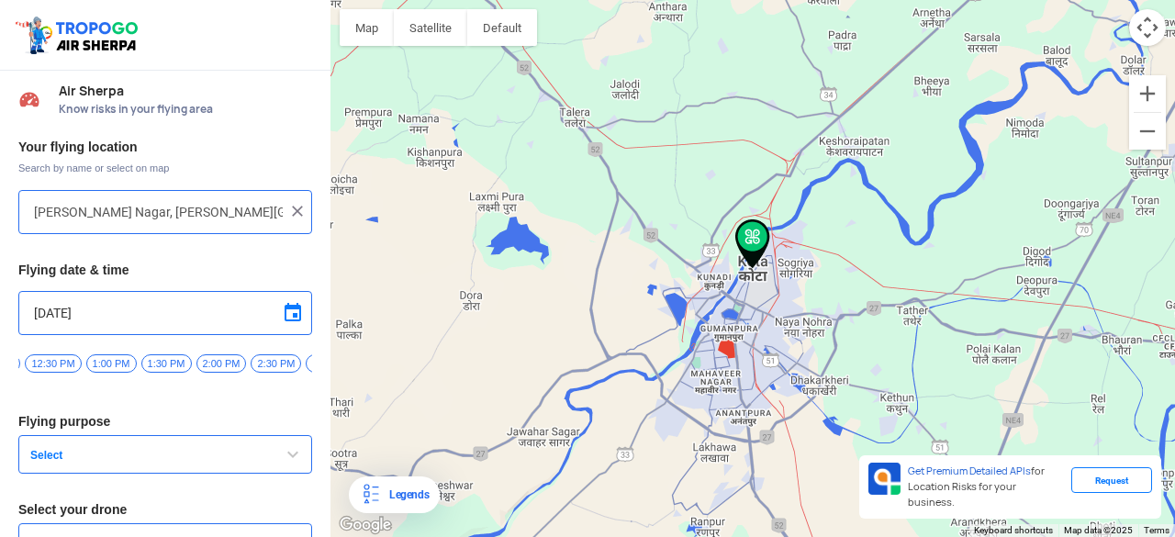
scroll to position [0, 1401]
click at [200, 362] on span "2:00 PM" at bounding box center [216, 363] width 51 height 18
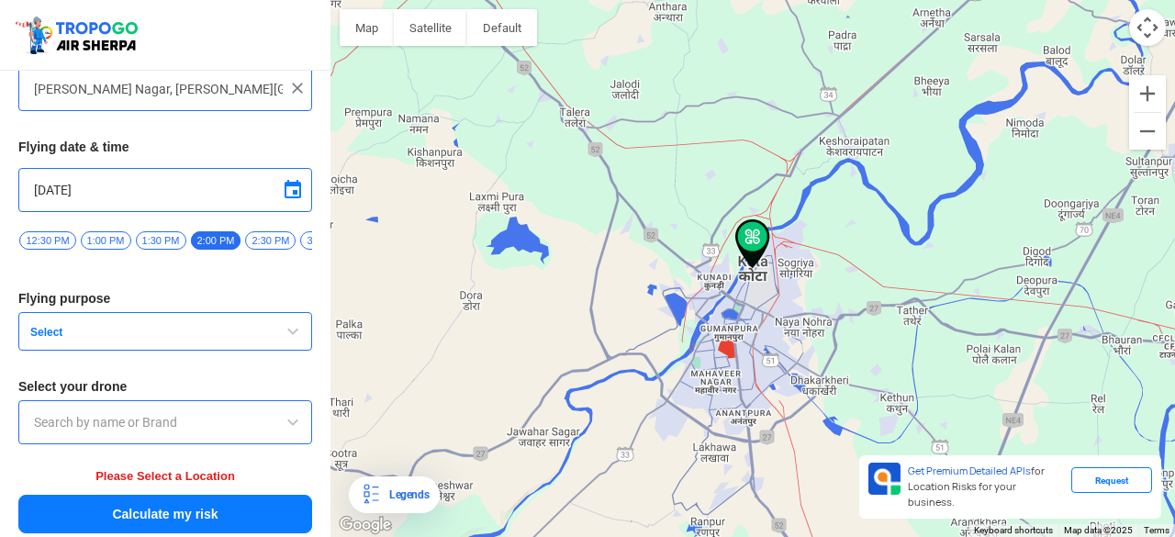
scroll to position [134, 0]
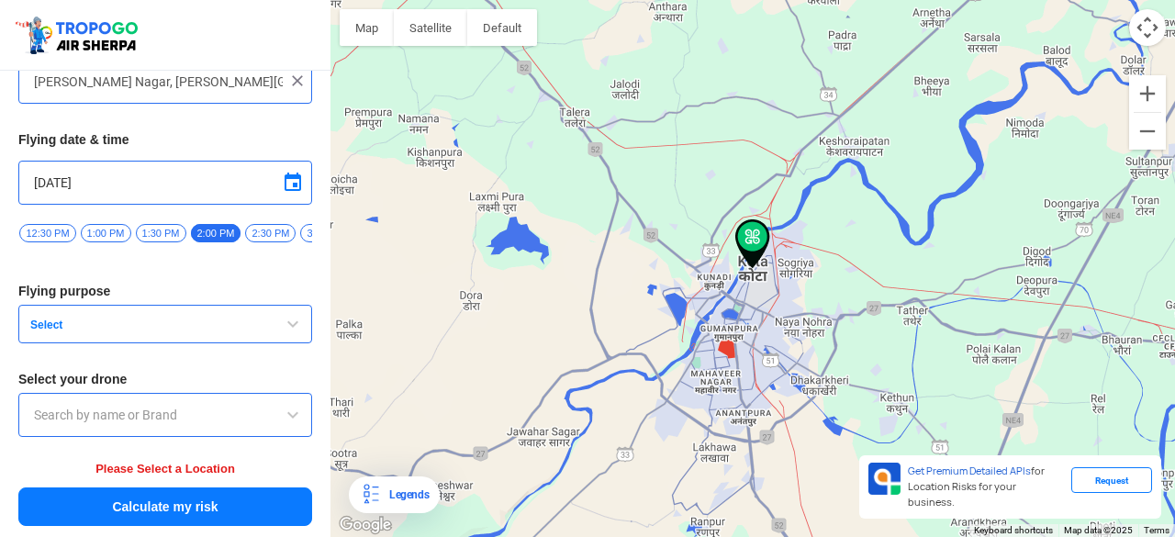
click at [153, 337] on button "Select" at bounding box center [165, 324] width 294 height 39
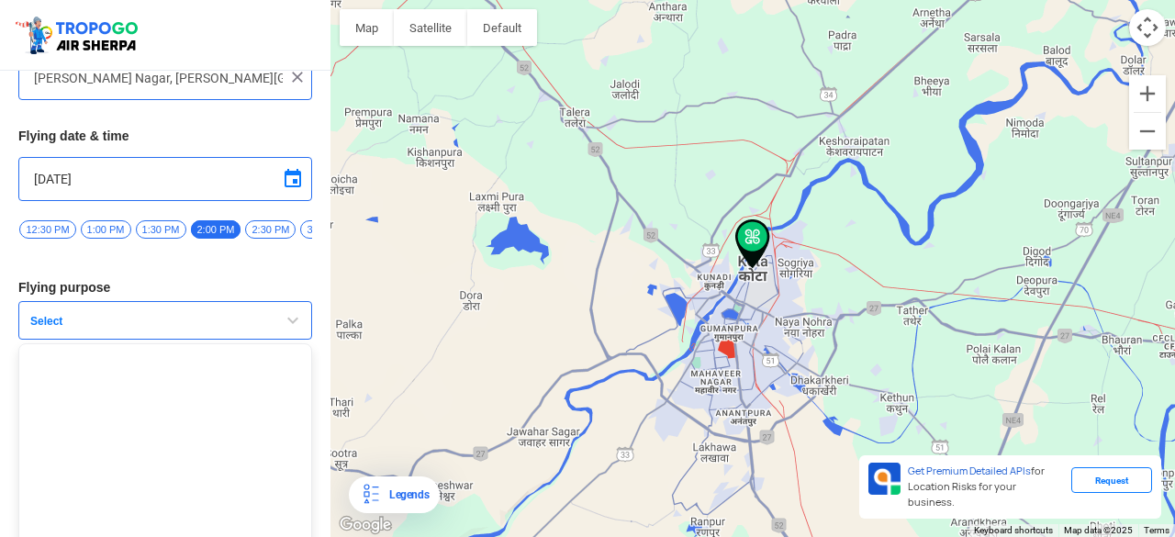
click at [80, 366] on ul at bounding box center [165, 458] width 294 height 230
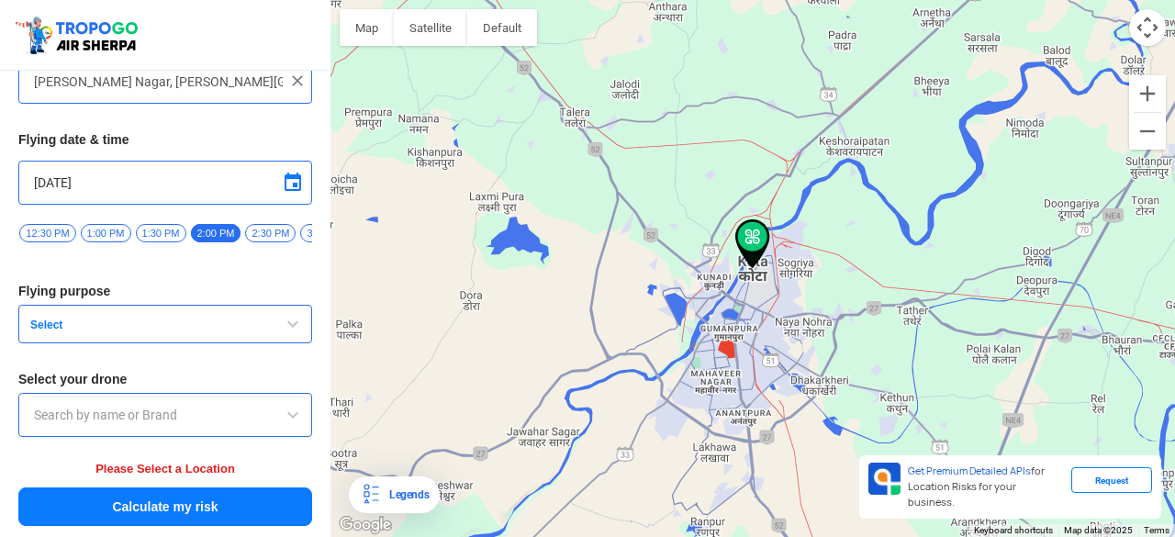
click at [152, 521] on button "Calculate my risk" at bounding box center [165, 507] width 294 height 39
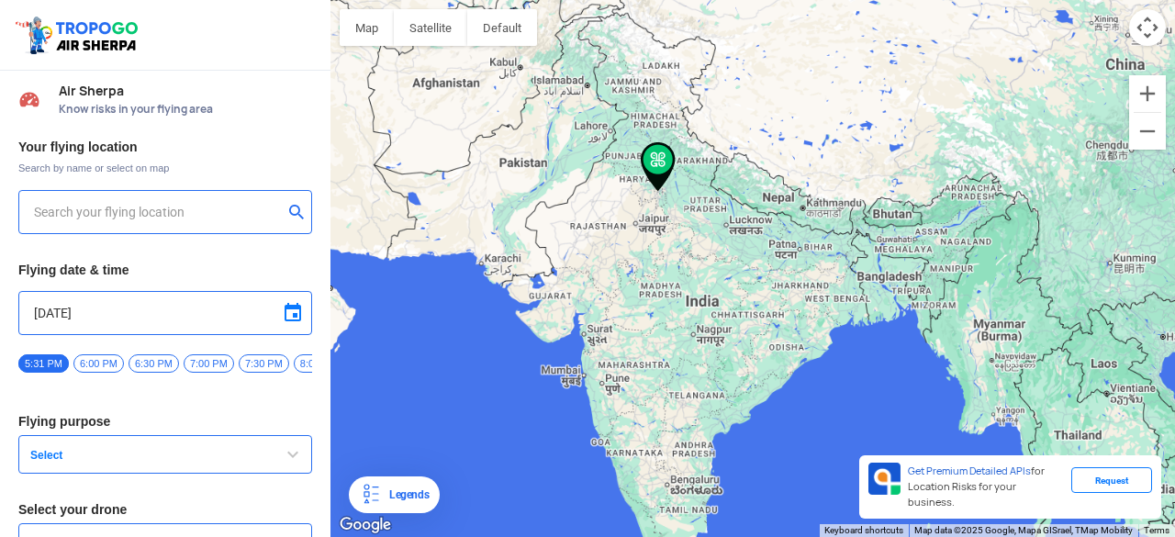
type input "[STREET_ADDRESS]"
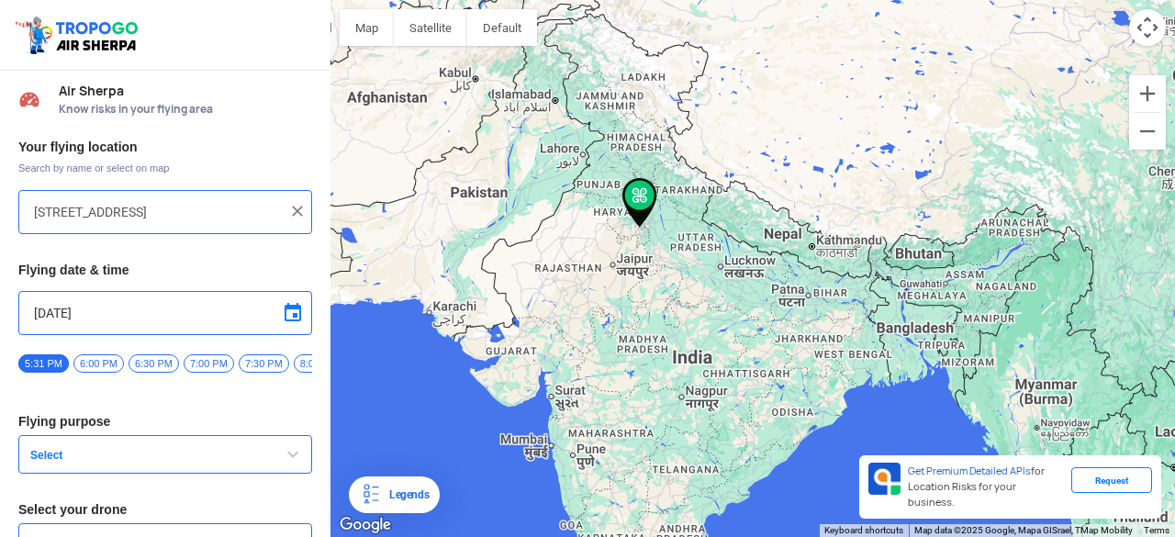
click at [268, 364] on span "7:30 PM" at bounding box center [264, 363] width 51 height 18
click at [156, 457] on span "Select" at bounding box center [138, 455] width 230 height 15
